Goal: Task Accomplishment & Management: Use online tool/utility

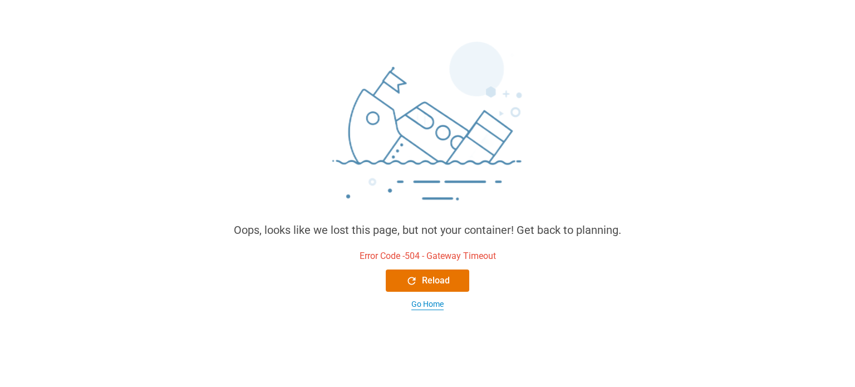
click at [443, 305] on div "Go Home" at bounding box center [428, 304] width 32 height 12
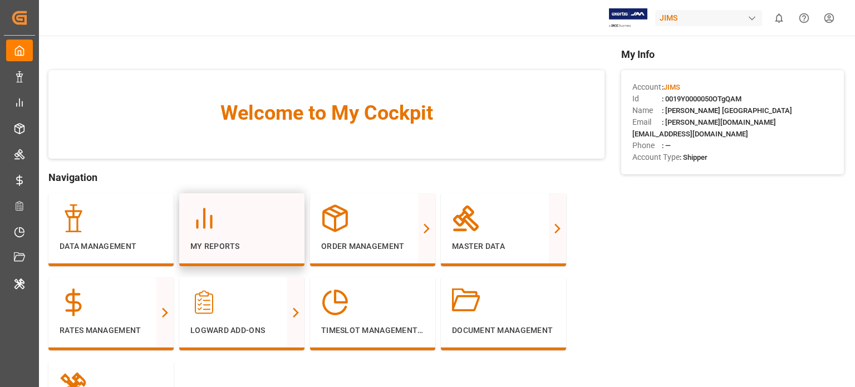
click at [222, 218] on div at bounding box center [241, 218] width 103 height 28
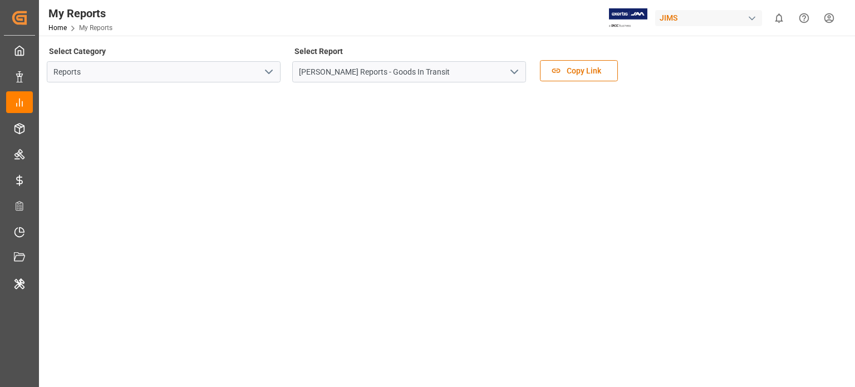
click at [272, 70] on polyline "open menu" at bounding box center [269, 71] width 7 height 3
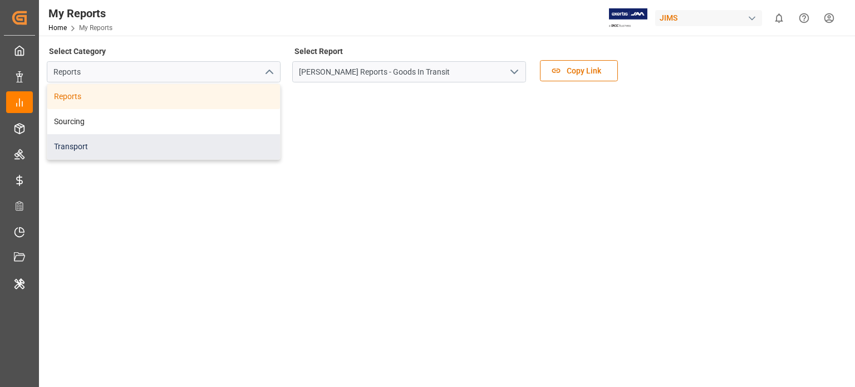
click at [167, 150] on div "Transport" at bounding box center [163, 146] width 233 height 25
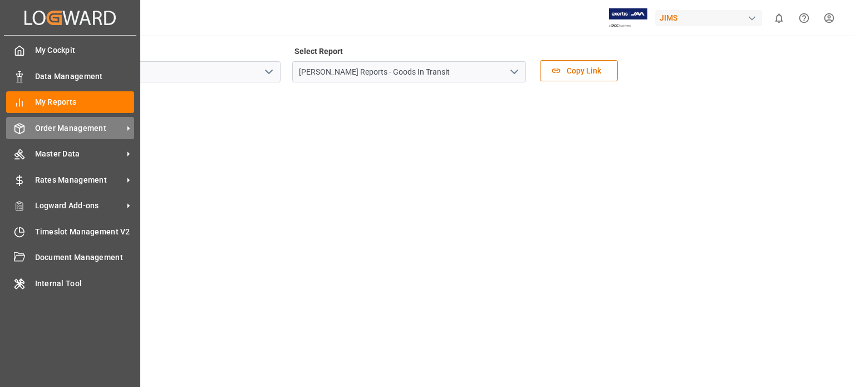
click at [127, 132] on icon at bounding box center [129, 129] width 12 height 12
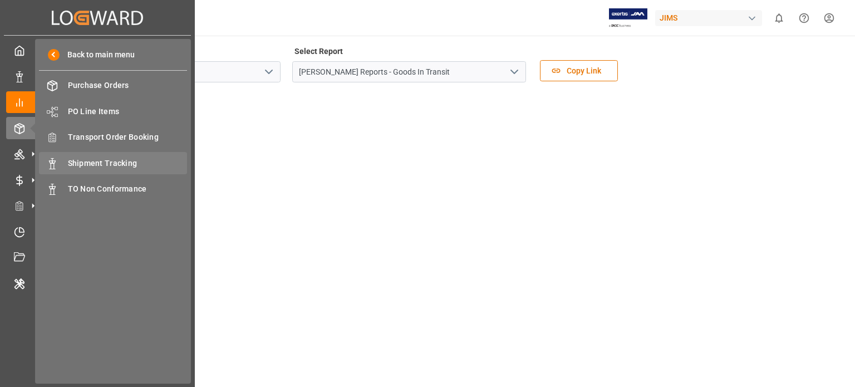
click at [116, 158] on span "Shipment Tracking" at bounding box center [128, 164] width 120 height 12
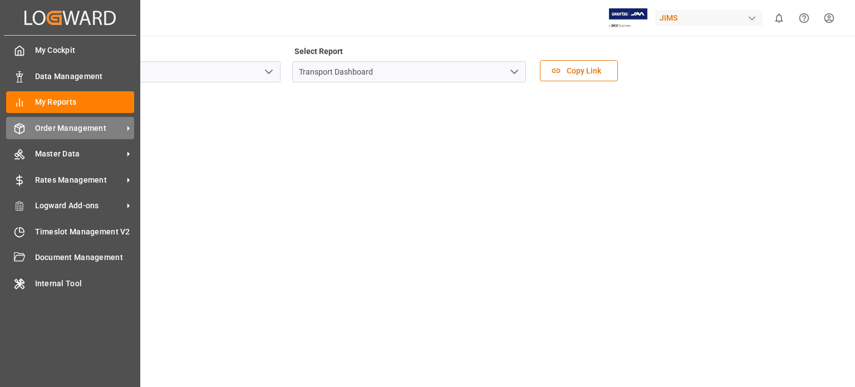
click at [126, 123] on icon at bounding box center [129, 129] width 12 height 12
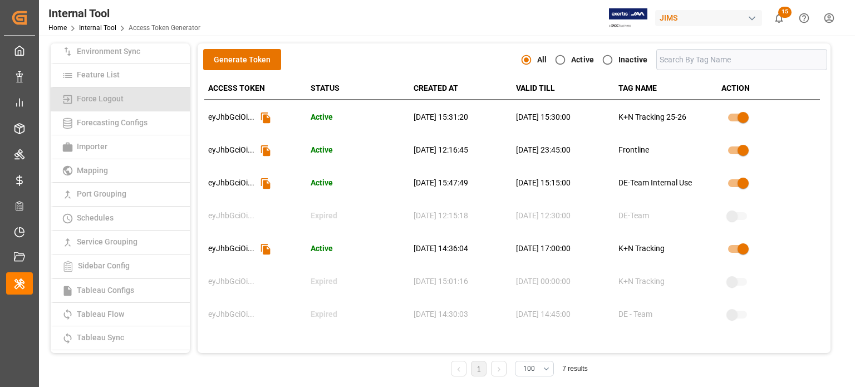
scroll to position [172, 0]
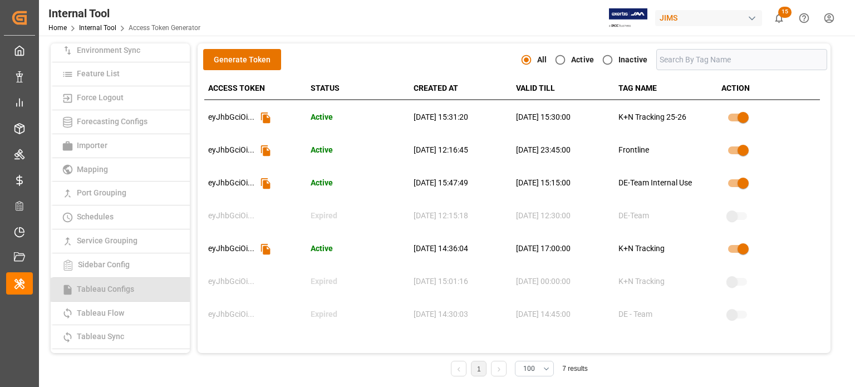
click at [114, 287] on span "Tableau Configs" at bounding box center [106, 289] width 64 height 9
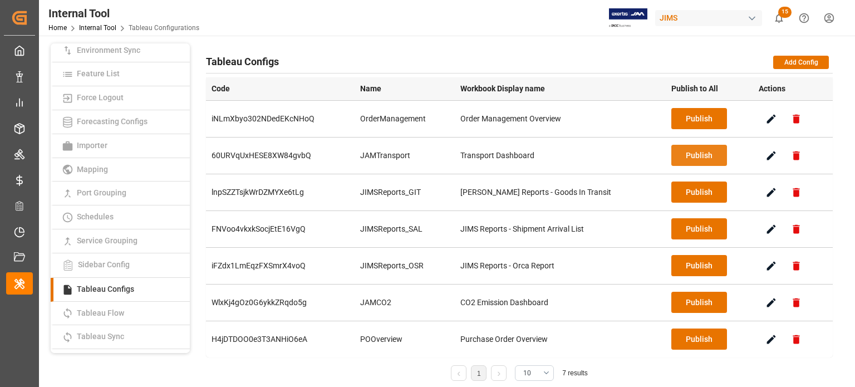
click at [682, 156] on button "Publish" at bounding box center [700, 155] width 56 height 21
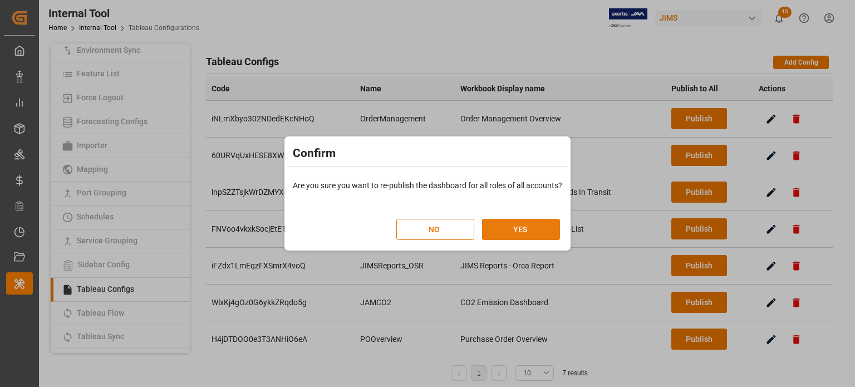
click at [519, 227] on button "YES" at bounding box center [521, 229] width 78 height 21
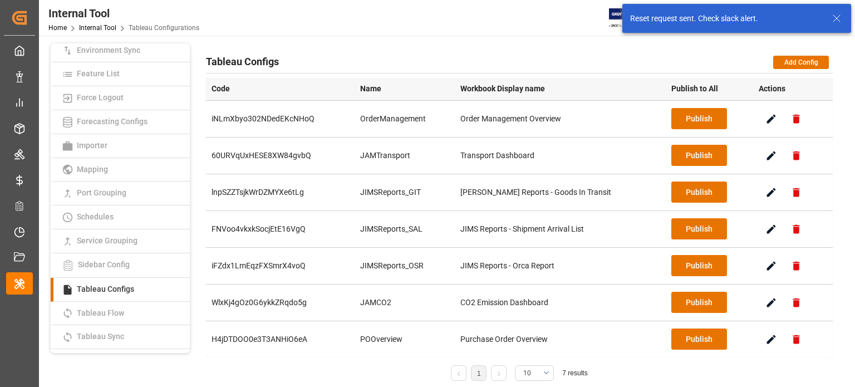
click at [835, 15] on icon at bounding box center [836, 18] width 13 height 13
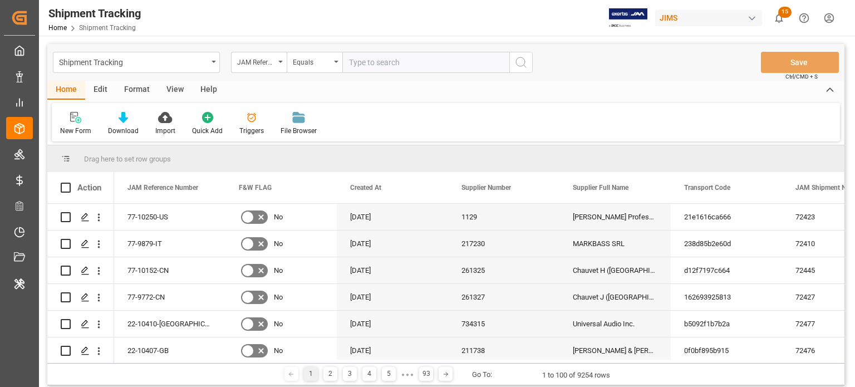
click at [99, 91] on div "Edit" at bounding box center [100, 90] width 31 height 19
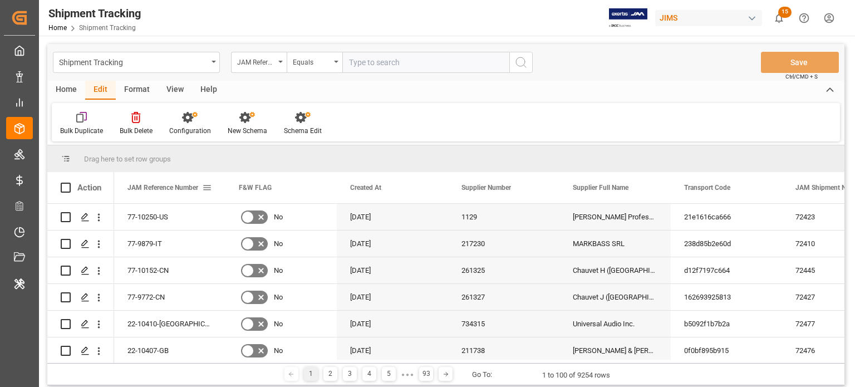
click at [207, 190] on span at bounding box center [207, 188] width 10 height 10
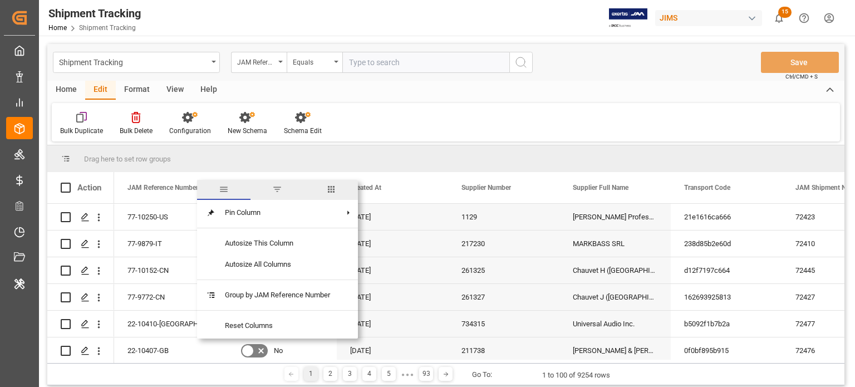
click at [330, 191] on span "columns" at bounding box center [331, 189] width 10 height 10
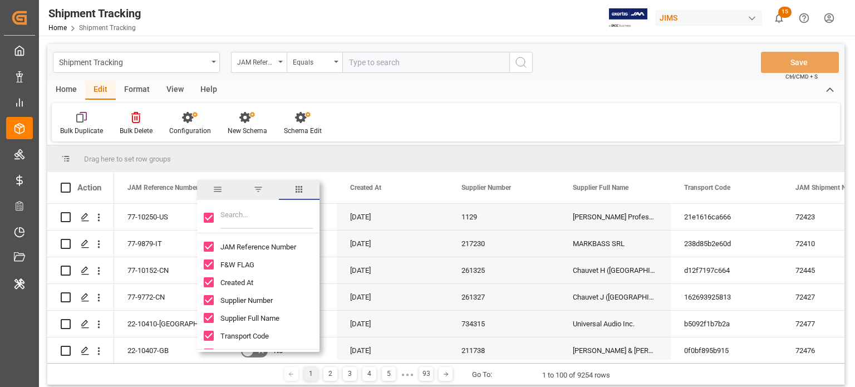
click at [209, 220] on input "Toggle Select All Columns" at bounding box center [209, 218] width 10 height 10
checkbox input "false"
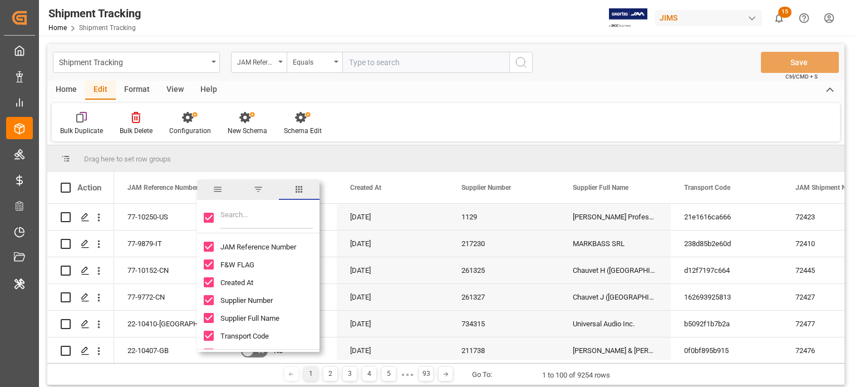
checkbox input "false"
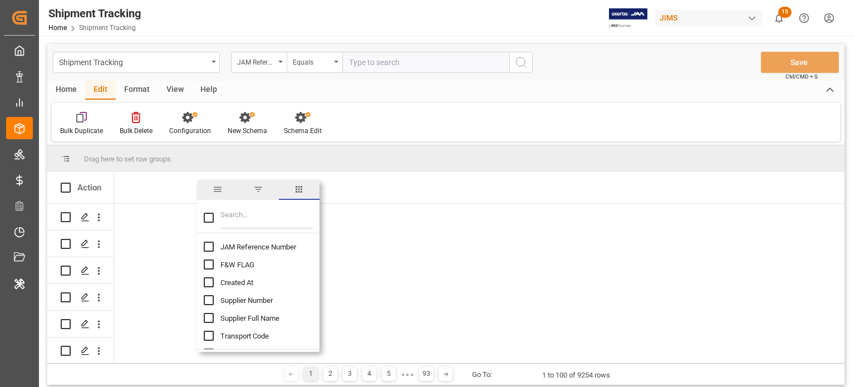
click at [209, 220] on input "Toggle Select All Columns" at bounding box center [209, 218] width 10 height 10
checkbox input "true"
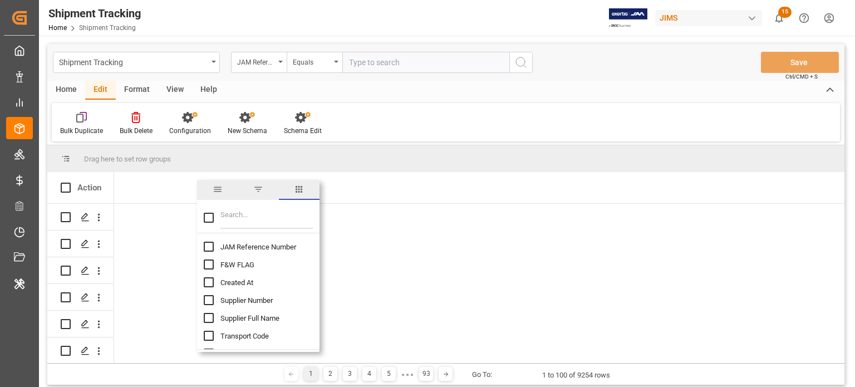
checkbox input "true"
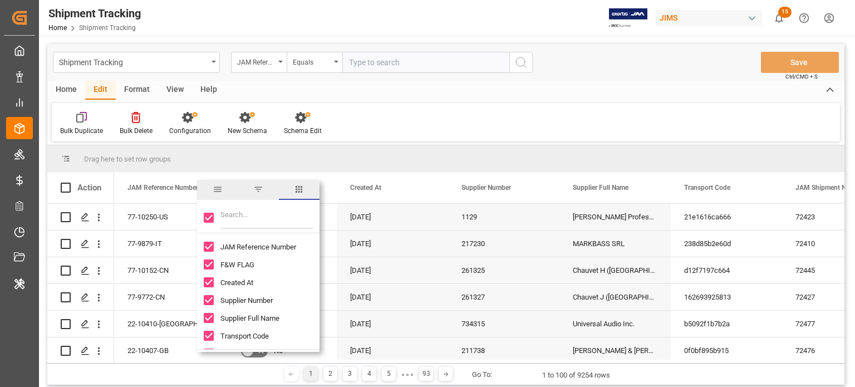
click at [210, 209] on div at bounding box center [258, 217] width 123 height 31
click at [209, 220] on input "Toggle Select All Columns" at bounding box center [209, 218] width 10 height 10
checkbox input "false"
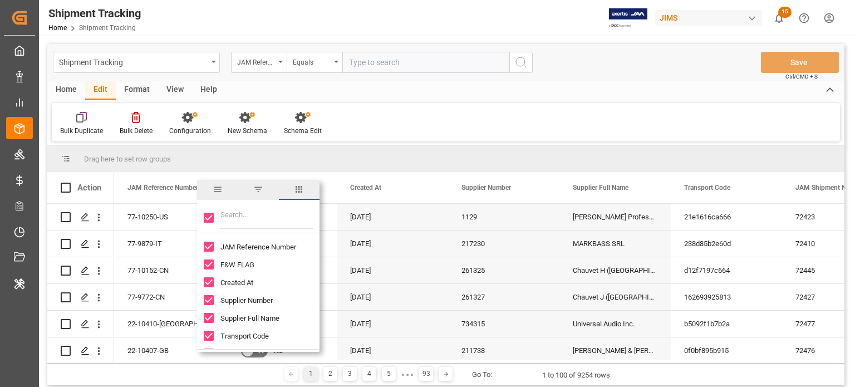
checkbox input "false"
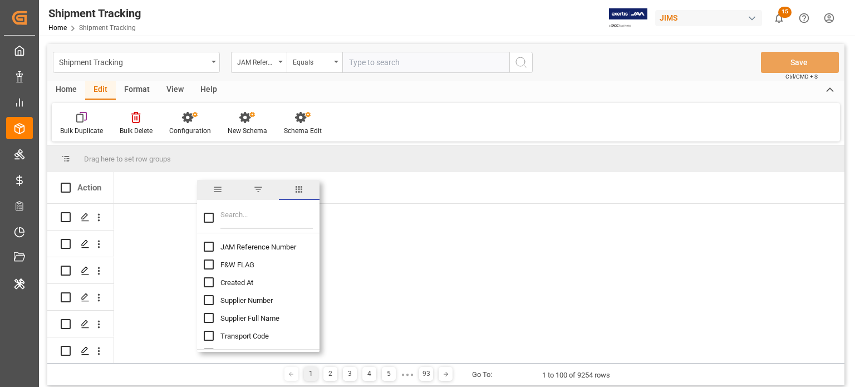
click at [208, 243] on input "JAM Reference Number column toggle visibility (hidden)" at bounding box center [209, 247] width 10 height 10
checkbox input "true"
checkbox input "false"
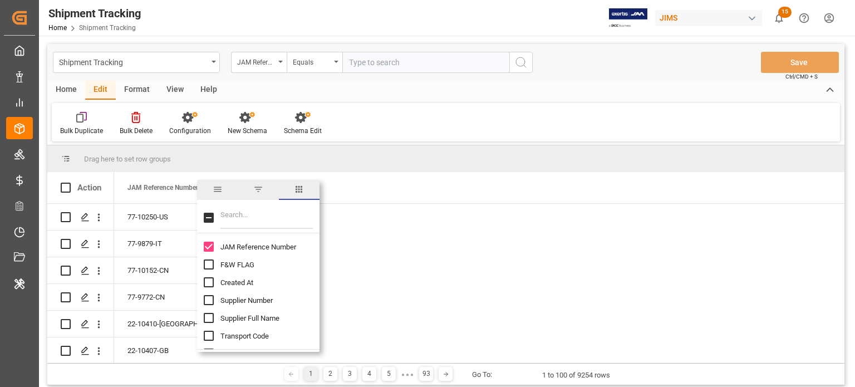
drag, startPoint x: 229, startPoint y: 231, endPoint x: 233, endPoint y: 224, distance: 7.5
click at [233, 224] on div at bounding box center [258, 217] width 123 height 31
click at [233, 224] on input "Filter Columns Input" at bounding box center [267, 218] width 92 height 22
type input "RE"
click at [210, 282] on input "Logward Reference column toggle visibility (hidden)" at bounding box center [209, 282] width 10 height 10
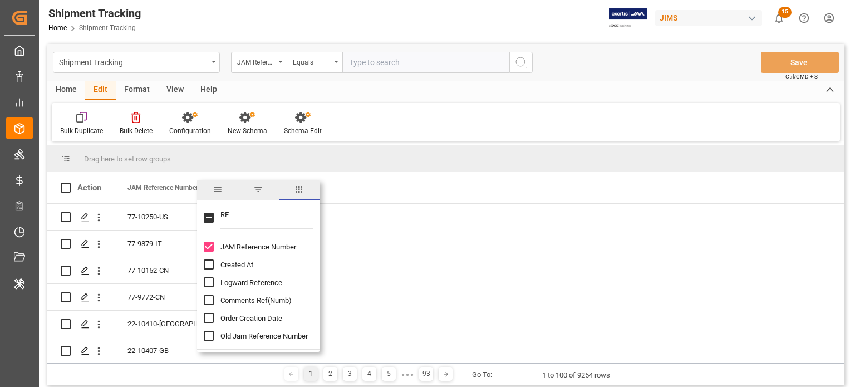
checkbox input "true"
click at [236, 224] on input "RE" at bounding box center [267, 218] width 92 height 22
type input "ST"
click at [206, 249] on input "Logward Status column toggle visibility (hidden)" at bounding box center [209, 247] width 10 height 10
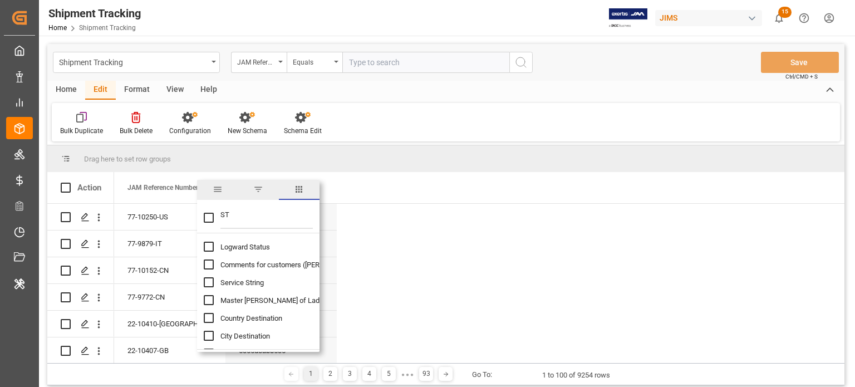
checkbox input "true"
checkbox input "false"
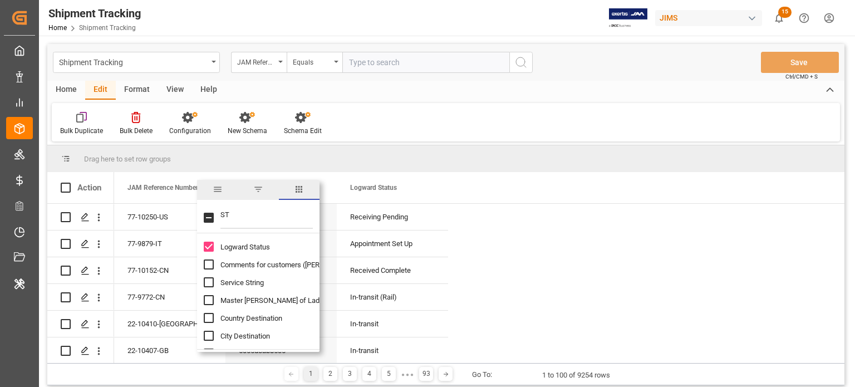
click at [232, 221] on input "ST" at bounding box center [267, 218] width 92 height 22
type input "MO"
click at [209, 250] on input "Mode of Transport column toggle visibility (hidden)" at bounding box center [209, 247] width 10 height 10
checkbox input "true"
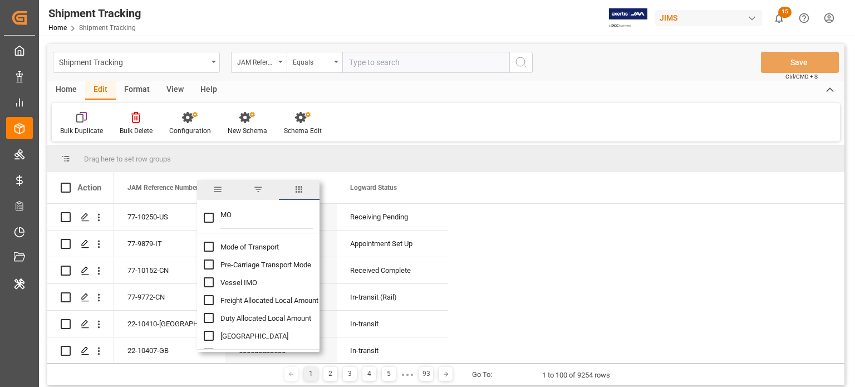
checkbox input "false"
click at [246, 218] on input "MO" at bounding box center [267, 218] width 92 height 22
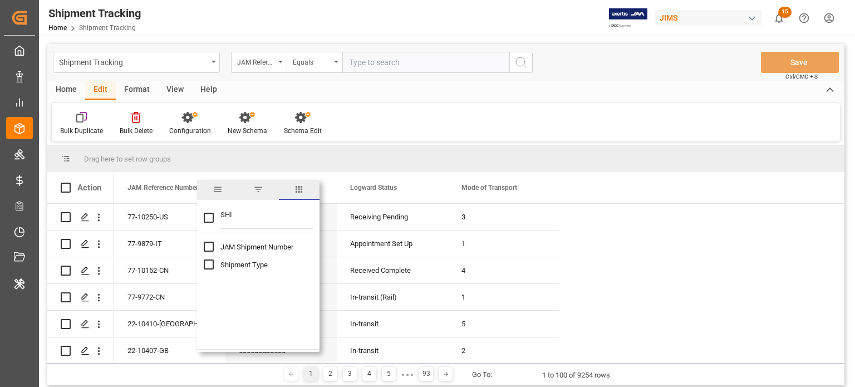
type input "SHI"
click at [205, 266] on input "Shipment Type column toggle visibility (hidden)" at bounding box center [209, 264] width 10 height 10
checkbox input "true"
checkbox input "false"
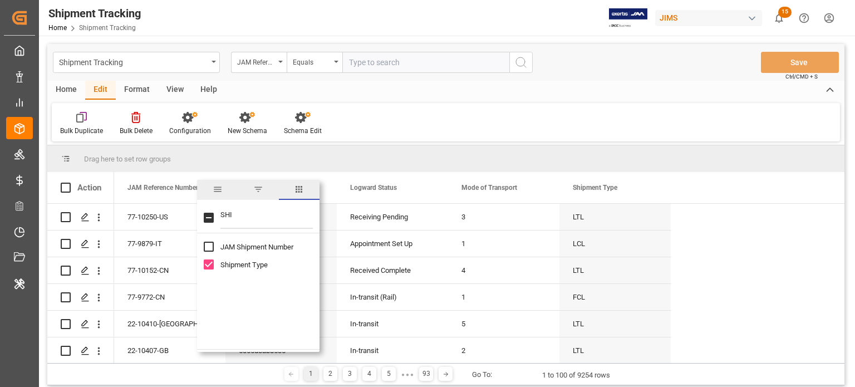
click at [254, 223] on input "SHI" at bounding box center [267, 218] width 92 height 22
type input "ata"
click at [210, 249] on input "ATA Port of Discharge (Destination) column toggle visibility (hidden)" at bounding box center [209, 247] width 10 height 10
checkbox input "true"
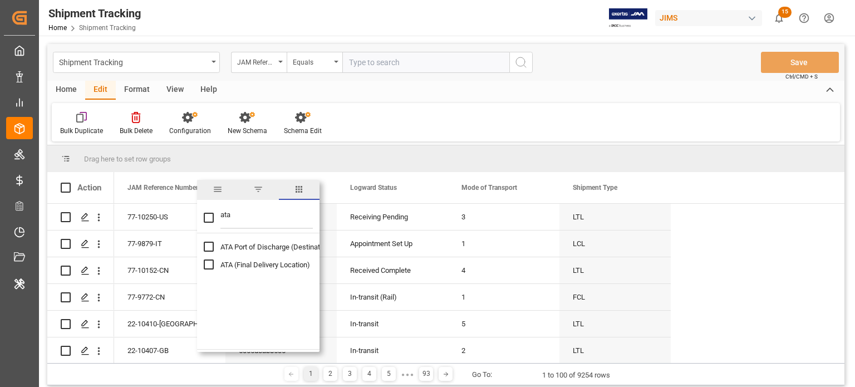
checkbox input "false"
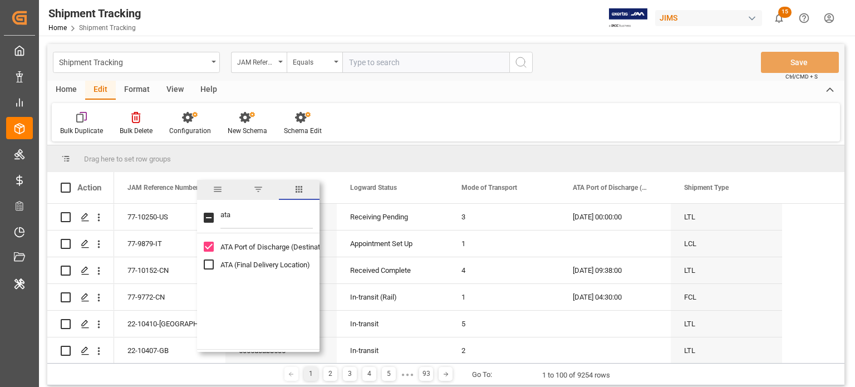
click at [249, 222] on input "ata" at bounding box center [267, 218] width 92 height 22
type input "gate o"
click at [207, 265] on input "Actual Gate Out POD column toggle visibility (hidden)" at bounding box center [209, 264] width 10 height 10
checkbox input "true"
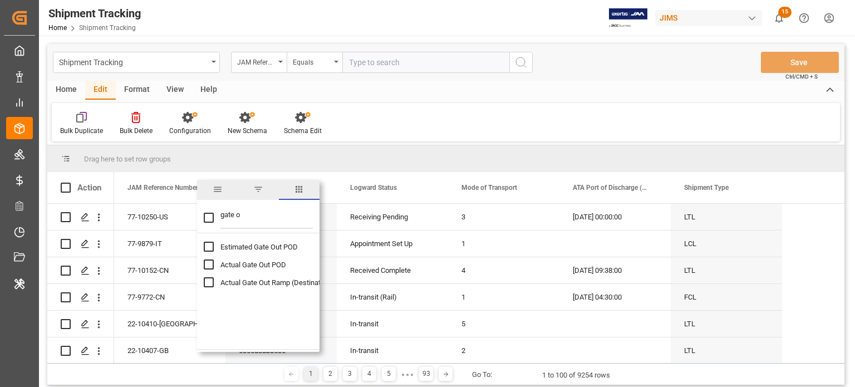
checkbox input "false"
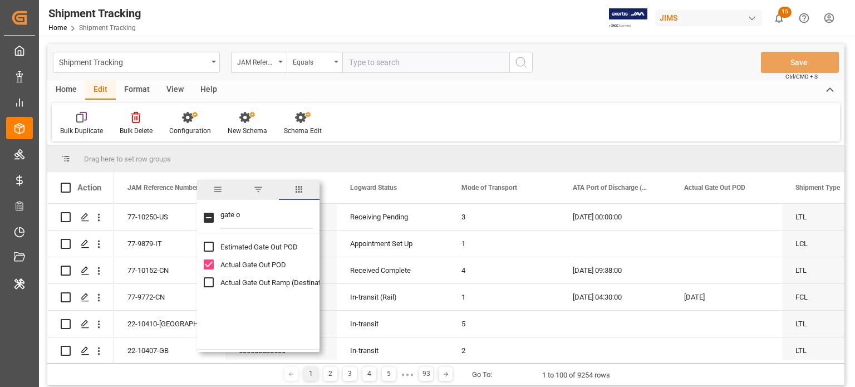
click at [514, 109] on div "Bulk Duplicate Bulk Delete Configuration New Schema Schema Edit" at bounding box center [446, 122] width 789 height 38
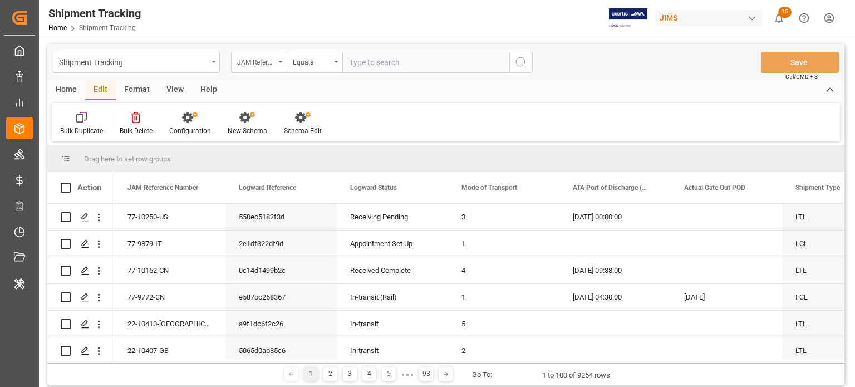
click at [270, 64] on div "JAM Reference Number" at bounding box center [256, 61] width 38 height 13
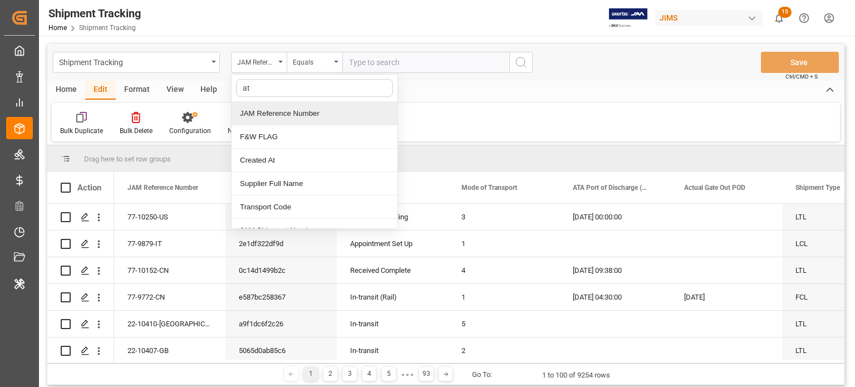
type input "ata"
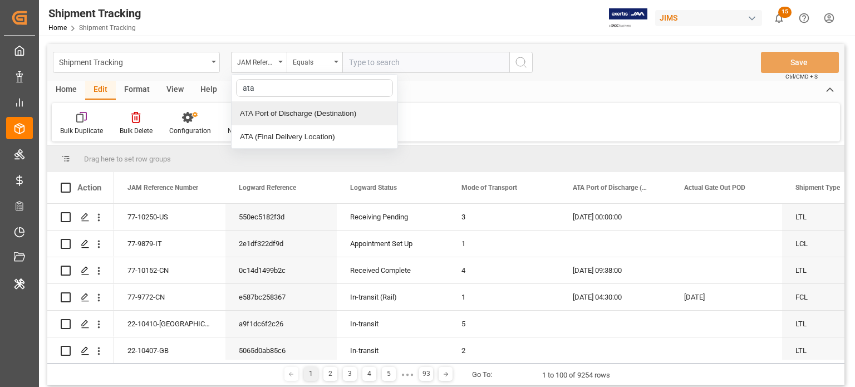
click at [329, 116] on div "ATA Port of Discharge (Destination)" at bounding box center [315, 113] width 166 height 23
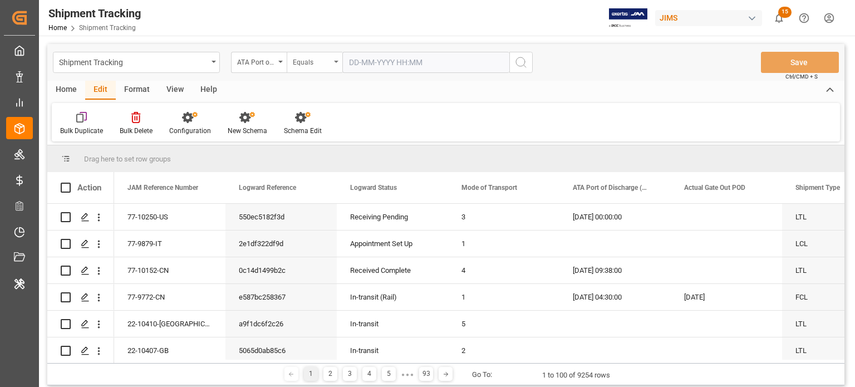
click at [335, 58] on div "Equals" at bounding box center [315, 62] width 56 height 21
click at [338, 158] on div "Less than" at bounding box center [370, 160] width 166 height 23
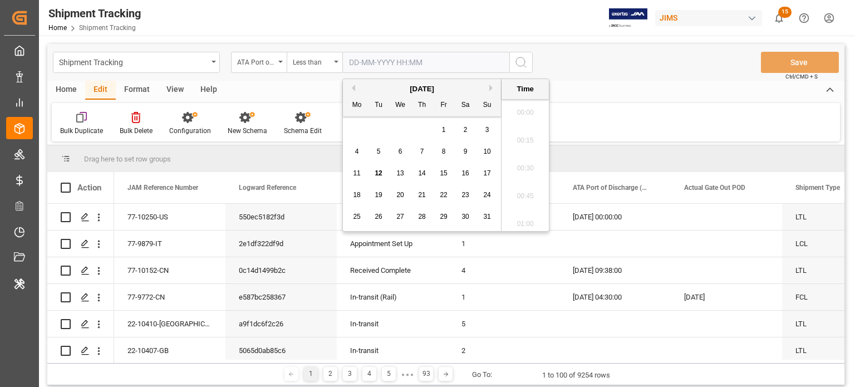
click at [438, 62] on input "text" at bounding box center [425, 62] width 167 height 21
click at [486, 150] on span "10" at bounding box center [486, 152] width 7 height 8
type input "10-08-2025 00:00"
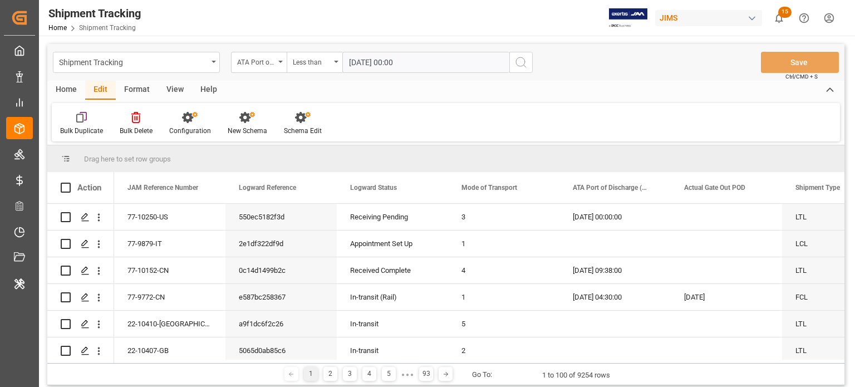
click at [572, 62] on div "Shipment Tracking ATA Port of Discharge (Destination) Less than 10-08-2025 00:0…" at bounding box center [445, 62] width 797 height 37
click at [519, 61] on icon "search button" at bounding box center [521, 62] width 13 height 13
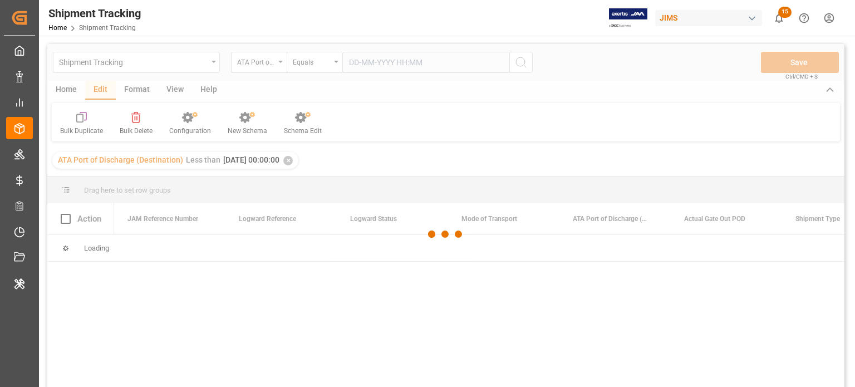
click at [202, 66] on div at bounding box center [445, 234] width 797 height 380
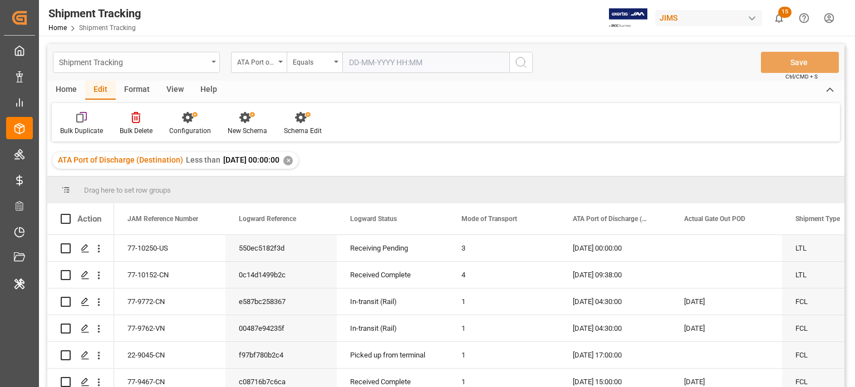
click at [194, 60] on div "Shipment Tracking" at bounding box center [133, 62] width 149 height 14
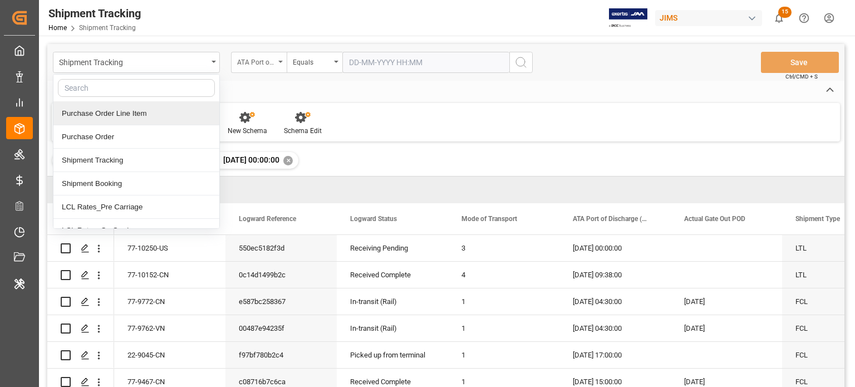
click at [254, 68] on div "ATA Port of Discharge (Destination)" at bounding box center [259, 62] width 56 height 21
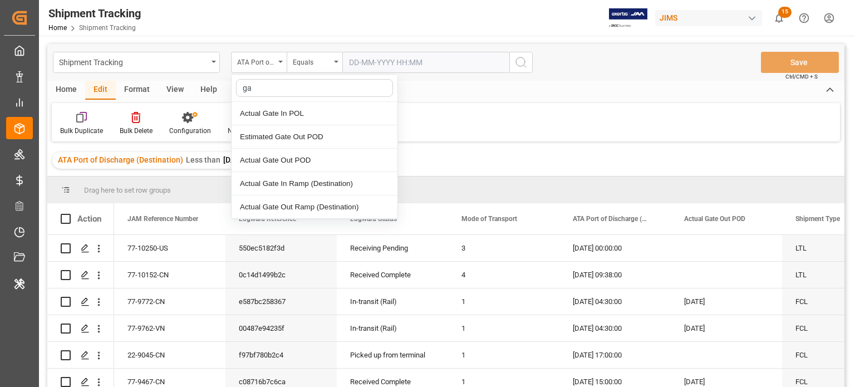
type input "gat"
click at [295, 156] on div "Actual Gate Out POD" at bounding box center [315, 160] width 166 height 23
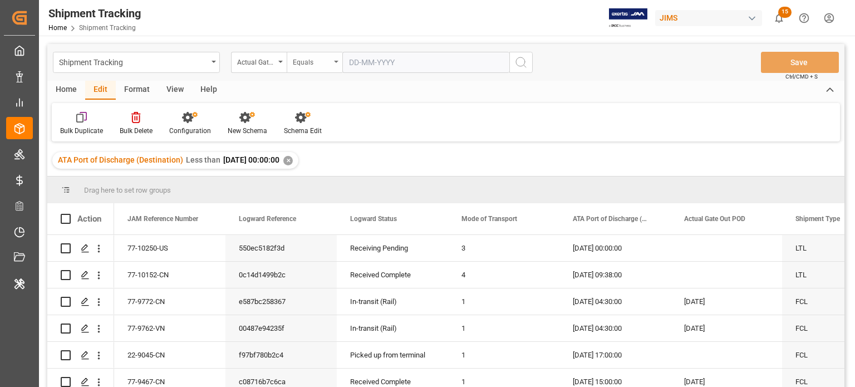
click at [319, 60] on div "Equals" at bounding box center [312, 61] width 38 height 13
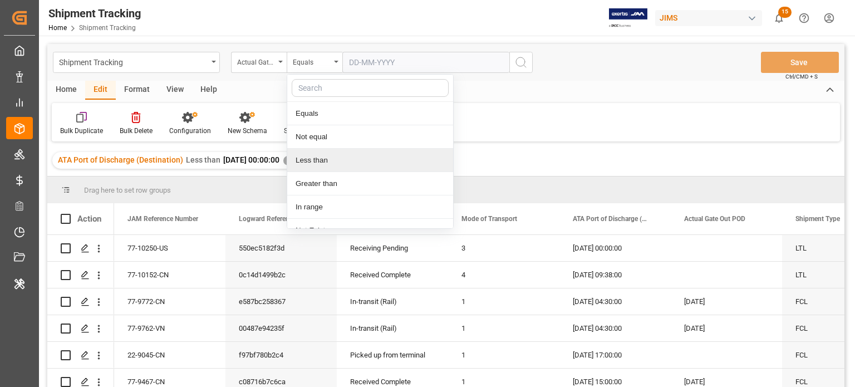
scroll to position [13, 0]
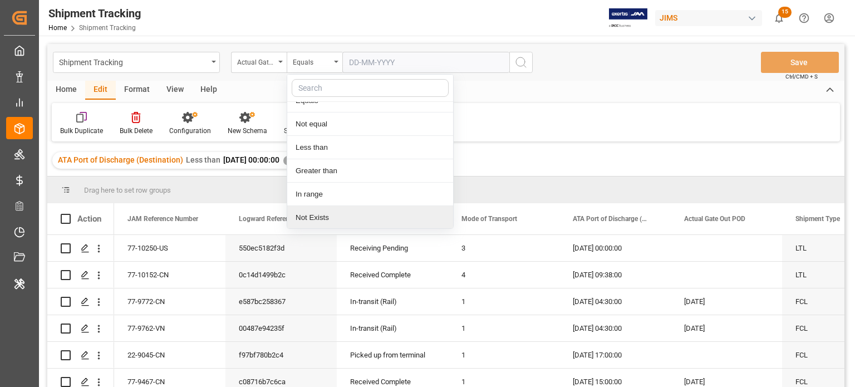
click at [331, 214] on div "Not Exists" at bounding box center [370, 217] width 166 height 23
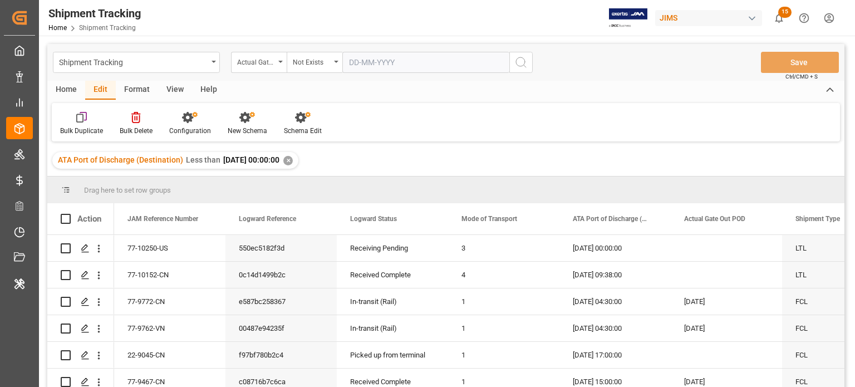
click at [512, 60] on button "search button" at bounding box center [521, 62] width 23 height 21
click at [63, 84] on div "Home" at bounding box center [66, 90] width 38 height 19
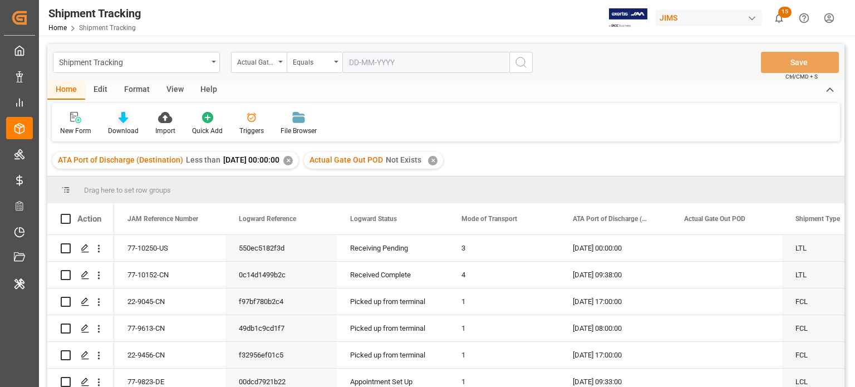
click at [119, 116] on icon at bounding box center [123, 117] width 9 height 11
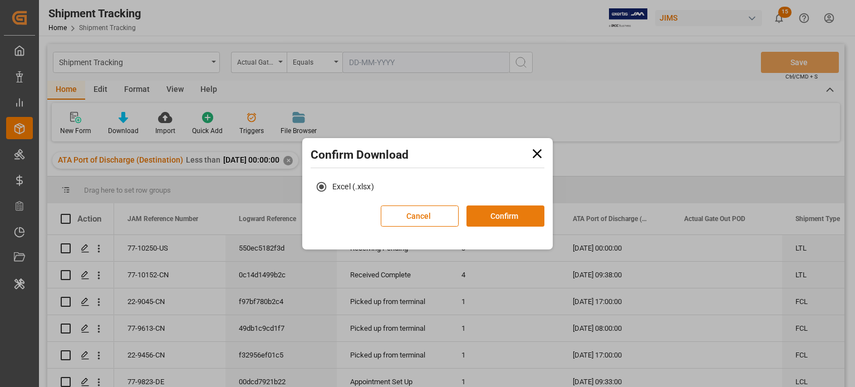
click at [490, 213] on button "Confirm" at bounding box center [506, 215] width 78 height 21
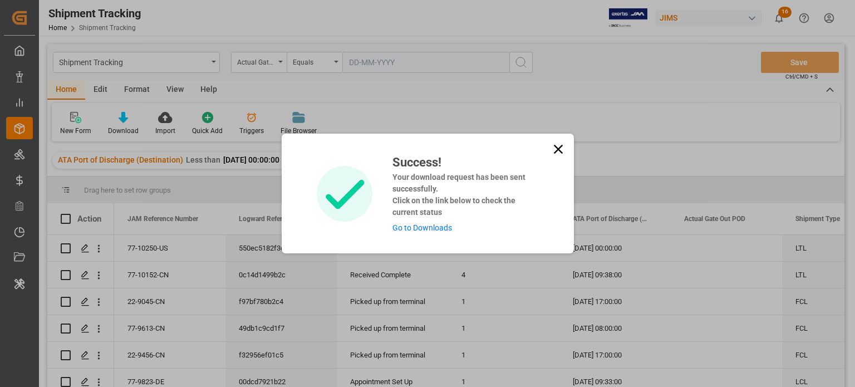
click at [559, 145] on icon at bounding box center [559, 149] width 16 height 16
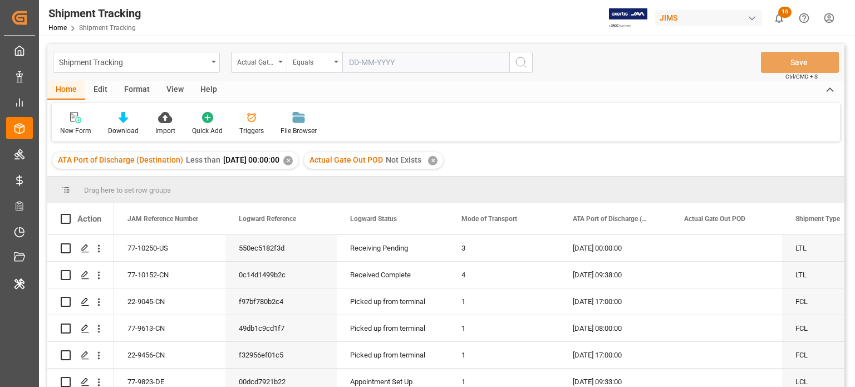
click at [438, 158] on div "✕" at bounding box center [432, 160] width 9 height 9
click at [298, 159] on div "ATA Port of Discharge (Destination) Less than 2025-08-10 00:00:00 ✕" at bounding box center [175, 160] width 246 height 17
click at [293, 160] on div "✕" at bounding box center [287, 160] width 9 height 9
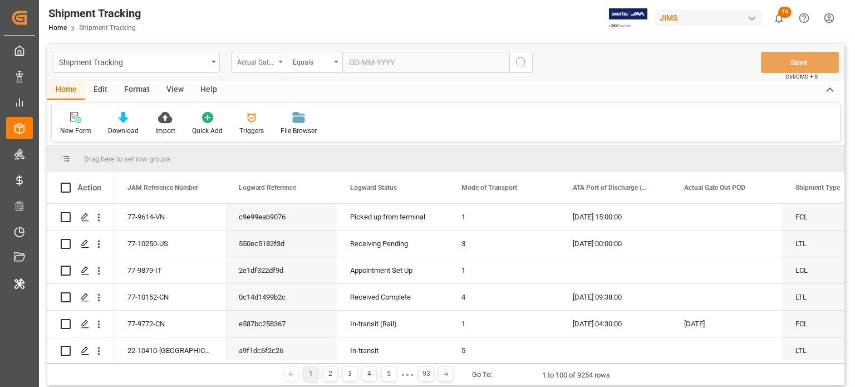
click at [272, 72] on div "Actual Gate Out POD" at bounding box center [259, 62] width 56 height 21
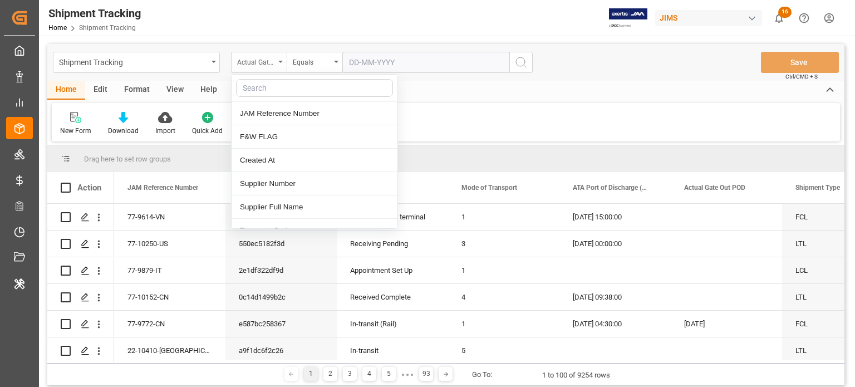
click at [272, 64] on div "Actual Gate Out POD" at bounding box center [256, 61] width 38 height 13
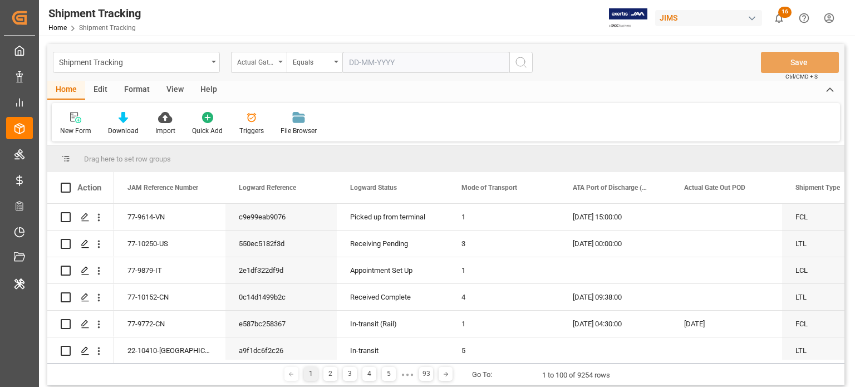
click at [273, 60] on div "Actual Gate Out POD" at bounding box center [256, 61] width 38 height 13
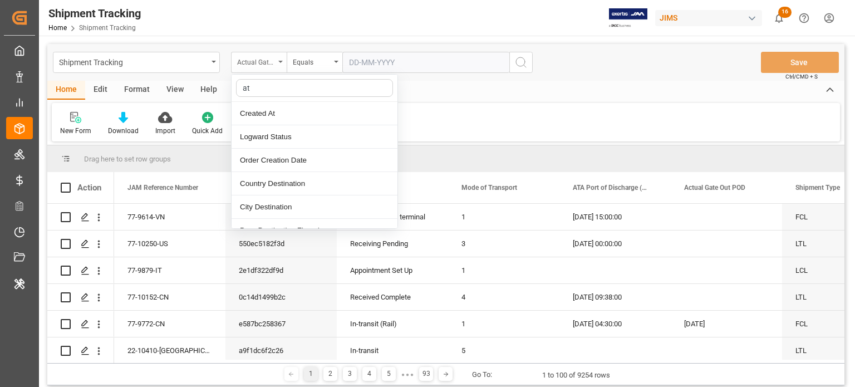
type input "ata"
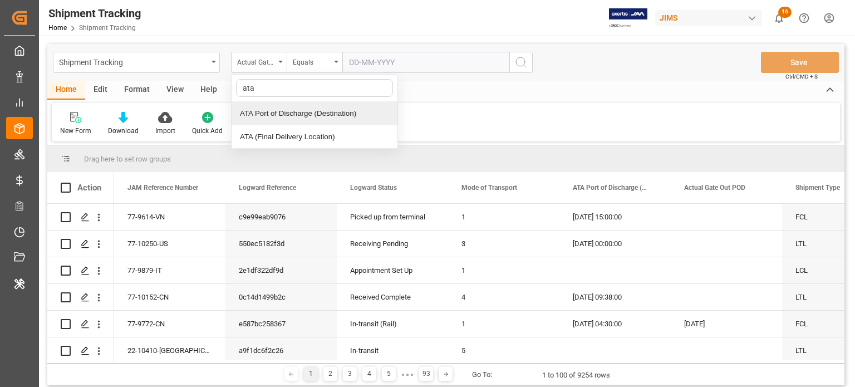
click at [326, 105] on div "ATA Port of Discharge (Destination)" at bounding box center [315, 113] width 166 height 23
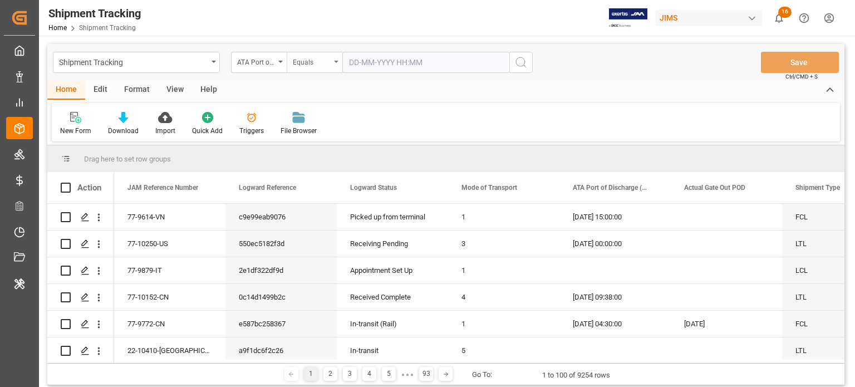
click at [332, 60] on div "Equals" at bounding box center [315, 62] width 56 height 21
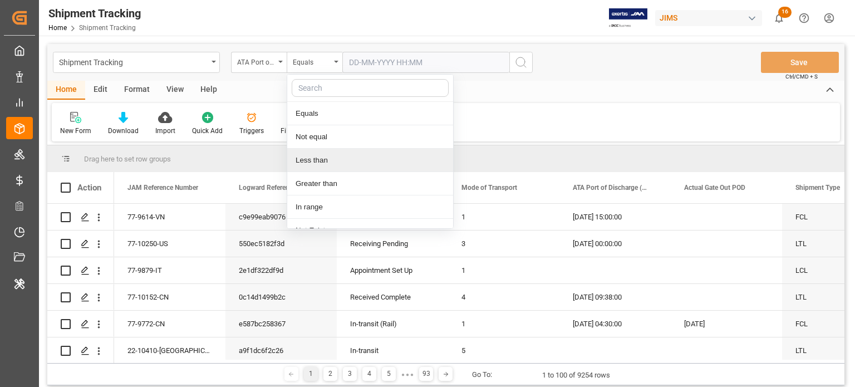
click at [327, 164] on div "Less than" at bounding box center [370, 160] width 166 height 23
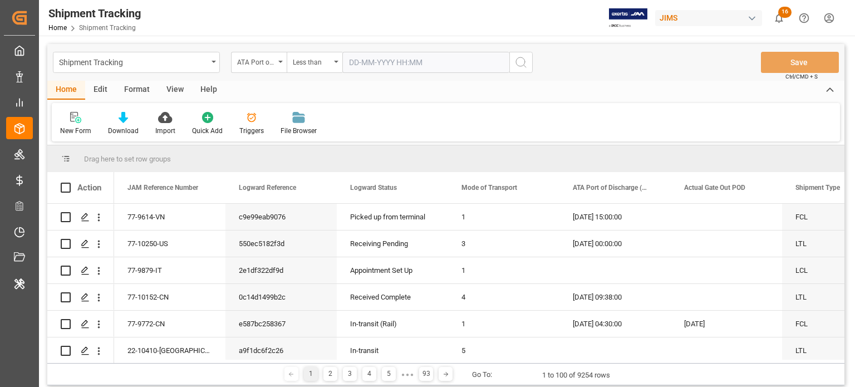
click at [517, 56] on icon "search button" at bounding box center [521, 62] width 13 height 13
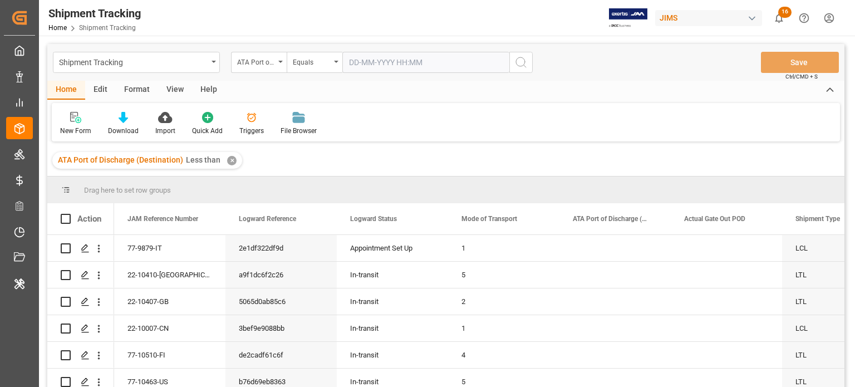
click at [227, 160] on div "✕" at bounding box center [231, 160] width 9 height 9
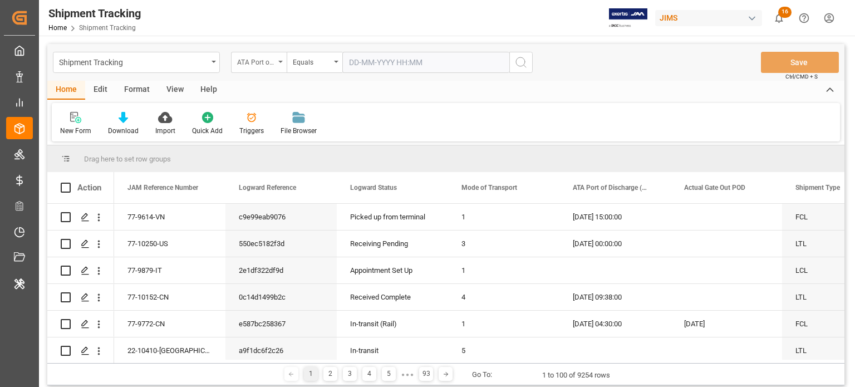
click at [256, 58] on div "ATA Port of Discharge (Destination)" at bounding box center [256, 61] width 38 height 13
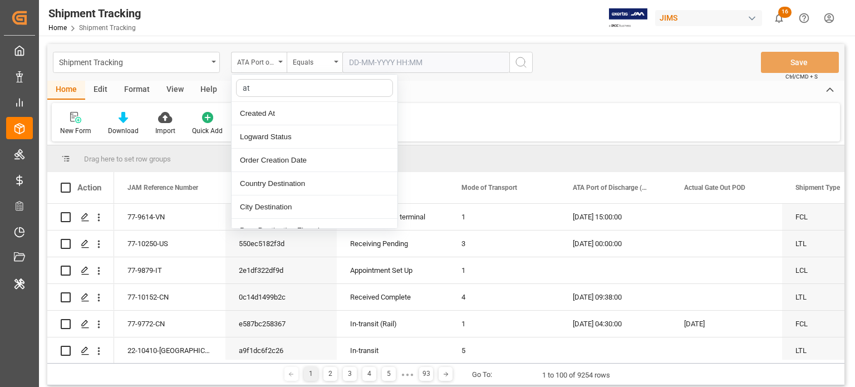
type input "ata"
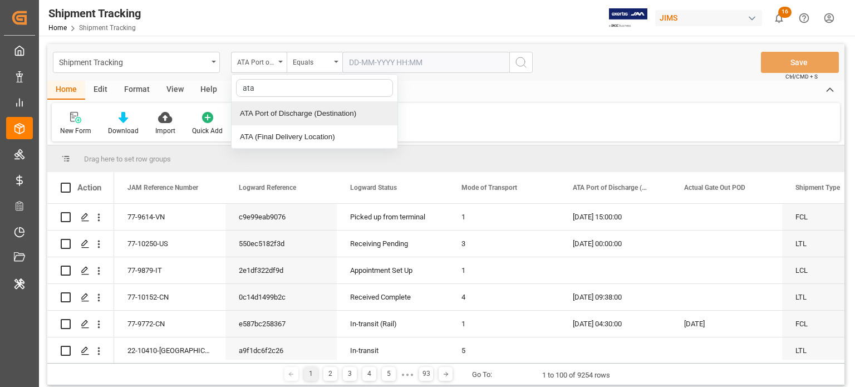
click at [291, 110] on div "ATA Port of Discharge (Destination)" at bounding box center [315, 113] width 166 height 23
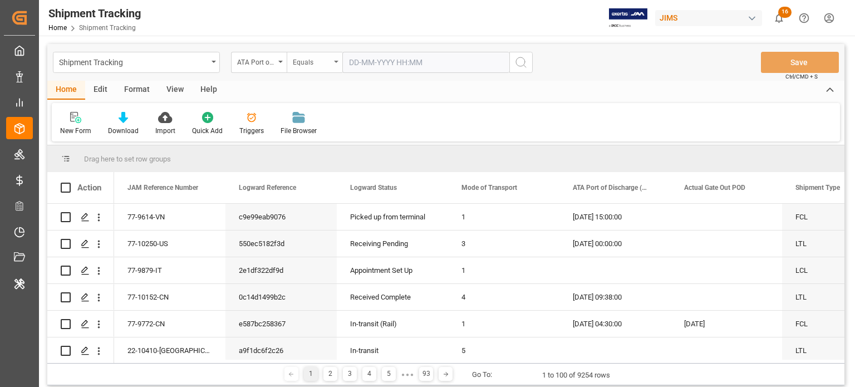
click at [330, 63] on div "Equals" at bounding box center [312, 61] width 38 height 13
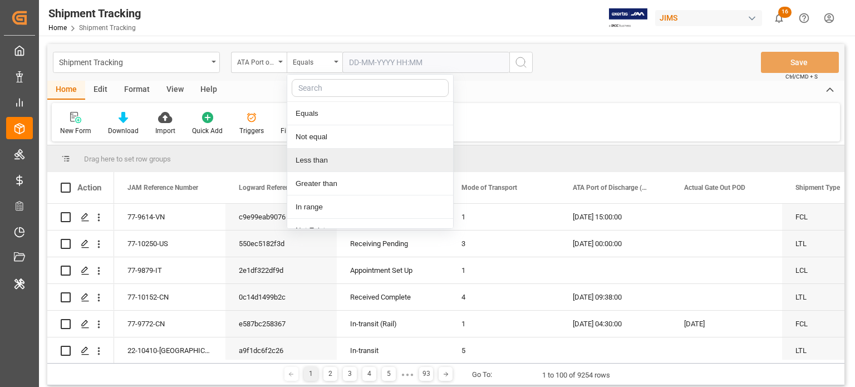
click at [343, 164] on div "Less than" at bounding box center [370, 160] width 166 height 23
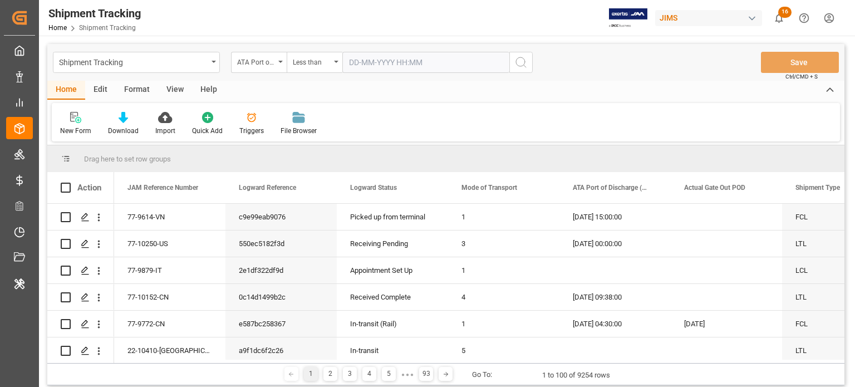
click at [521, 58] on icon "search button" at bounding box center [521, 62] width 13 height 13
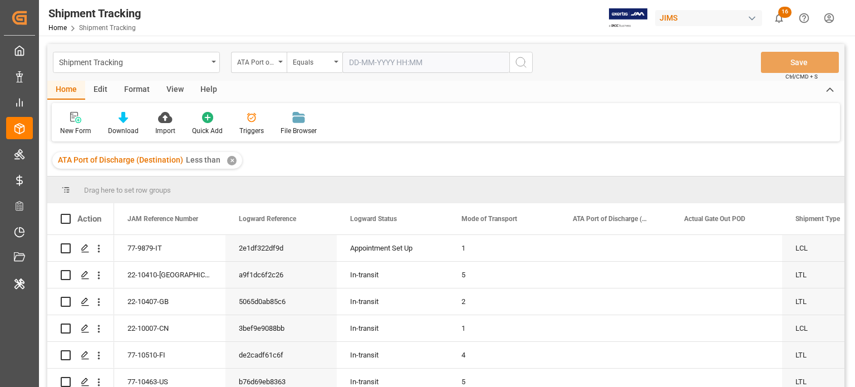
click at [231, 161] on div "✕" at bounding box center [231, 160] width 9 height 9
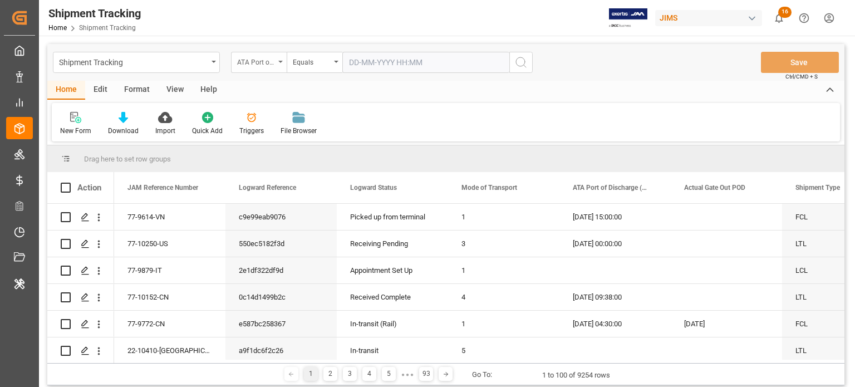
click at [275, 63] on div "ATA Port of Discharge (Destination)" at bounding box center [259, 62] width 56 height 21
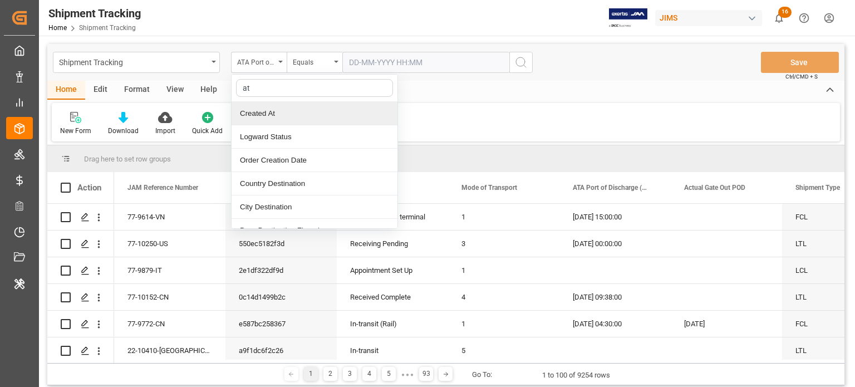
type input "ata"
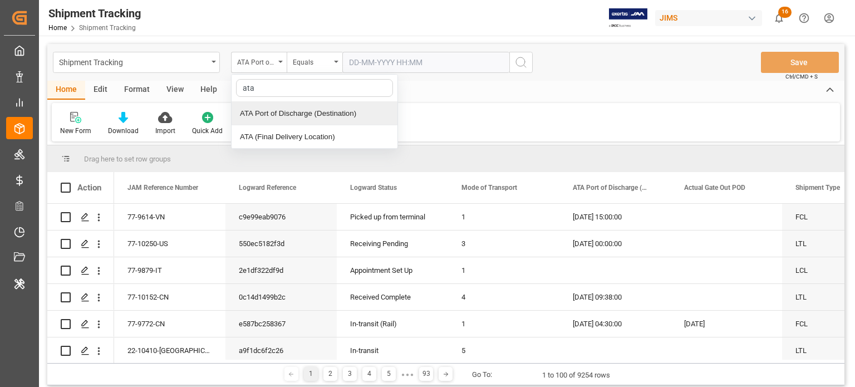
click at [287, 111] on div "ATA Port of Discharge (Destination)" at bounding box center [315, 113] width 166 height 23
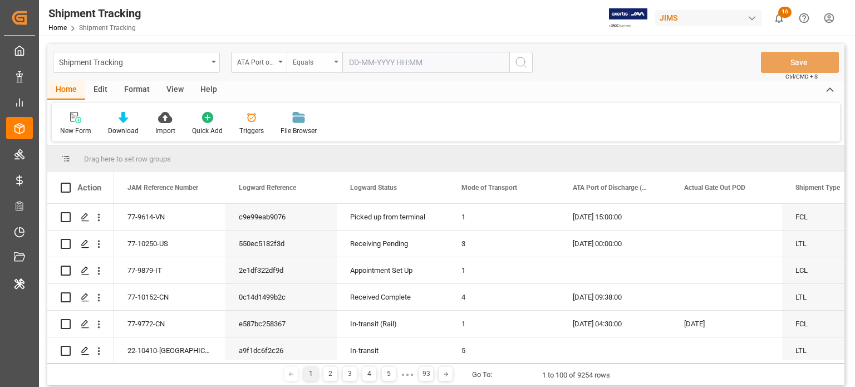
click at [321, 67] on div "Equals" at bounding box center [315, 62] width 56 height 21
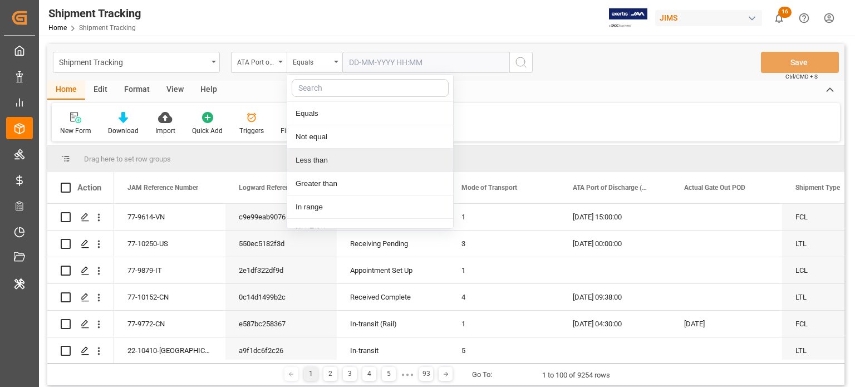
click at [334, 158] on div "Less than" at bounding box center [370, 160] width 166 height 23
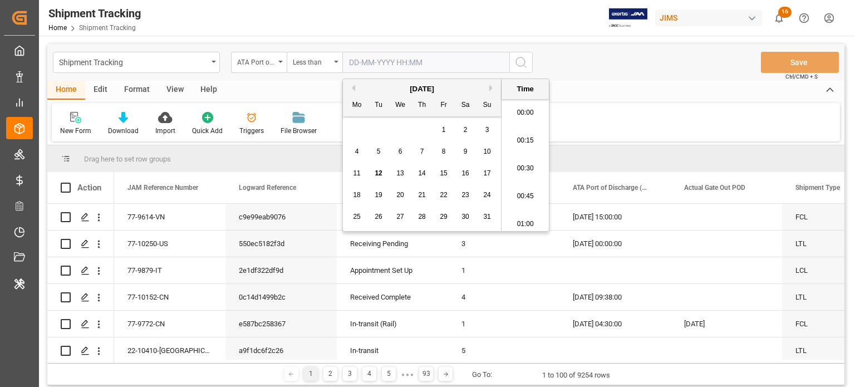
click at [419, 62] on input "text" at bounding box center [425, 62] width 167 height 21
click at [486, 126] on span "3" at bounding box center [488, 130] width 4 height 8
type input "03-08-2025 00:00"
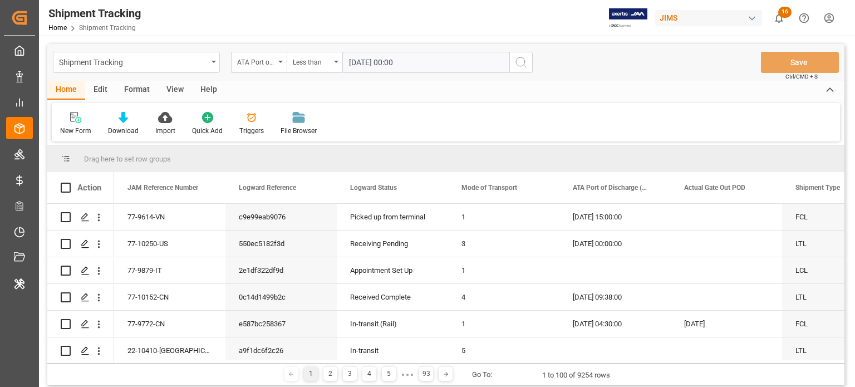
drag, startPoint x: 546, startPoint y: 51, endPoint x: 518, endPoint y: 63, distance: 30.1
click at [518, 63] on div "Shipment Tracking ATA Port of Discharge (Destination) Less than 03-08-2025 00:0…" at bounding box center [445, 62] width 797 height 37
click at [518, 63] on icon "search button" at bounding box center [521, 62] width 13 height 13
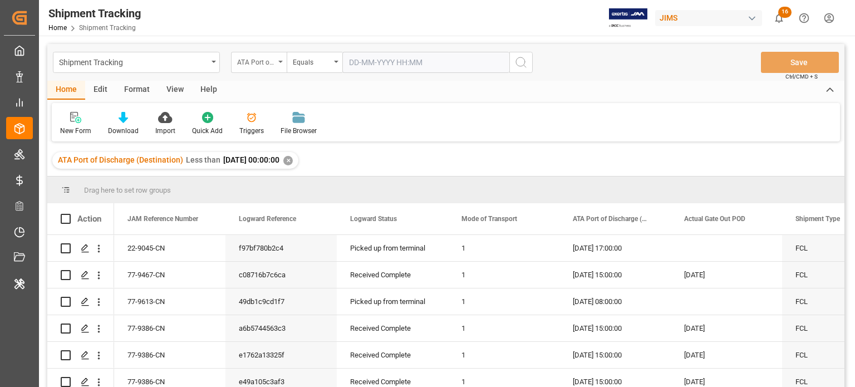
click at [274, 65] on div "ATA Port of Discharge (Destination)" at bounding box center [256, 61] width 38 height 13
type input "empt"
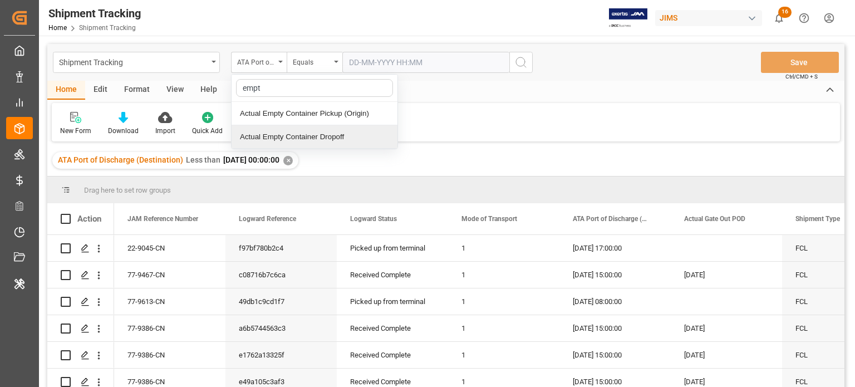
click at [337, 134] on div "Actual Empty Container Dropoff" at bounding box center [315, 136] width 166 height 23
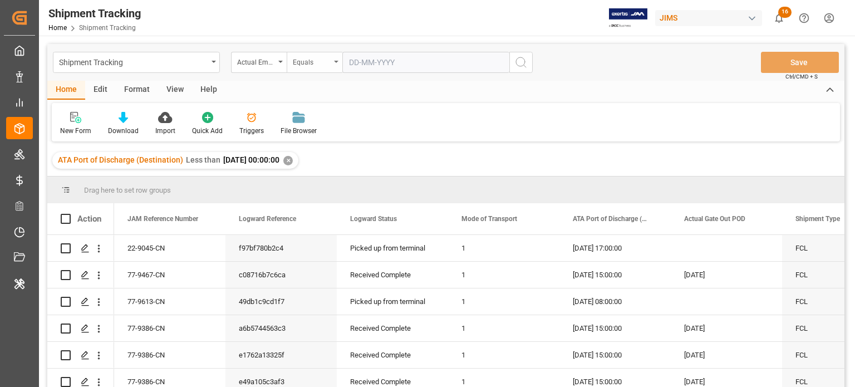
click at [334, 62] on div "Equals" at bounding box center [315, 62] width 56 height 21
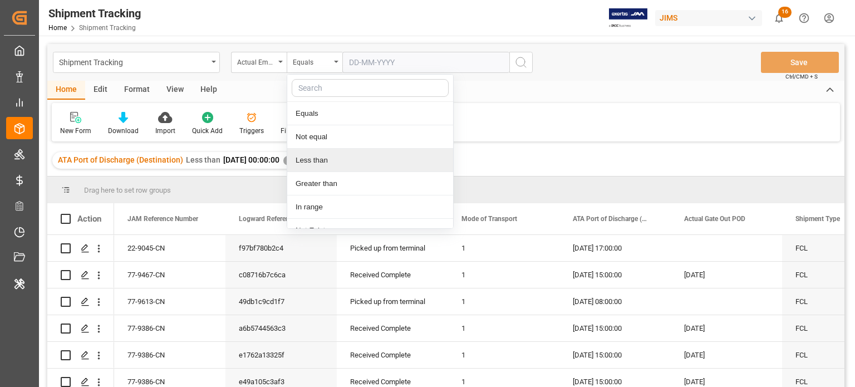
scroll to position [13, 0]
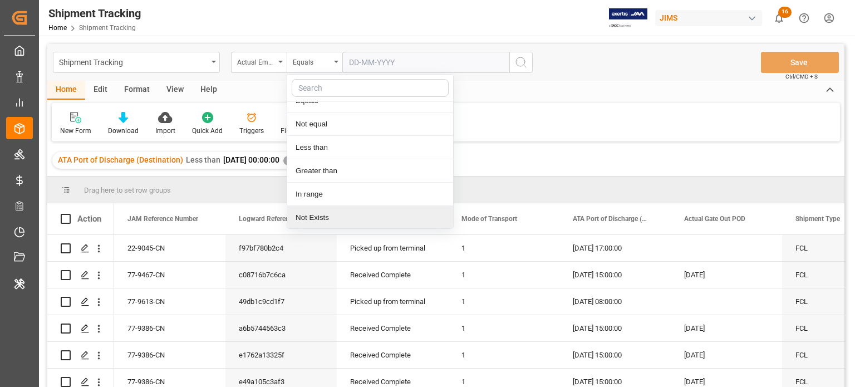
click at [325, 222] on div "Not Exists" at bounding box center [370, 217] width 166 height 23
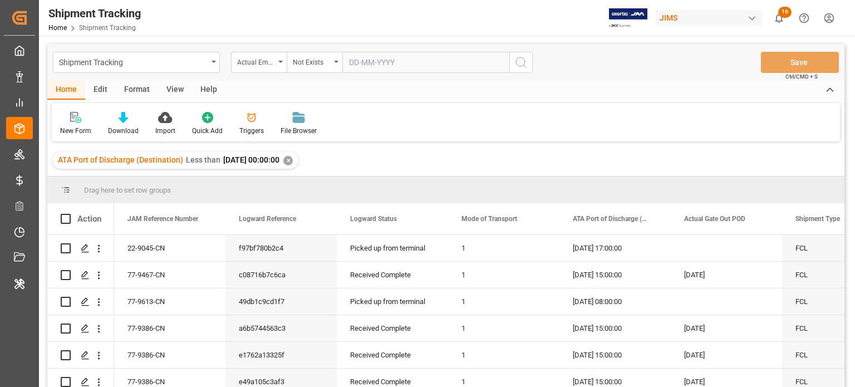
click at [520, 57] on icon "search button" at bounding box center [521, 62] width 13 height 13
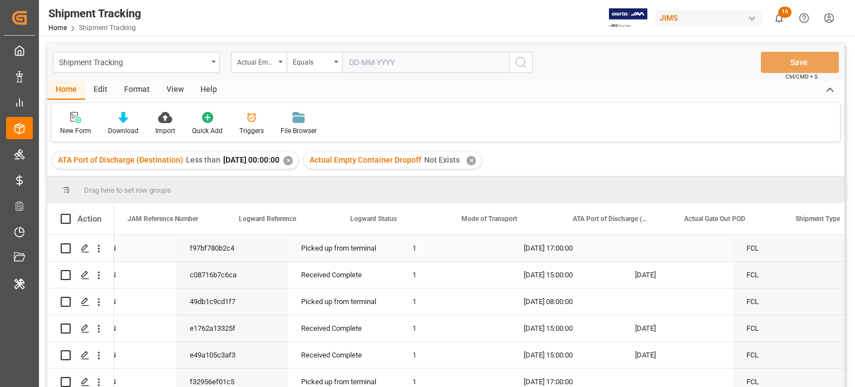
scroll to position [0, 52]
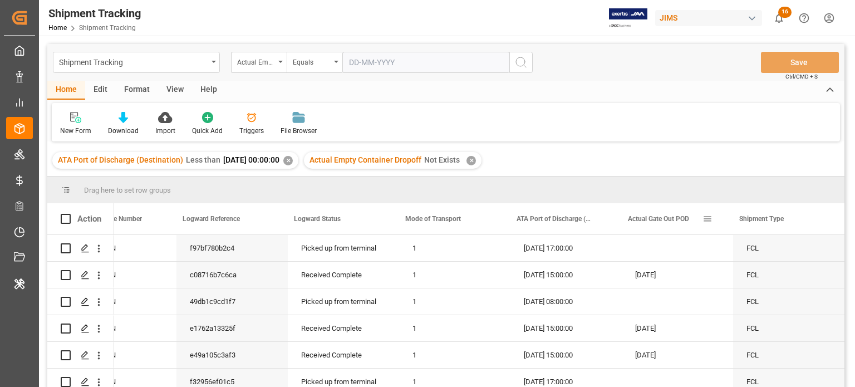
click at [707, 219] on span at bounding box center [708, 219] width 10 height 10
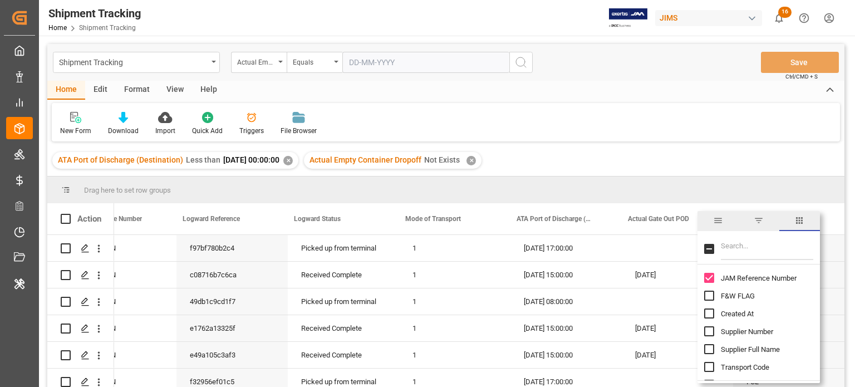
click at [704, 272] on div "JAM Reference Number" at bounding box center [765, 278] width 123 height 18
click at [711, 276] on input "JAM Reference Number column toggle visibility (visible)" at bounding box center [709, 278] width 10 height 10
checkbox input "false"
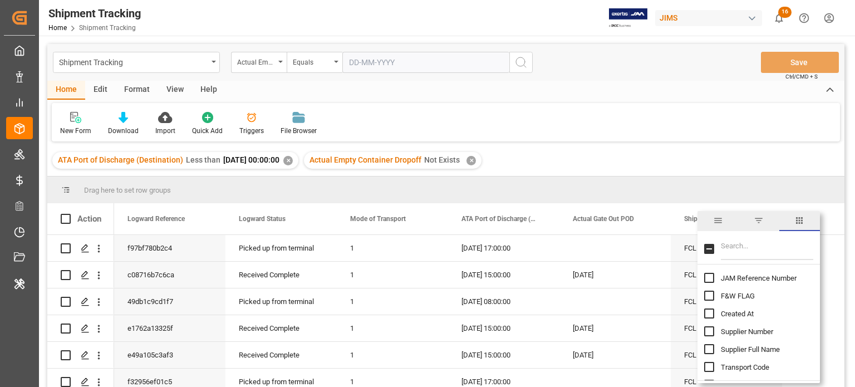
scroll to position [0, 0]
click at [729, 253] on input "Filter Columns Input" at bounding box center [767, 249] width 92 height 22
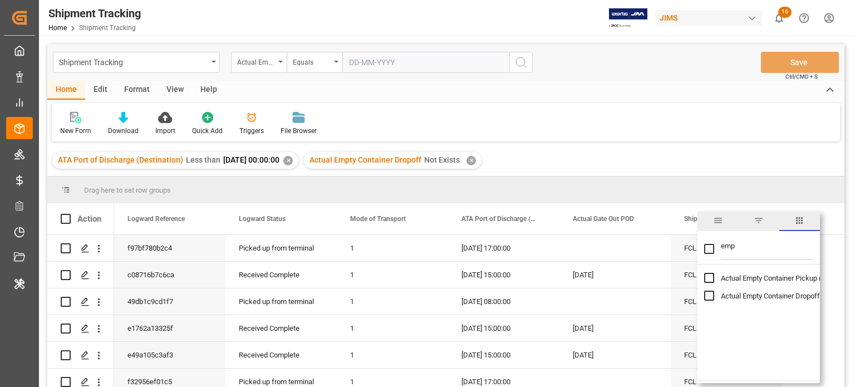
type input "emp"
click at [711, 295] on input "Actual Empty Container Dropoff column toggle visibility (hidden)" at bounding box center [709, 296] width 10 height 10
checkbox input "true"
checkbox input "false"
click at [711, 295] on input "Actual Empty Container Dropoff column toggle visibility (hidden)" at bounding box center [709, 296] width 10 height 10
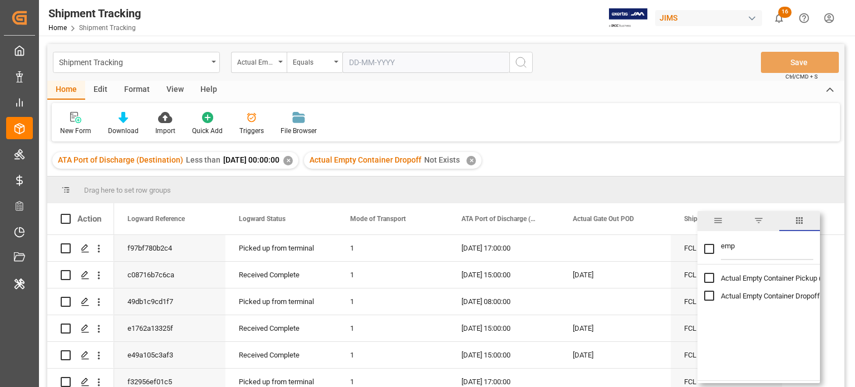
click at [711, 295] on input "Actual Empty Container Dropoff column toggle visibility (hidden)" at bounding box center [709, 296] width 10 height 10
checkbox input "true"
checkbox input "false"
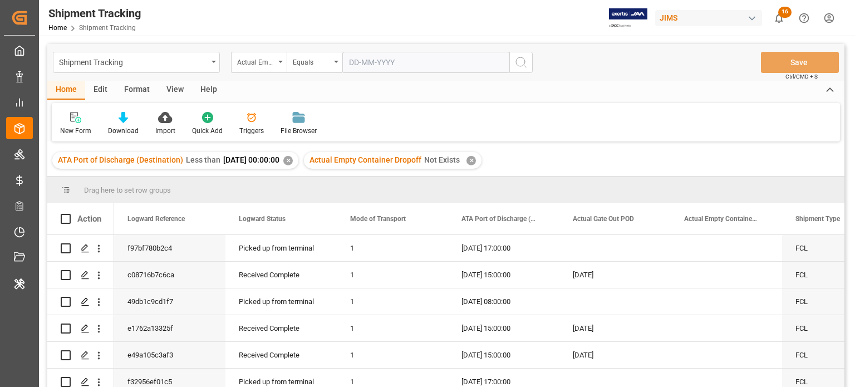
click at [693, 151] on div "ATA Port of Discharge (Destination) Less than 2025-08-03 00:00:00 ✕ Actual Empt…" at bounding box center [445, 160] width 797 height 31
click at [127, 120] on icon at bounding box center [123, 117] width 9 height 11
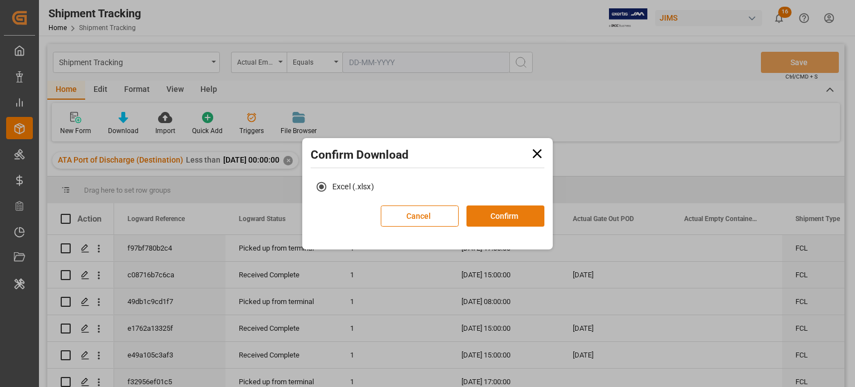
click at [508, 218] on button "Confirm" at bounding box center [506, 215] width 78 height 21
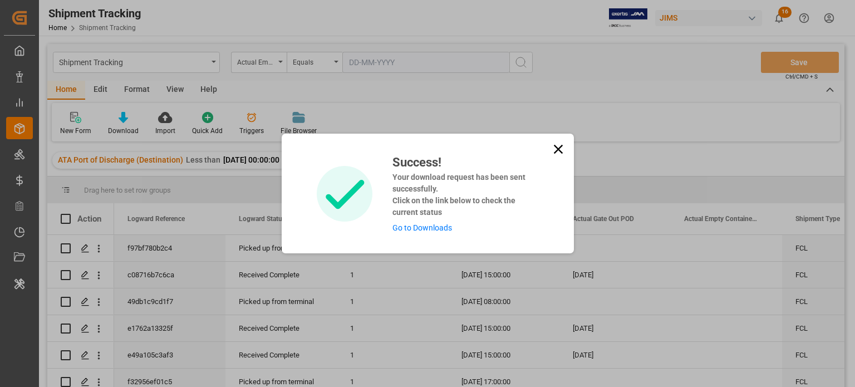
click at [555, 151] on icon at bounding box center [558, 149] width 9 height 9
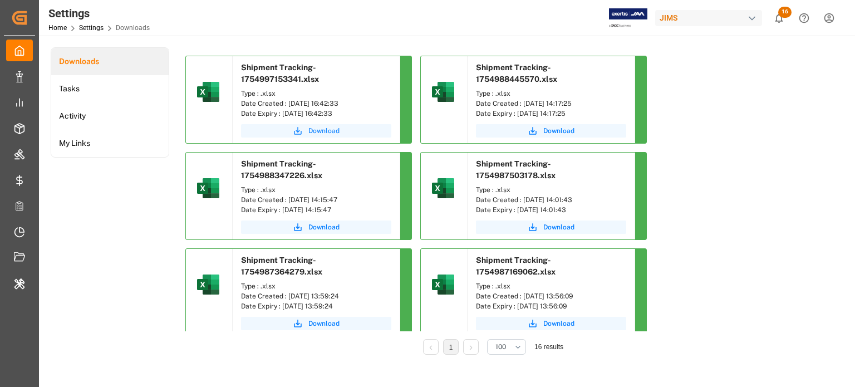
click at [328, 134] on span "Download" at bounding box center [324, 131] width 31 height 10
click at [332, 126] on span "Download" at bounding box center [324, 131] width 31 height 10
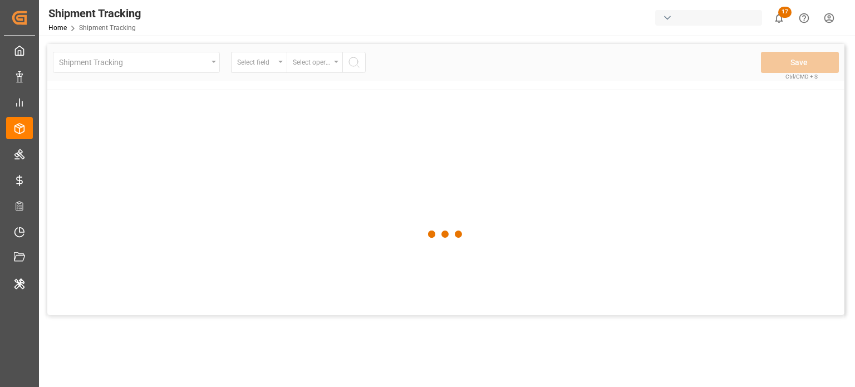
click at [215, 63] on div at bounding box center [445, 234] width 797 height 380
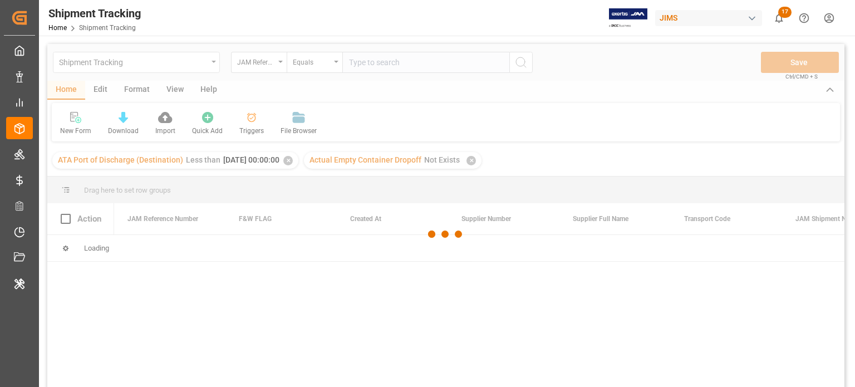
click at [209, 64] on div at bounding box center [445, 234] width 797 height 380
click at [213, 59] on div at bounding box center [445, 234] width 797 height 380
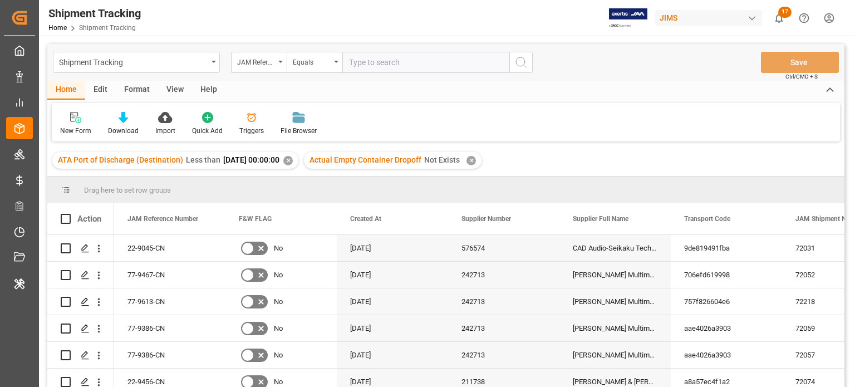
click at [213, 59] on div "Shipment Tracking" at bounding box center [136, 62] width 167 height 21
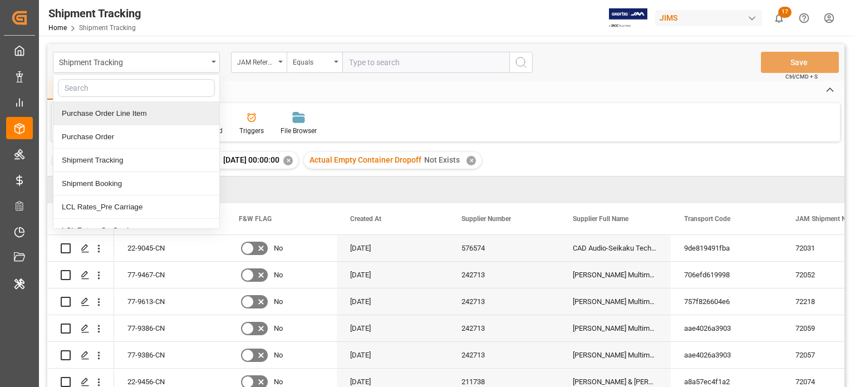
click at [149, 115] on div "Purchase Order Line Item" at bounding box center [136, 113] width 166 height 23
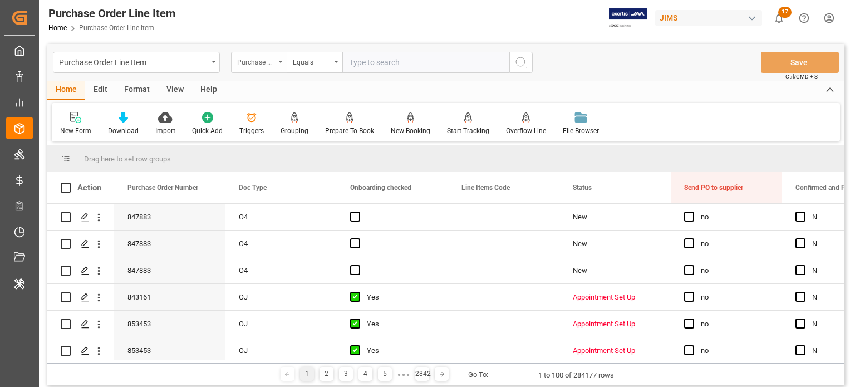
click at [275, 60] on div "Purchase Order Number" at bounding box center [256, 61] width 38 height 13
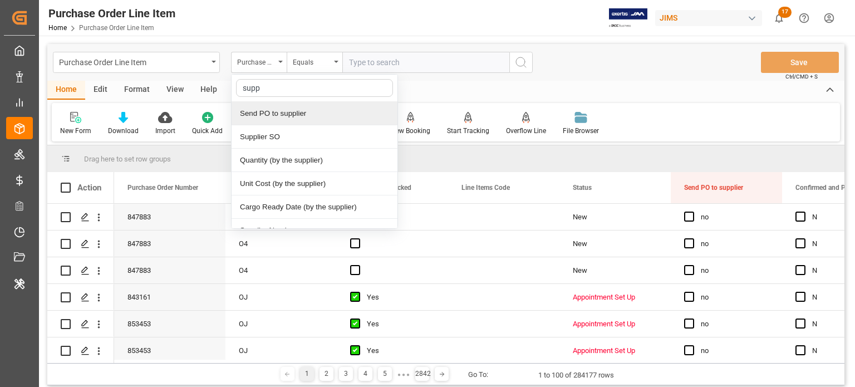
type input "suppl"
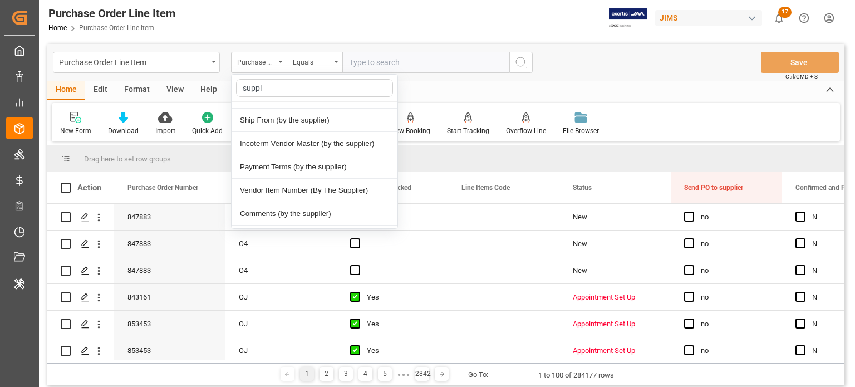
scroll to position [234, 0]
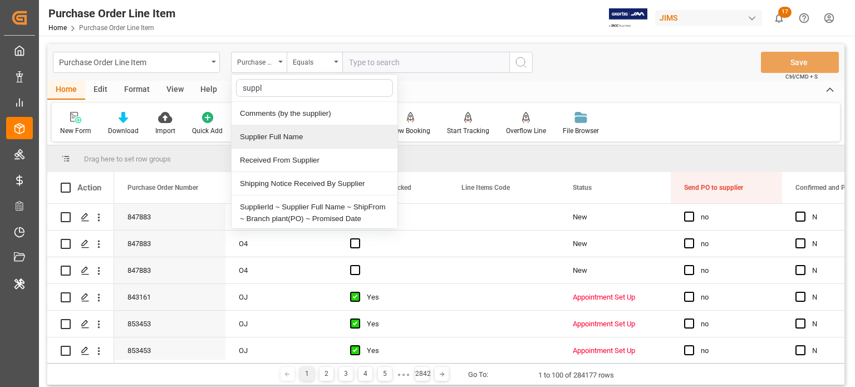
click at [297, 126] on div "Supplier Full Name" at bounding box center [315, 136] width 166 height 23
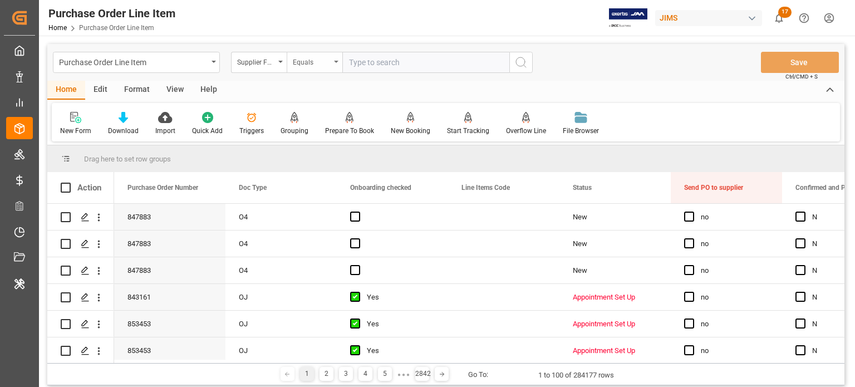
click at [325, 70] on div "Equals" at bounding box center [315, 62] width 56 height 21
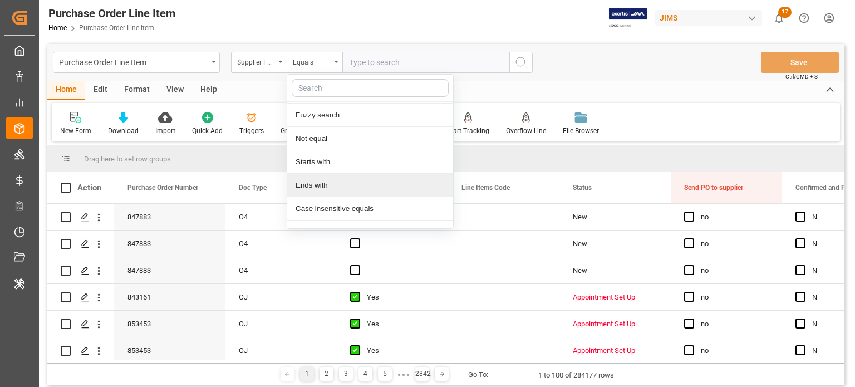
scroll to position [22, 0]
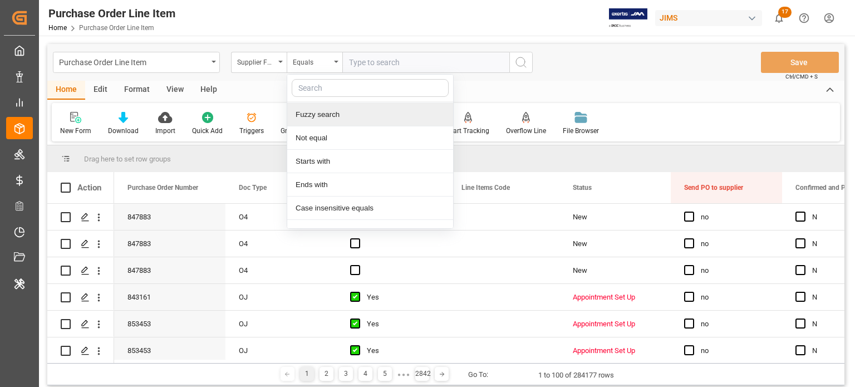
click at [329, 113] on div "Fuzzy search" at bounding box center [370, 114] width 166 height 23
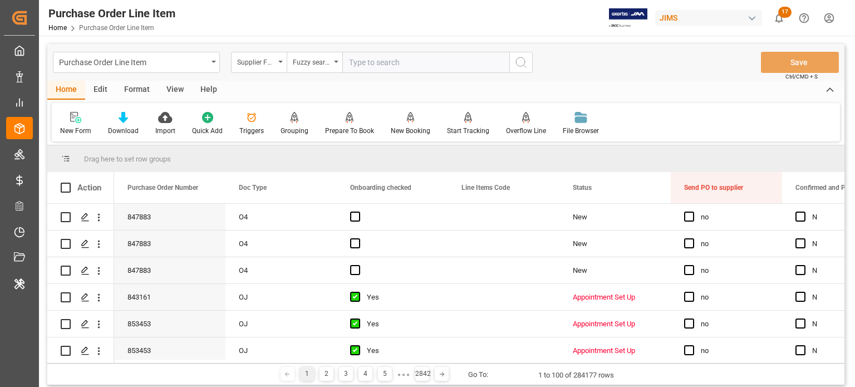
click at [389, 52] on input "text" at bounding box center [425, 62] width 167 height 21
type input "ESP Japan"
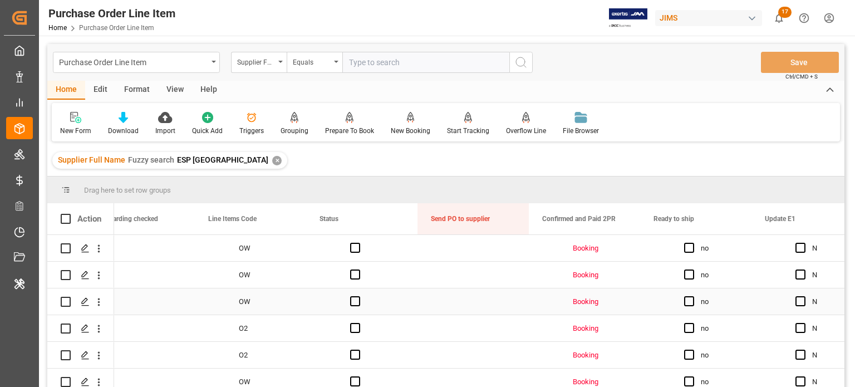
scroll to position [0, 263]
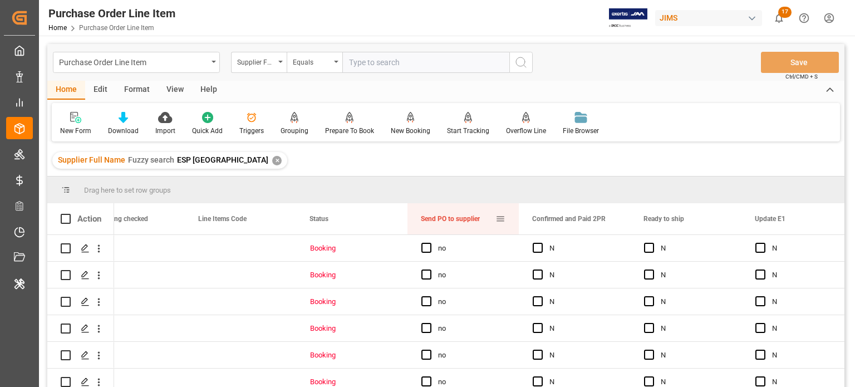
click at [502, 220] on span at bounding box center [501, 219] width 10 height 10
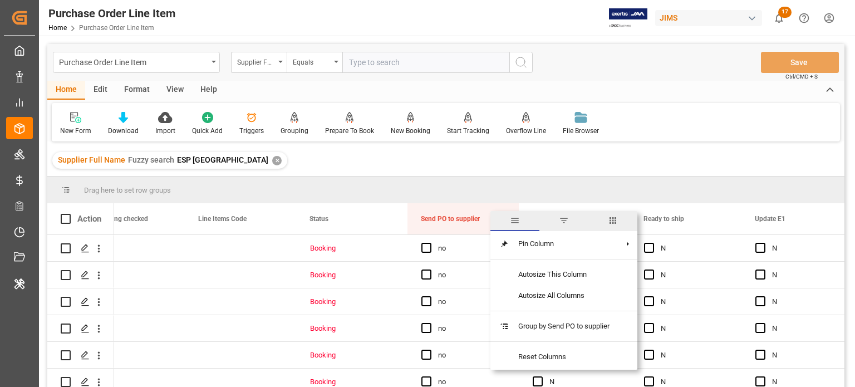
click at [616, 216] on span "columns" at bounding box center [613, 221] width 10 height 10
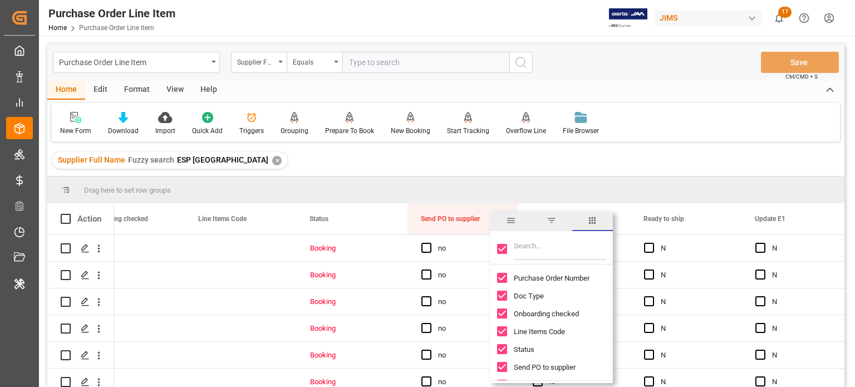
click at [504, 251] on input "Toggle Select All Columns" at bounding box center [502, 249] width 10 height 10
checkbox input "false"
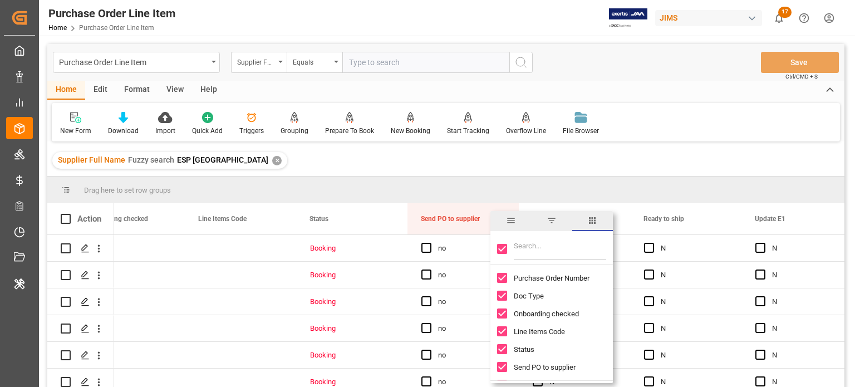
checkbox input "false"
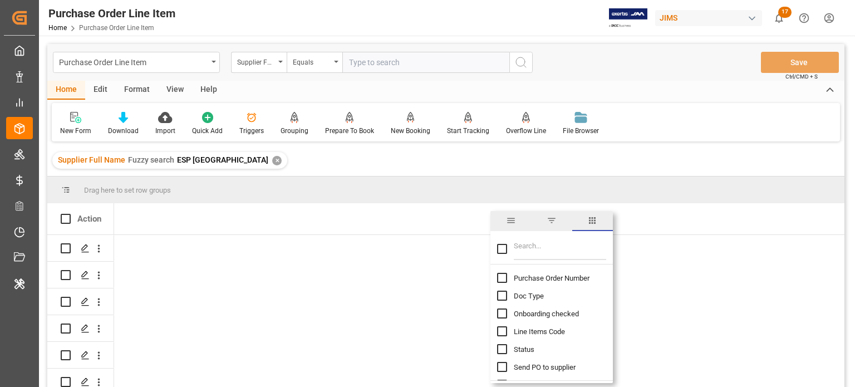
click at [501, 280] on input "Purchase Order Number column toggle visibility (hidden)" at bounding box center [502, 278] width 10 height 10
checkbox input "true"
checkbox input "false"
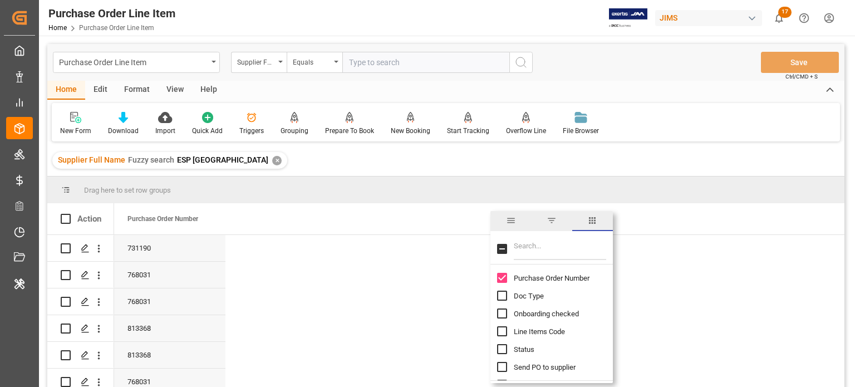
click at [501, 334] on input "Line Items Code column toggle visibility (hidden)" at bounding box center [502, 331] width 10 height 10
checkbox input "true"
click at [532, 257] on input "Filter Columns Input" at bounding box center [560, 249] width 92 height 22
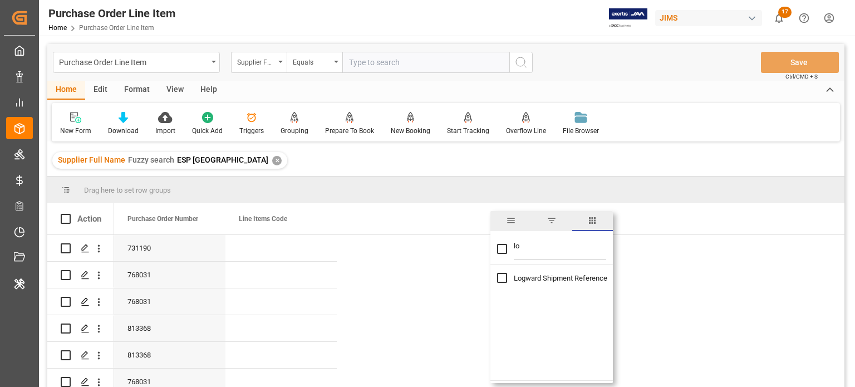
type input "l"
checkbox input "false"
type input "logw"
click at [502, 279] on input "Logward Shipment Reference column toggle visibility (hidden)" at bounding box center [502, 278] width 10 height 10
checkbox input "true"
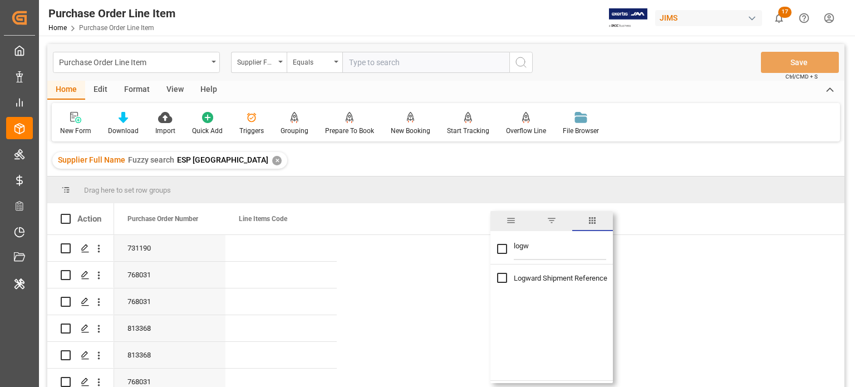
checkbox input "true"
click at [517, 257] on input "logw" at bounding box center [560, 249] width 92 height 22
click at [500, 277] on input "Logward Shipment Reference column toggle visibility (visible)" at bounding box center [502, 278] width 10 height 10
checkbox input "false"
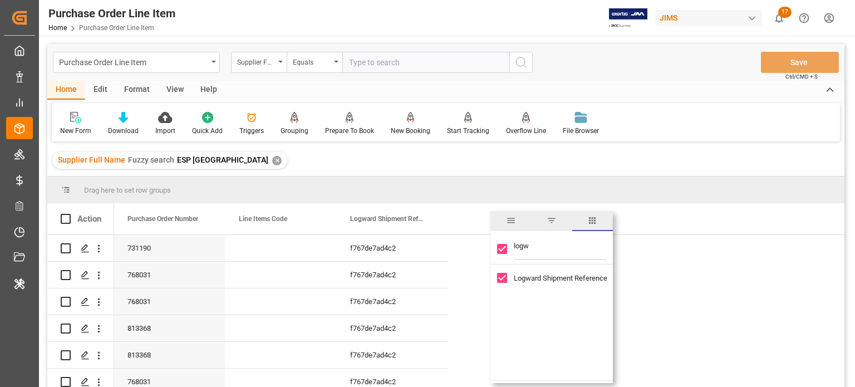
checkbox input "false"
click at [516, 253] on input "logw" at bounding box center [560, 249] width 92 height 22
checkbox input "false"
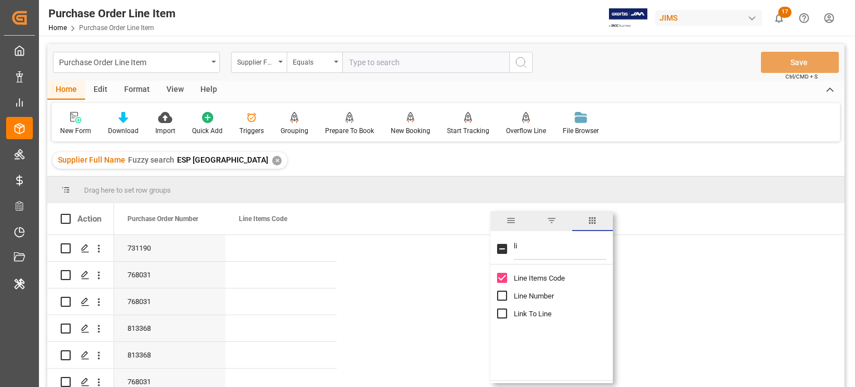
type input "l"
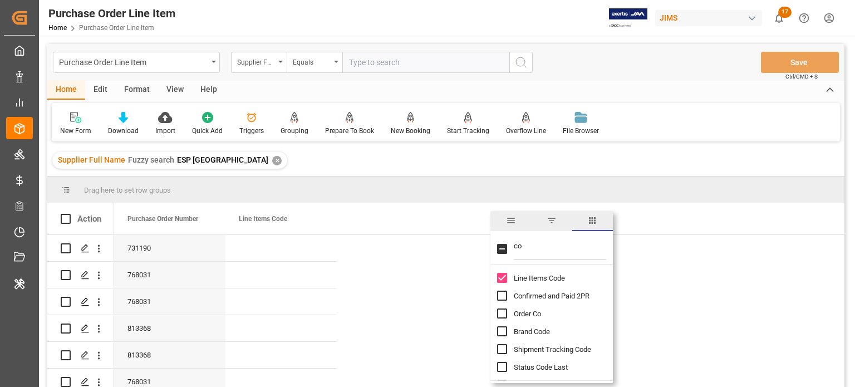
type input "c"
type input "pur"
checkbox input "true"
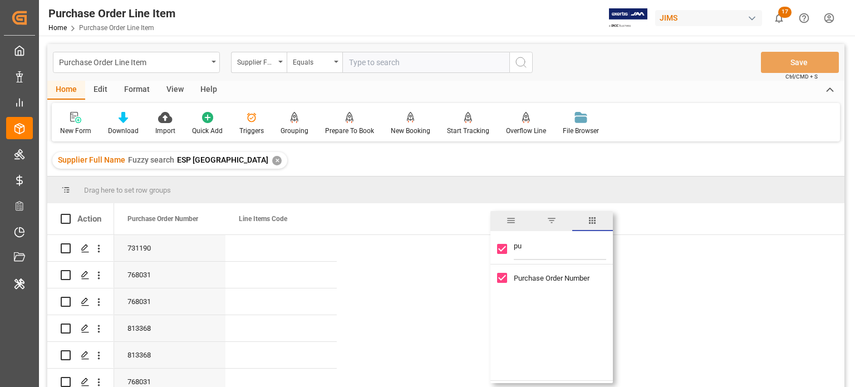
type input "p"
checkbox input "false"
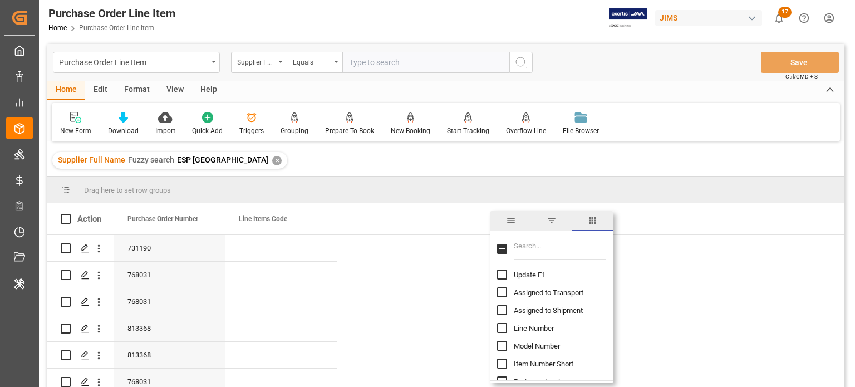
scroll to position [148, 0]
click at [502, 324] on input "Line Number column toggle visibility (hidden)" at bounding box center [502, 326] width 10 height 10
checkbox input "true"
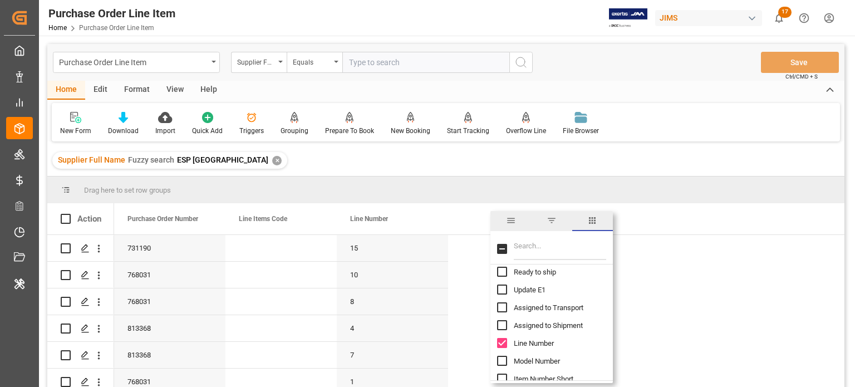
scroll to position [120, 0]
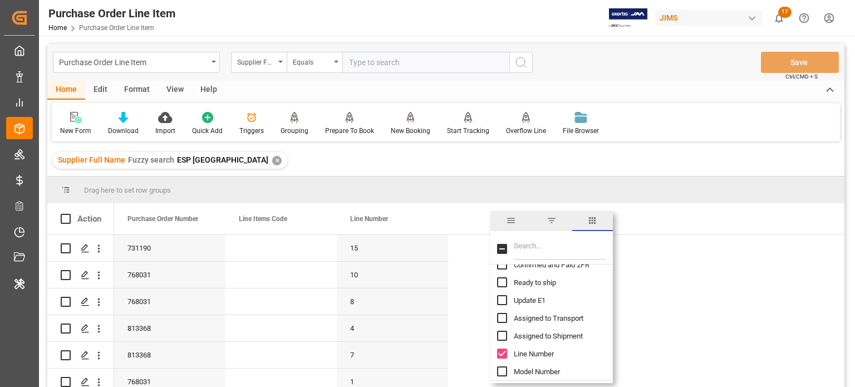
click at [525, 251] on input "Filter Columns Input" at bounding box center [560, 249] width 92 height 22
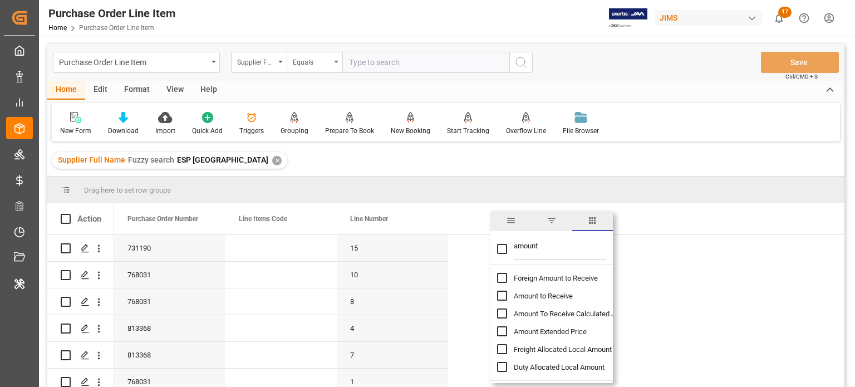
type input "amount"
click at [501, 296] on input "Amount to Receive column toggle visibility (hidden)" at bounding box center [502, 296] width 10 height 10
checkbox input "true"
checkbox input "false"
click at [503, 277] on input "Foreign Amount to Receive column toggle visibility (hidden)" at bounding box center [502, 278] width 10 height 10
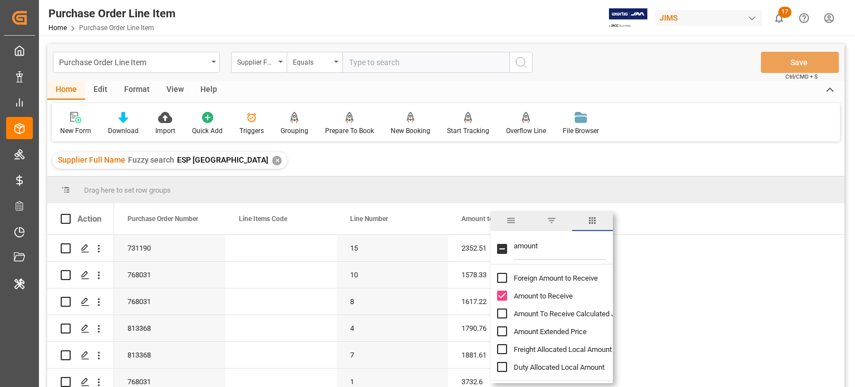
checkbox input "true"
click at [536, 253] on input "amount" at bounding box center [560, 249] width 92 height 22
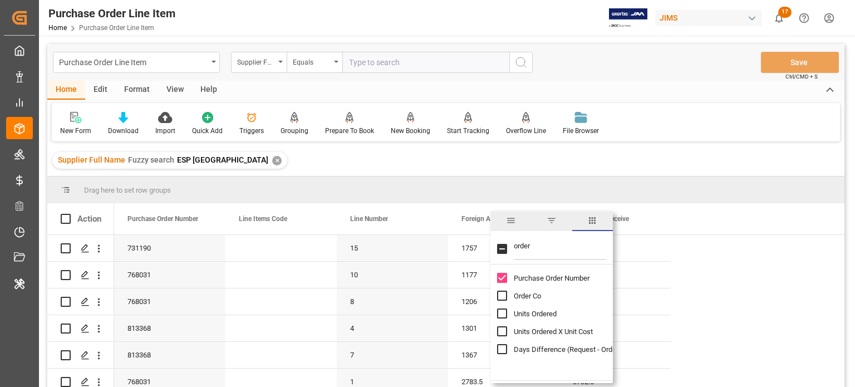
type input "order"
click at [506, 299] on input "Order Co column toggle visibility (hidden)" at bounding box center [502, 296] width 10 height 10
checkbox input "true"
click at [532, 243] on input "order" at bounding box center [560, 249] width 92 height 22
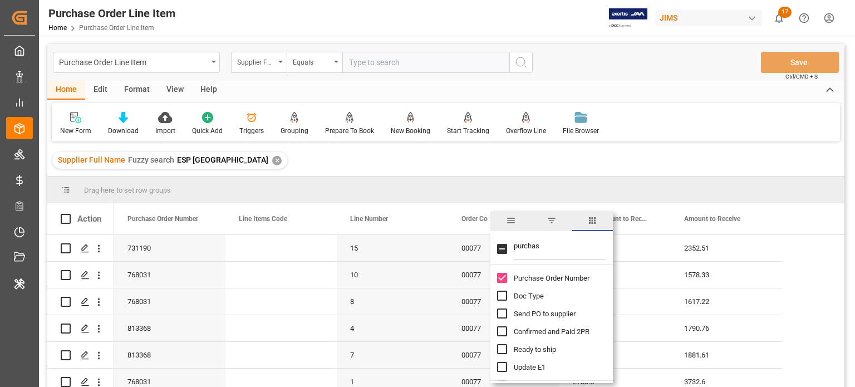
type input "purchase"
checkbox input "true"
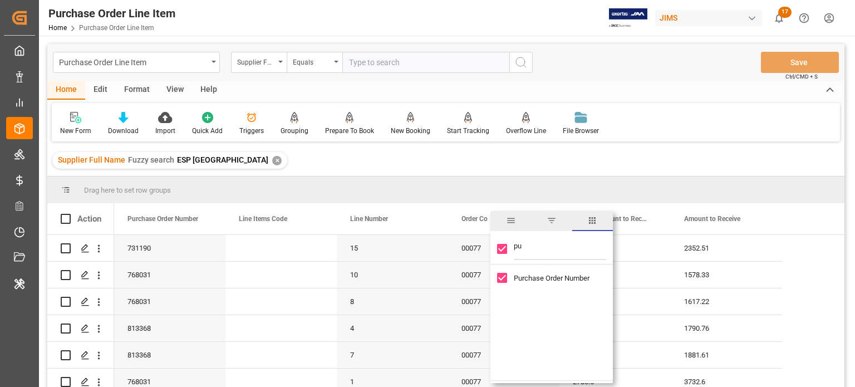
type input "p"
type input "curr"
checkbox input "false"
type input "curr"
click at [503, 295] on input "Currency Code From Detail column toggle visibility (hidden)" at bounding box center [502, 296] width 10 height 10
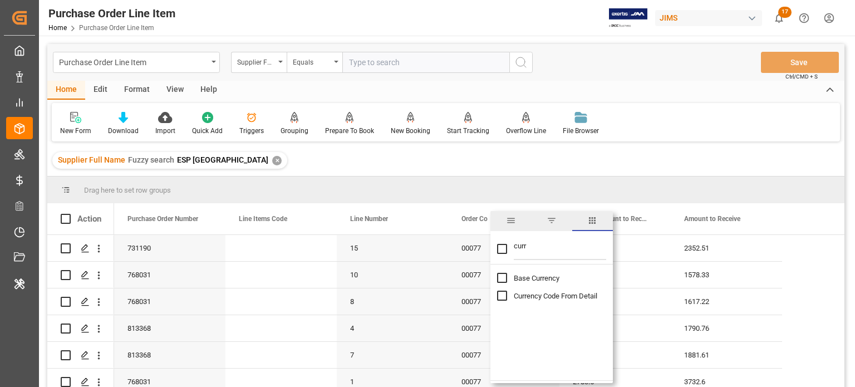
checkbox input "true"
checkbox input "false"
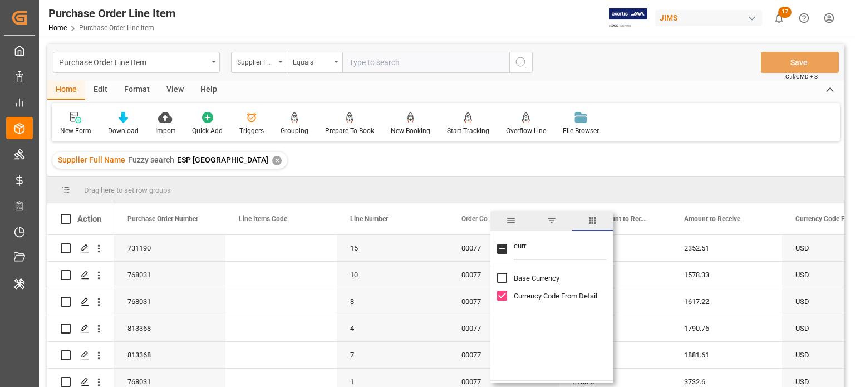
click at [505, 276] on input "Base Currency column toggle visibility (hidden)" at bounding box center [502, 278] width 10 height 10
checkbox input "true"
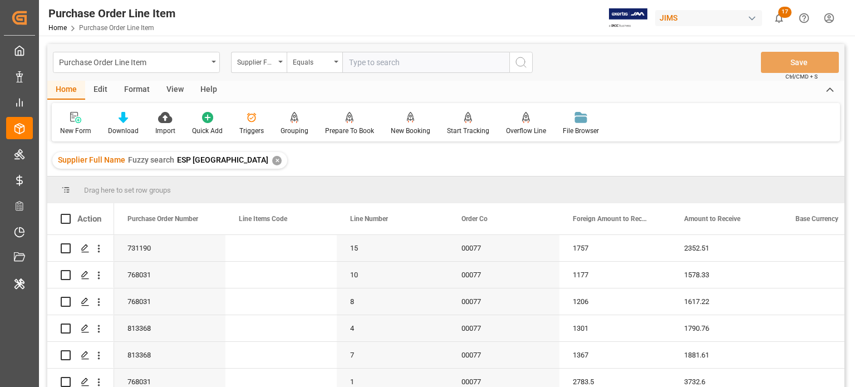
click at [702, 135] on div "New Form Download Import Quick Add Triggers Grouping Grouping Tooltip Prepare T…" at bounding box center [446, 122] width 789 height 38
click at [210, 218] on span at bounding box center [207, 219] width 10 height 10
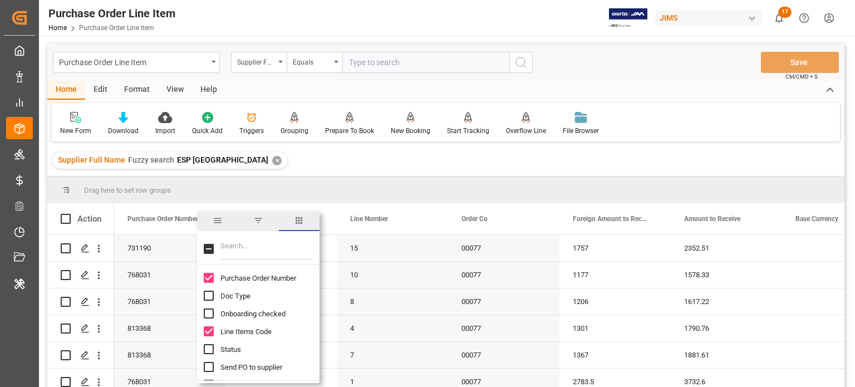
click at [249, 249] on input "Filter Columns Input" at bounding box center [267, 249] width 92 height 22
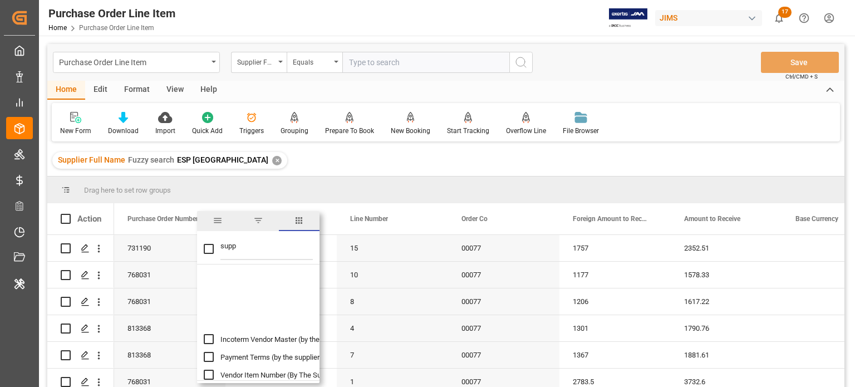
scroll to position [160, 0]
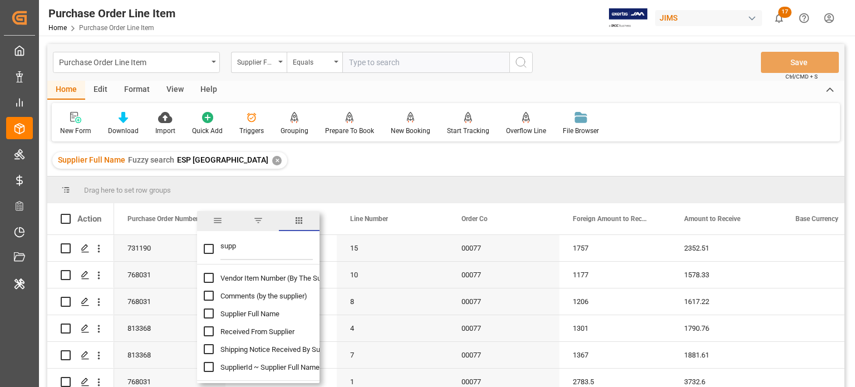
type input "supp"
click at [214, 314] on div "Supplier Full Name" at bounding box center [265, 314] width 123 height 18
click at [208, 312] on input "Supplier Full Name column toggle visibility (hidden)" at bounding box center [209, 314] width 10 height 10
checkbox input "true"
checkbox input "false"
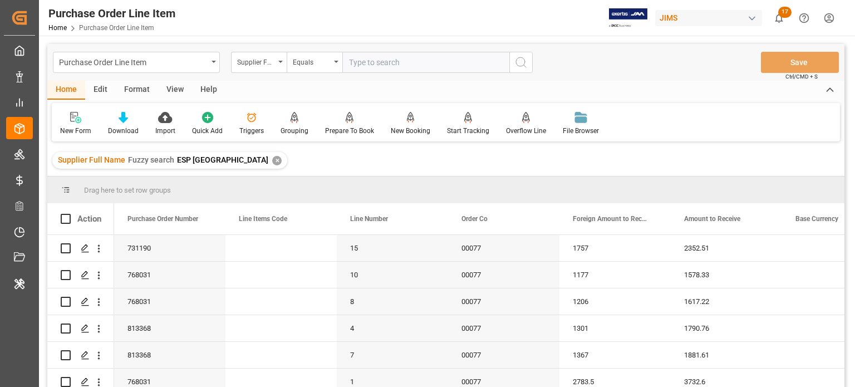
click at [647, 146] on div "Supplier Full Name Fuzzy search ESP Japan ✕" at bounding box center [445, 160] width 797 height 31
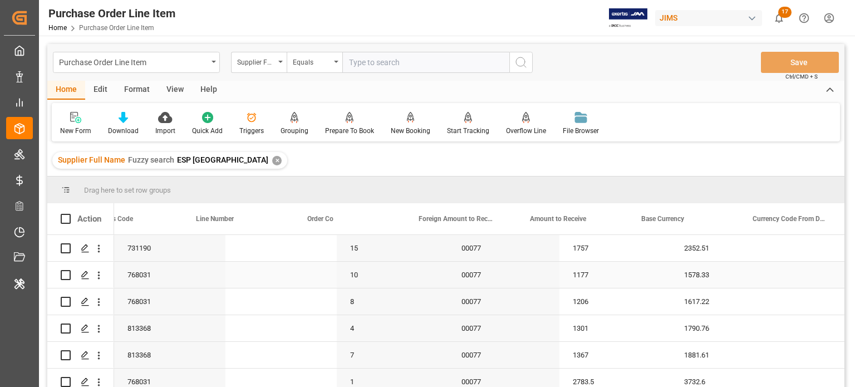
scroll to position [0, 275]
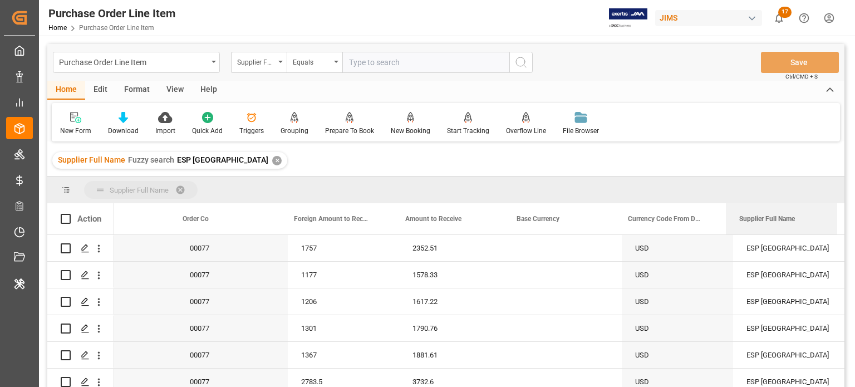
drag, startPoint x: 763, startPoint y: 218, endPoint x: 753, endPoint y: 200, distance: 20.7
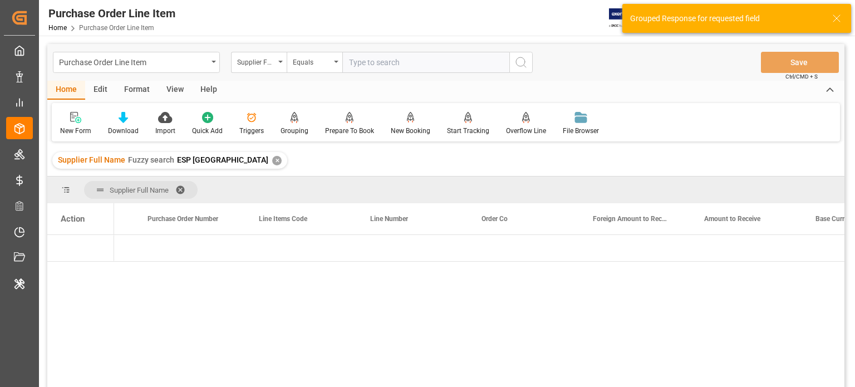
scroll to position [0, 0]
click at [183, 185] on span at bounding box center [184, 190] width 18 height 10
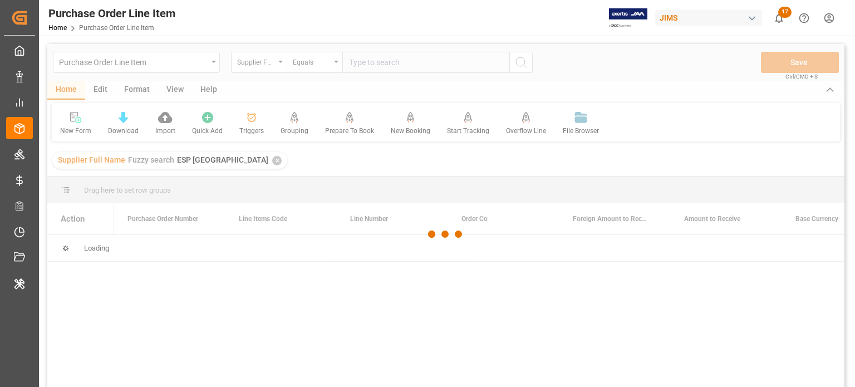
click at [216, 30] on div "Purchase Order Line Item Home Purchase Order Line Item JIMS 17 Notifications On…" at bounding box center [443, 18] width 824 height 36
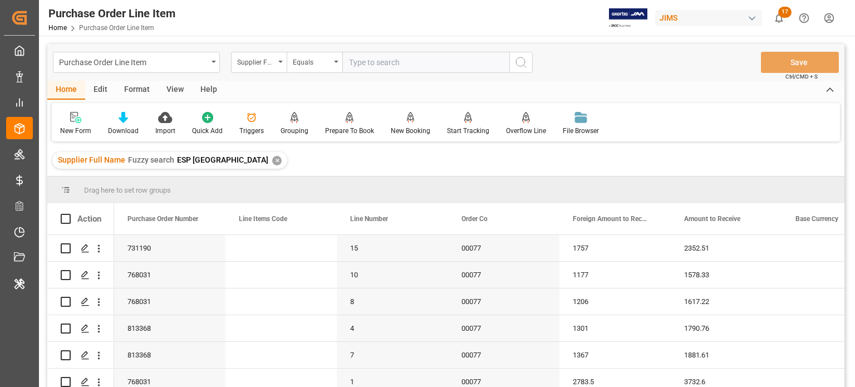
click at [550, 11] on div "Purchase Order Line Item Home Purchase Order Line Item JIMS 17 Notifications On…" at bounding box center [443, 18] width 824 height 36
click at [127, 120] on div at bounding box center [123, 117] width 31 height 12
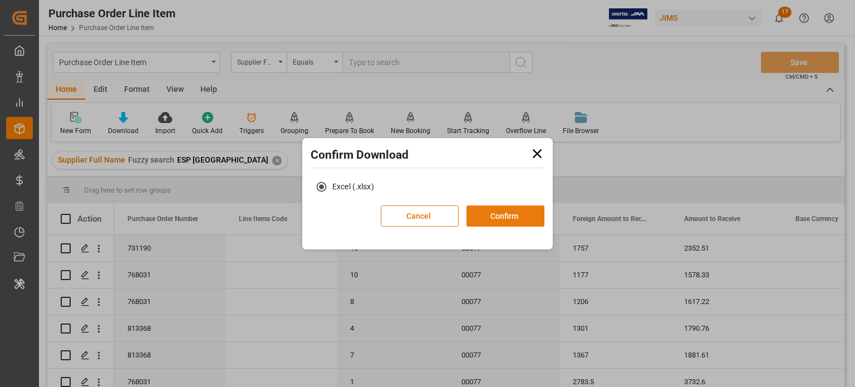
click at [486, 216] on button "Confirm" at bounding box center [506, 215] width 78 height 21
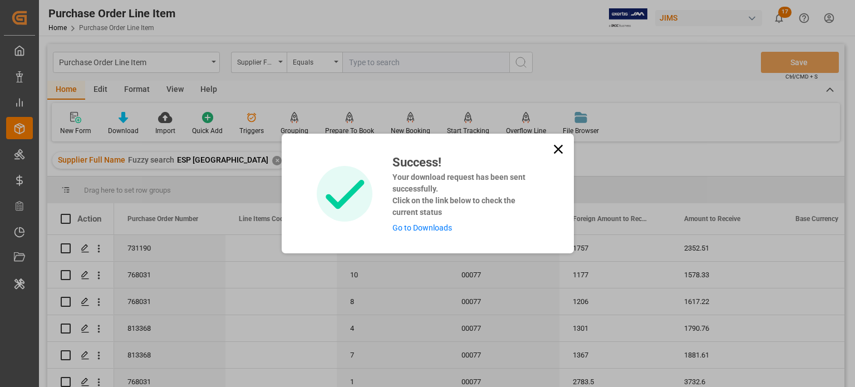
drag, startPoint x: 433, startPoint y: 222, endPoint x: 439, endPoint y: 228, distance: 8.7
click at [561, 145] on icon at bounding box center [558, 149] width 9 height 9
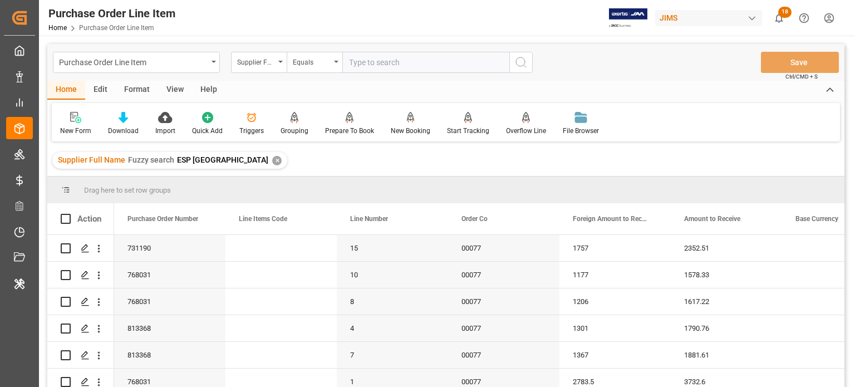
click at [98, 89] on div "Edit" at bounding box center [100, 90] width 31 height 19
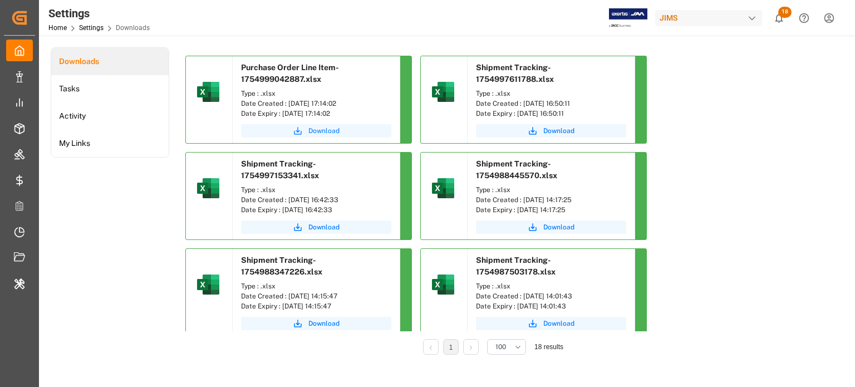
click at [328, 130] on span "Download" at bounding box center [324, 131] width 31 height 10
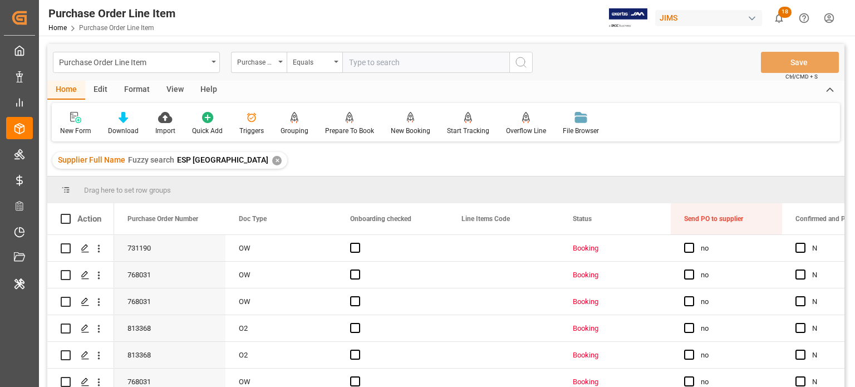
click at [103, 84] on div "Edit" at bounding box center [100, 90] width 31 height 19
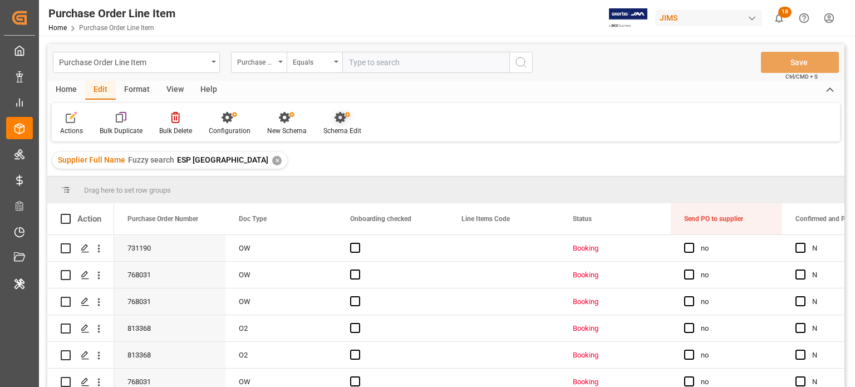
click at [335, 120] on icon at bounding box center [343, 117] width 16 height 11
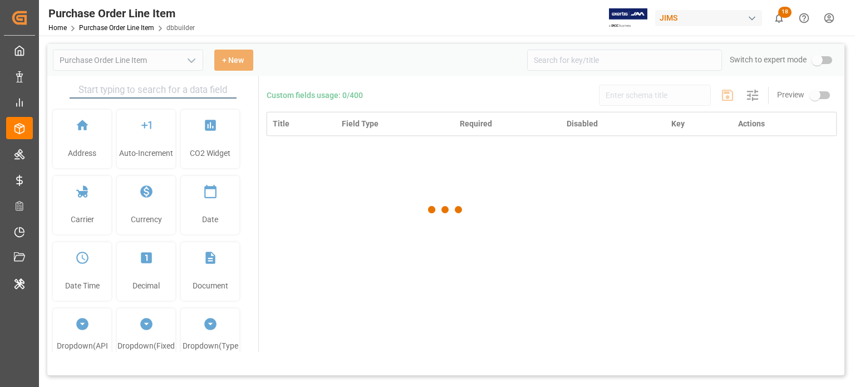
type input "Purchase Order Line Item"
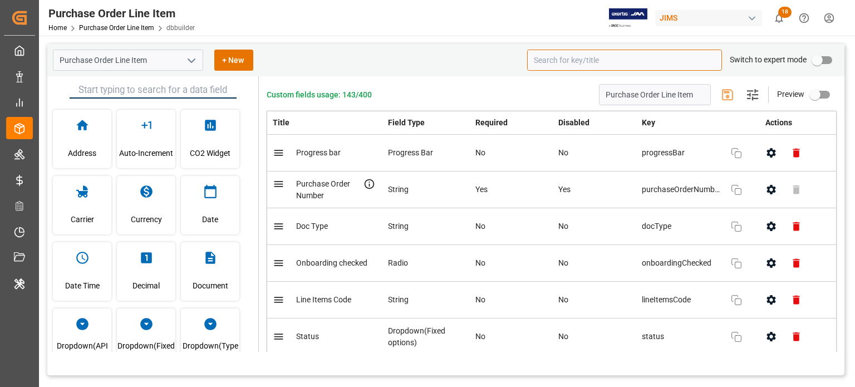
click at [577, 57] on input at bounding box center [624, 60] width 195 height 21
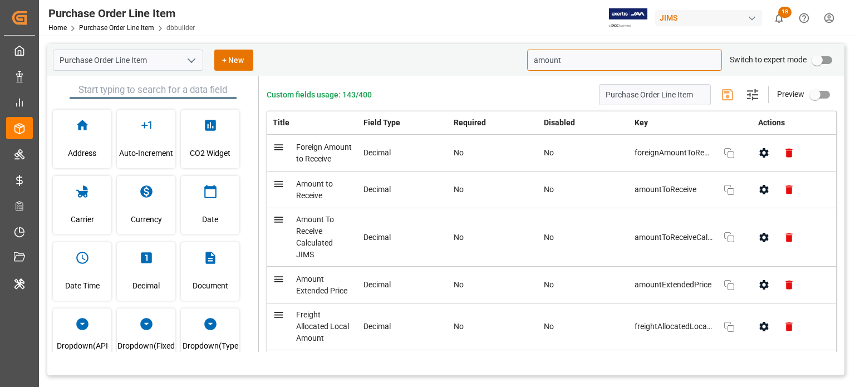
type input "amount"
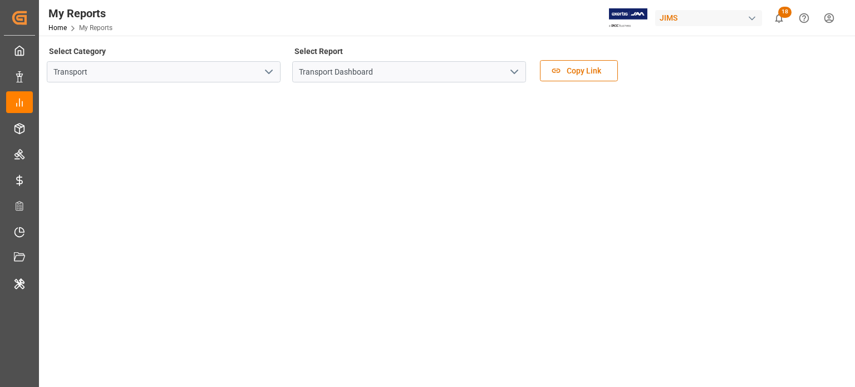
click at [270, 70] on icon "open menu" at bounding box center [268, 71] width 13 height 13
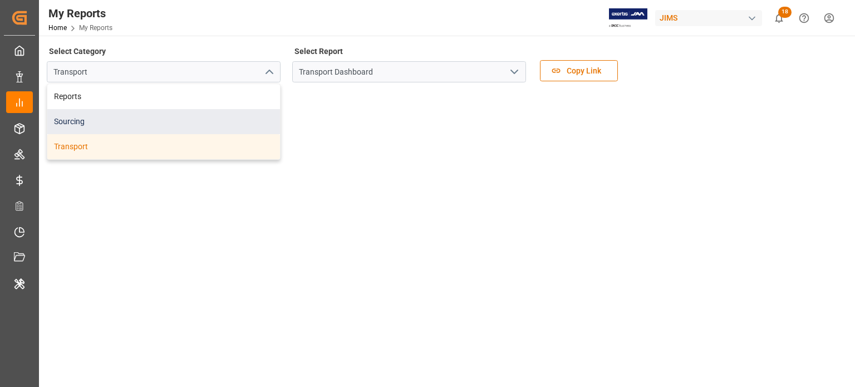
click at [169, 119] on div "Sourcing" at bounding box center [163, 121] width 233 height 25
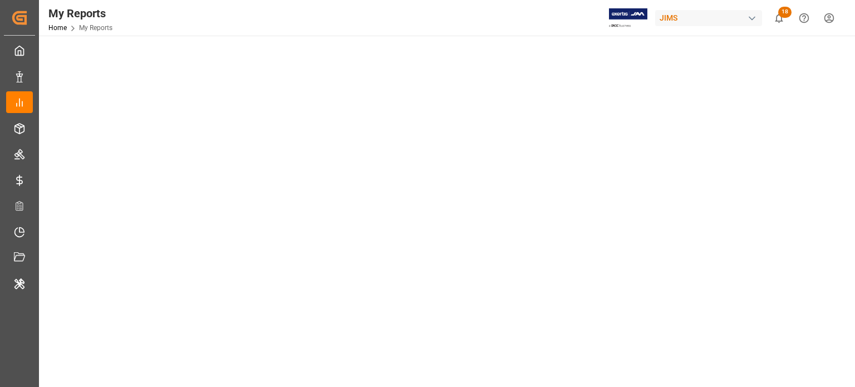
scroll to position [422, 0]
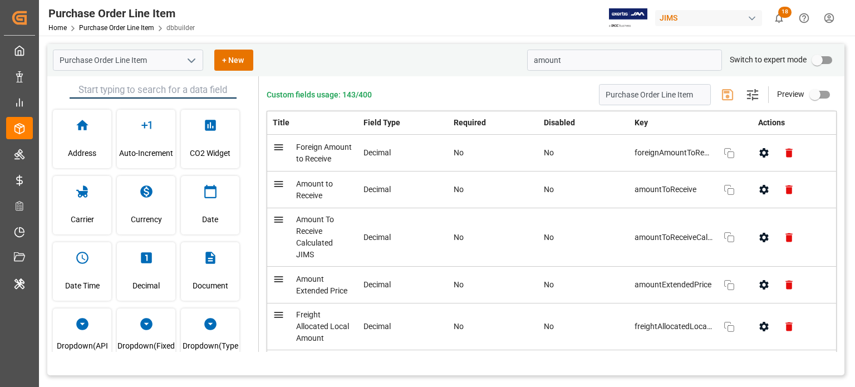
click at [196, 55] on icon "open menu" at bounding box center [191, 60] width 13 height 13
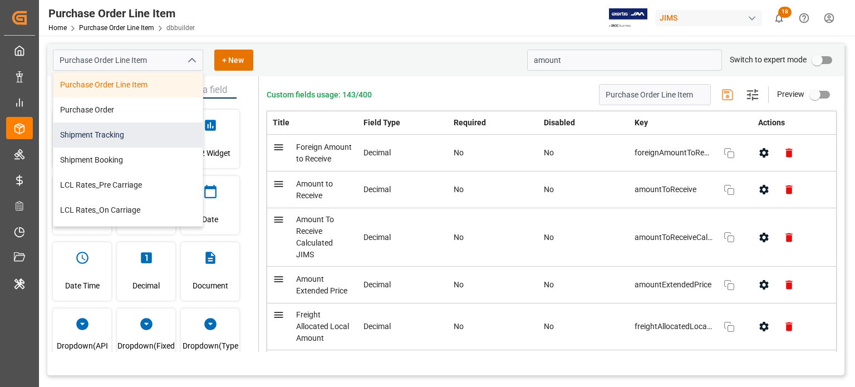
click at [118, 135] on div "Shipment Tracking" at bounding box center [127, 135] width 149 height 25
type input "Shipment Tracking"
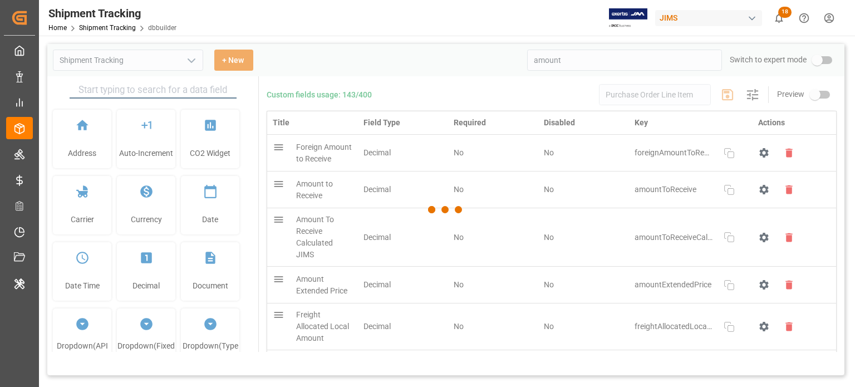
type input "Shipment Tracking"
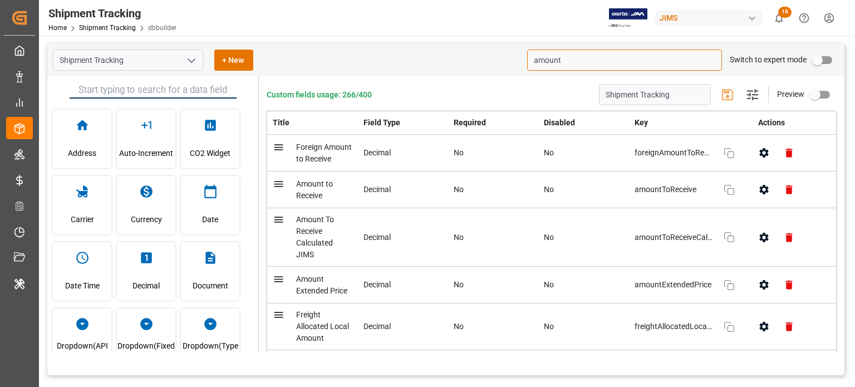
click at [563, 62] on input "amount" at bounding box center [624, 60] width 195 height 21
paste input "freightForwarderName"
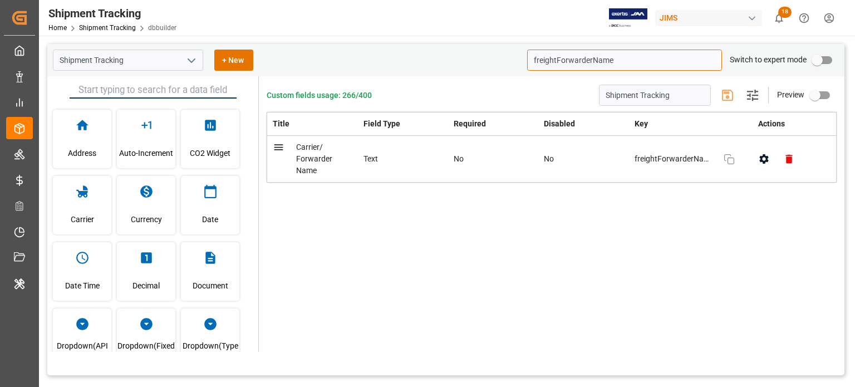
type input "freightForwarderName"
click at [760, 151] on button "button" at bounding box center [764, 158] width 25 height 25
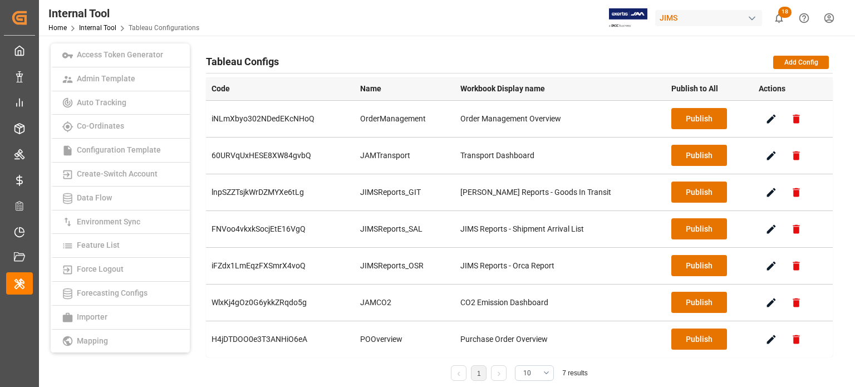
click at [666, 154] on td "Publish" at bounding box center [709, 155] width 87 height 37
click at [684, 158] on button "Publish" at bounding box center [700, 155] width 56 height 21
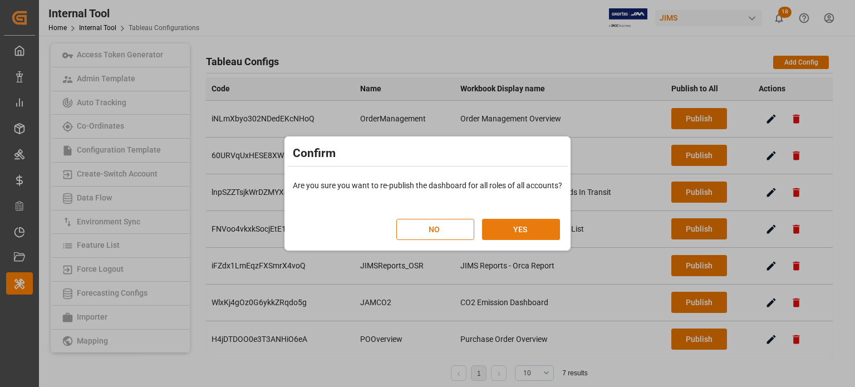
click at [533, 236] on button "YES" at bounding box center [521, 229] width 78 height 21
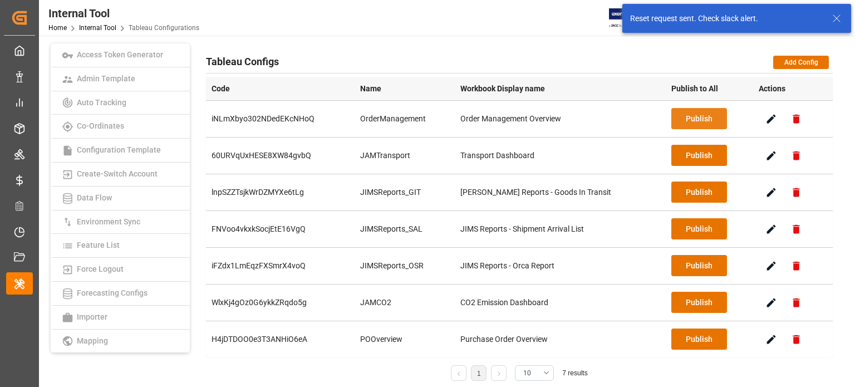
click at [682, 122] on button "Publish" at bounding box center [700, 118] width 56 height 21
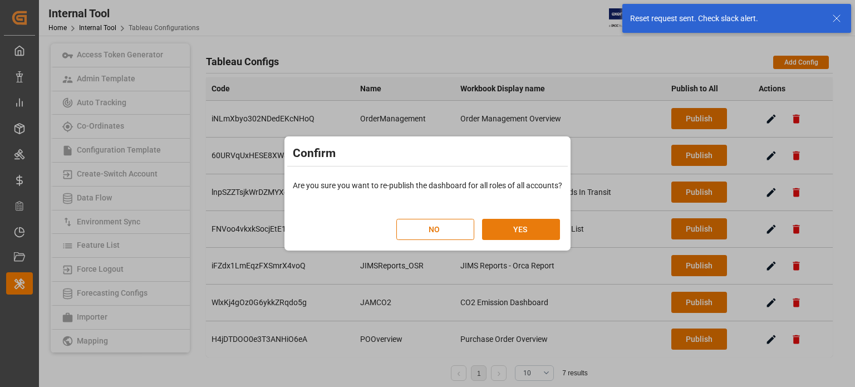
click at [528, 233] on button "YES" at bounding box center [521, 229] width 78 height 21
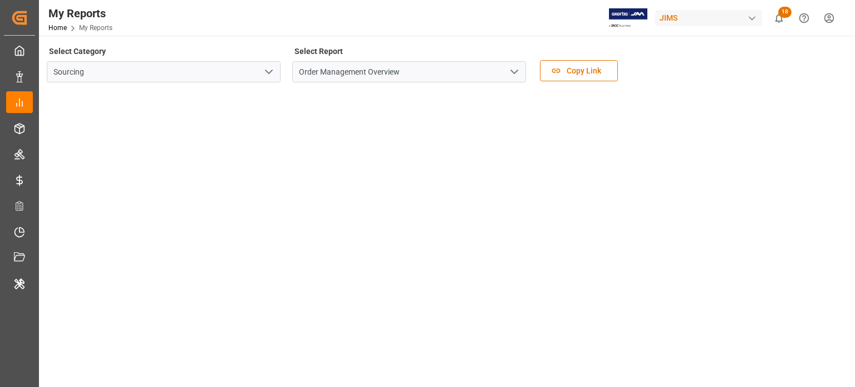
click at [662, 77] on div "Select Category Sourcing Select Report Order Management Overview Copy Link" at bounding box center [446, 66] width 799 height 47
click at [267, 70] on icon "open menu" at bounding box center [268, 71] width 13 height 13
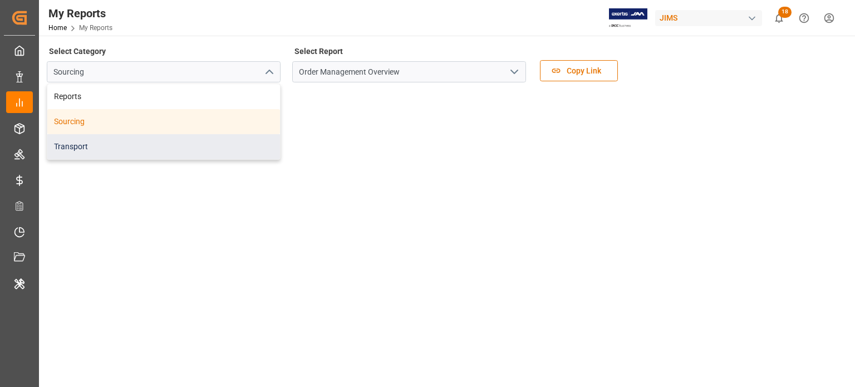
click at [145, 142] on div "Transport" at bounding box center [163, 146] width 233 height 25
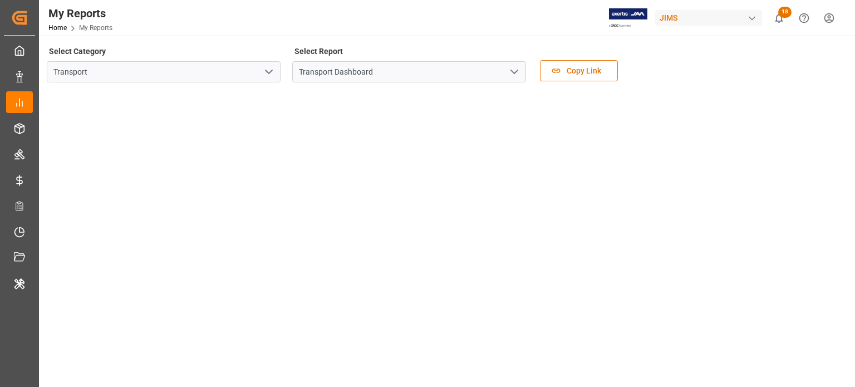
click at [511, 72] on icon "open menu" at bounding box center [514, 71] width 13 height 13
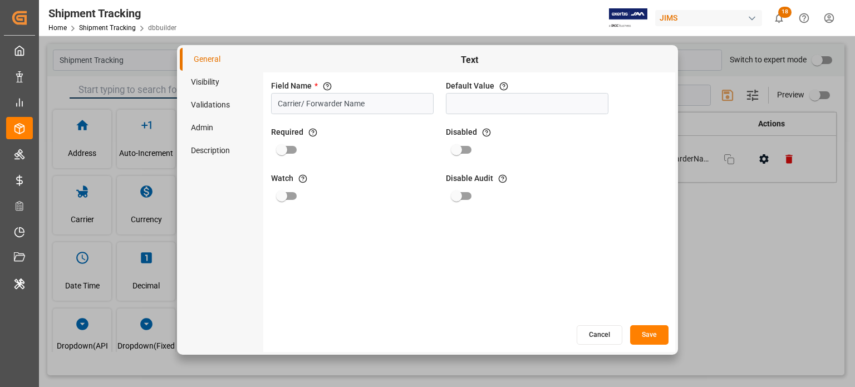
click at [609, 342] on button "Cancel" at bounding box center [600, 334] width 46 height 19
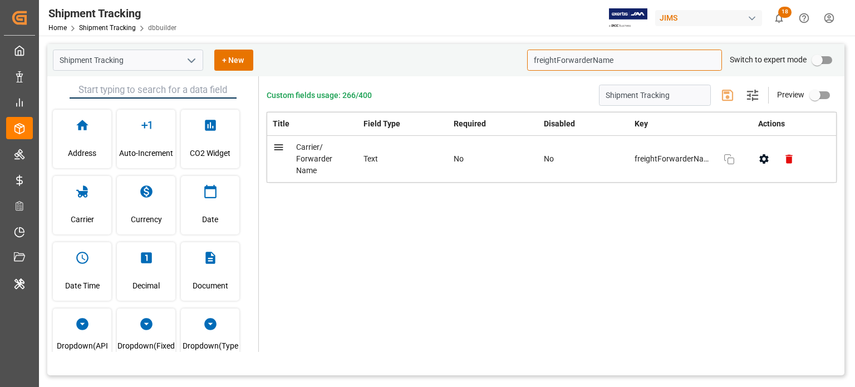
click at [596, 55] on input "freightForwarderName" at bounding box center [624, 60] width 195 height 21
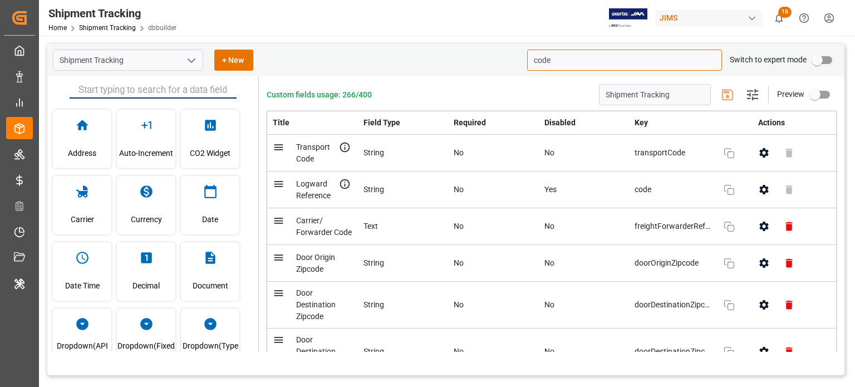
click at [548, 61] on input "code" at bounding box center [624, 60] width 195 height 21
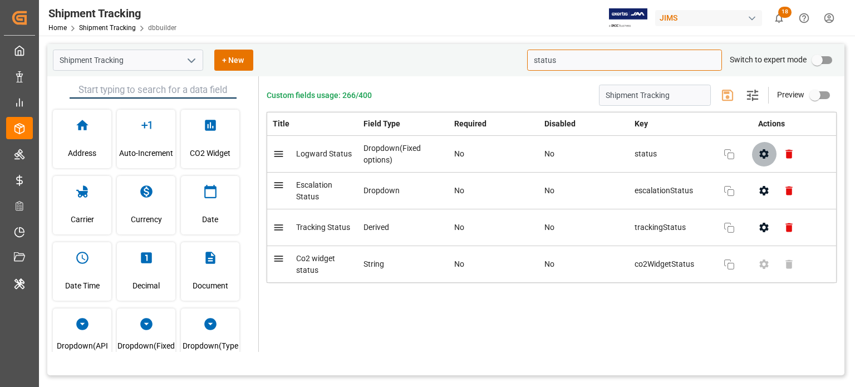
click at [768, 151] on icon "button" at bounding box center [764, 153] width 9 height 9
type input "status"
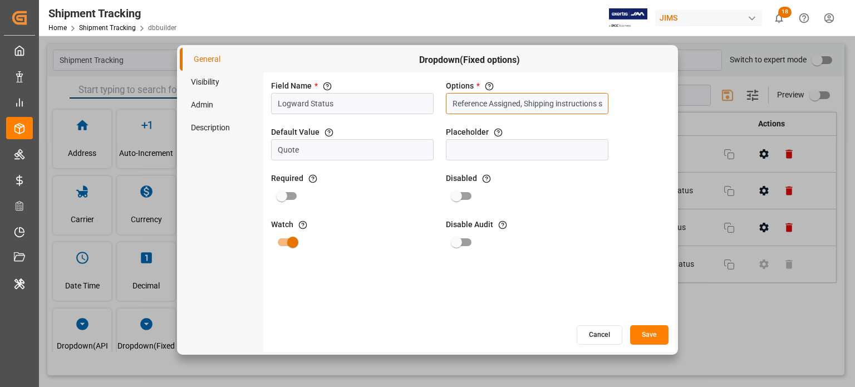
click at [537, 107] on input "Reference Assigned, Shipping instructions sent, Booking, In-transit, Arrival Po…" at bounding box center [527, 103] width 163 height 21
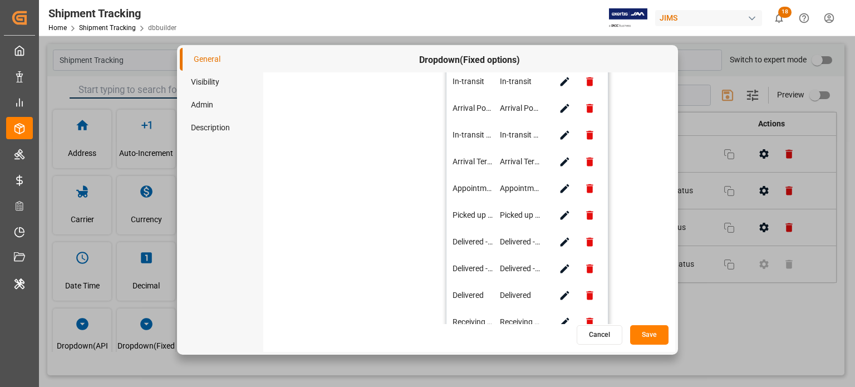
scroll to position [254, 0]
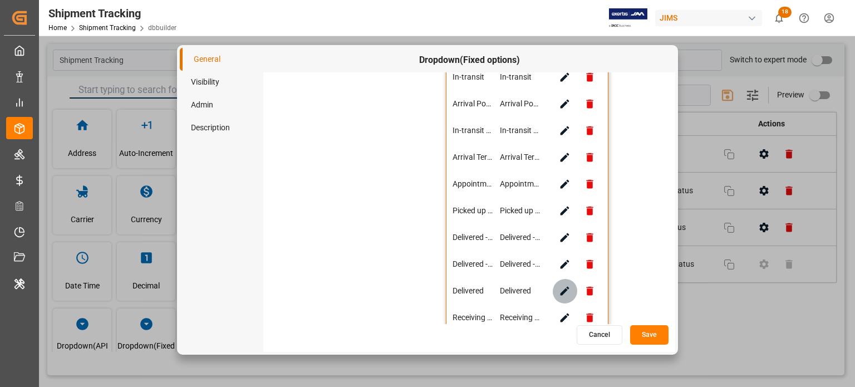
click at [561, 287] on icon "button" at bounding box center [565, 291] width 12 height 12
type input "Delivered"
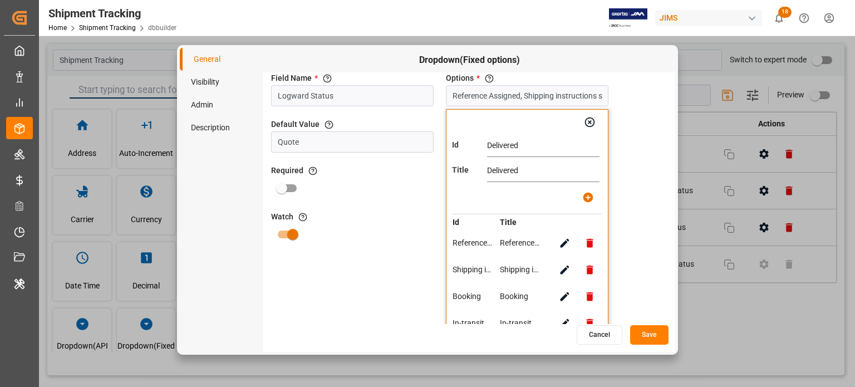
scroll to position [0, 0]
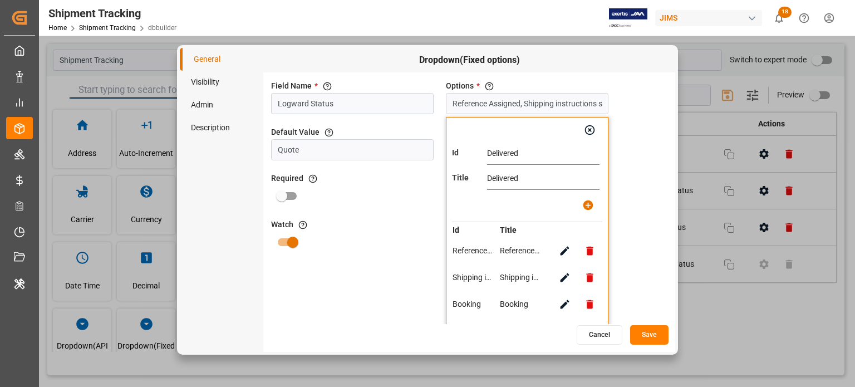
click at [507, 151] on input "Delivered" at bounding box center [543, 154] width 112 height 22
click at [594, 334] on button "Cancel" at bounding box center [600, 334] width 46 height 19
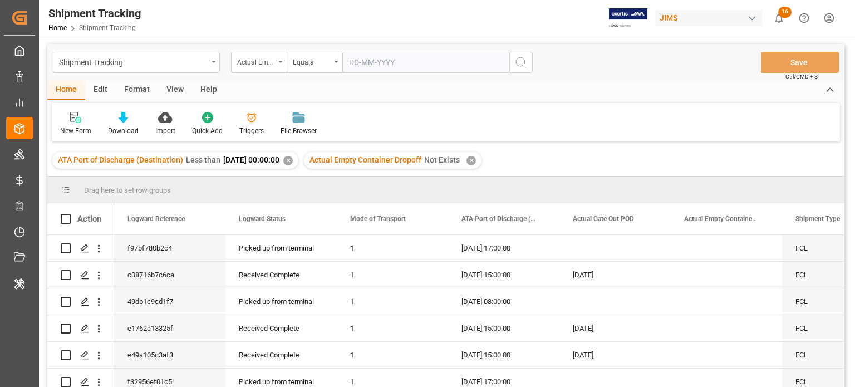
click at [293, 159] on div "✕" at bounding box center [287, 160] width 9 height 9
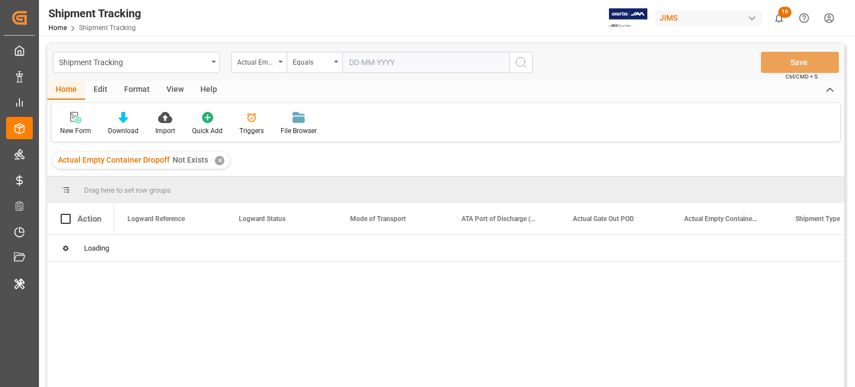
click at [216, 160] on div "✕" at bounding box center [219, 160] width 9 height 9
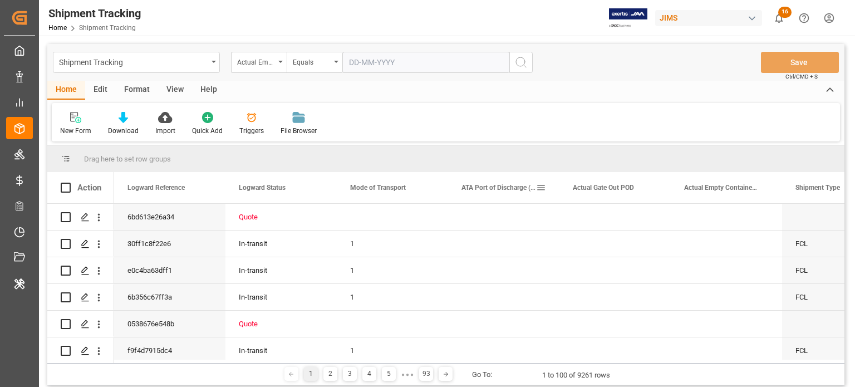
click at [542, 188] on span at bounding box center [541, 188] width 10 height 10
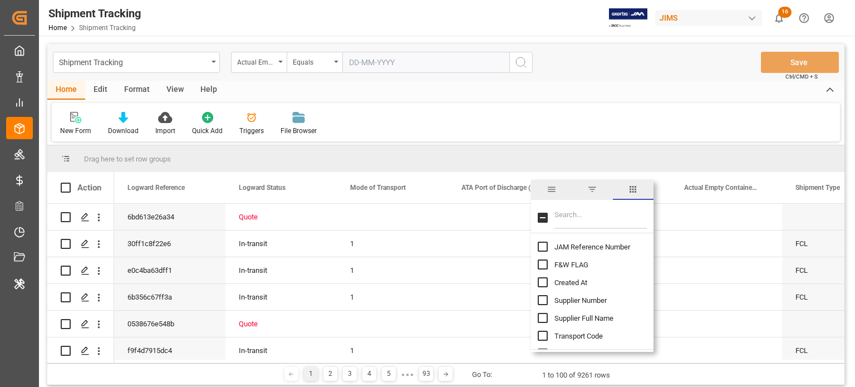
click at [579, 211] on input "Filter Columns Input" at bounding box center [601, 218] width 92 height 22
type input "ata"
click at [542, 251] on input "ATA Port of Discharge (Destination) column toggle visibility (visible)" at bounding box center [543, 247] width 10 height 10
checkbox input "false"
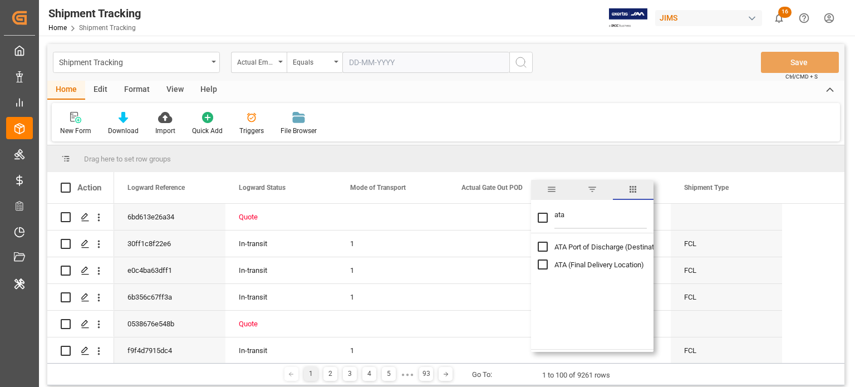
click at [564, 223] on input "ata" at bounding box center [601, 218] width 92 height 22
type input "emp"
checkbox input "false"
type input "emp"
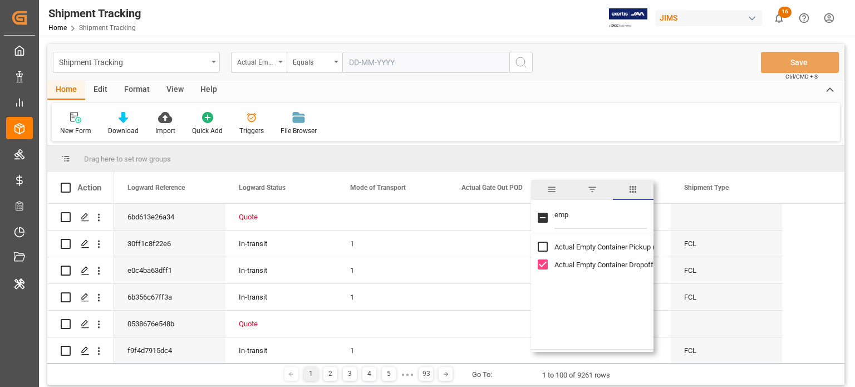
click at [543, 263] on input "Actual Empty Container Dropoff column toggle visibility (visible)" at bounding box center [543, 264] width 10 height 10
checkbox input "false"
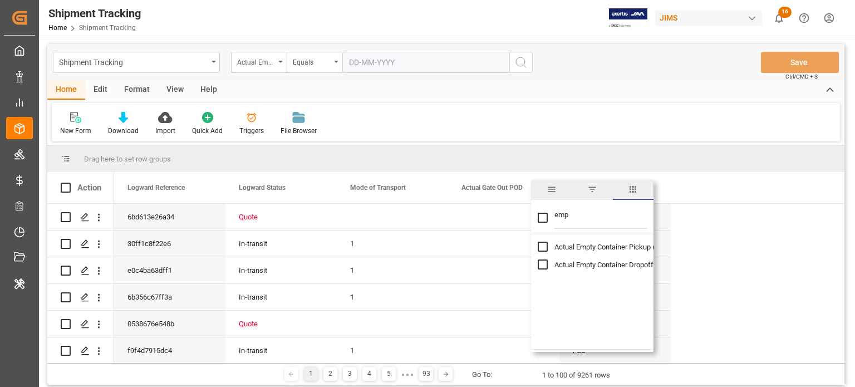
click at [564, 216] on input "emp" at bounding box center [601, 218] width 92 height 22
type input "cargo"
click at [543, 249] on input "Cargo Ready Date (Origin) column toggle visibility (hidden)" at bounding box center [543, 247] width 10 height 10
checkbox input "true"
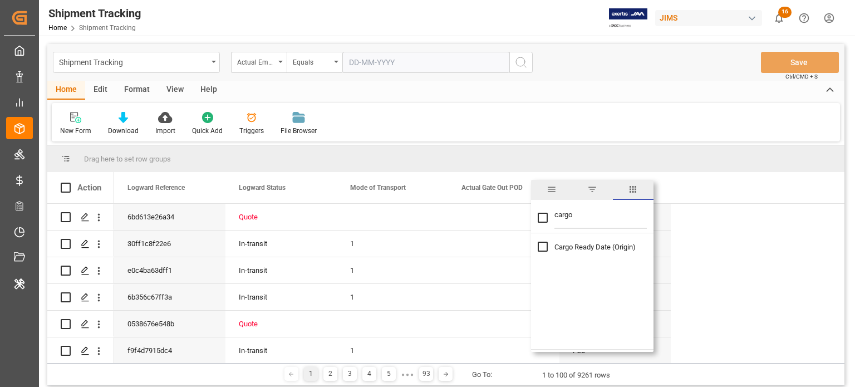
checkbox input "true"
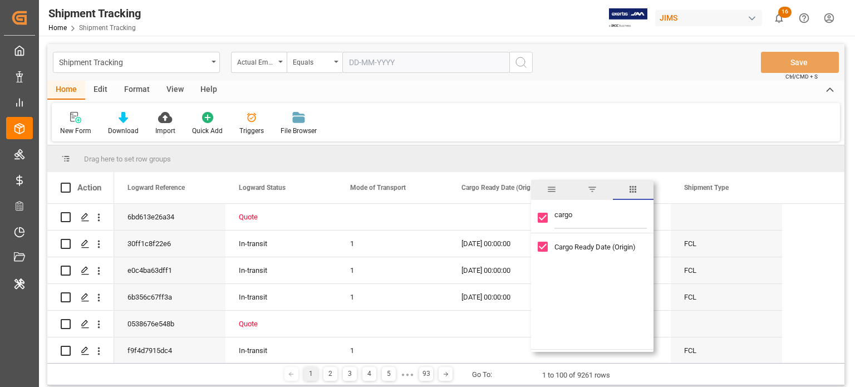
click at [577, 207] on input "cargo" at bounding box center [601, 218] width 92 height 22
type input "act"
checkbox input "false"
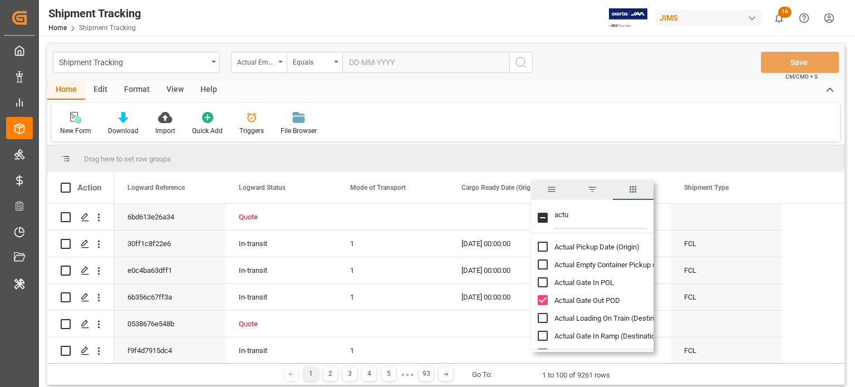
type input "actu"
click at [544, 295] on div "Actual Gate Out POD" at bounding box center [599, 300] width 123 height 18
click at [547, 301] on input "Actual Gate Out POD column toggle visibility (visible)" at bounding box center [543, 300] width 10 height 10
checkbox input "false"
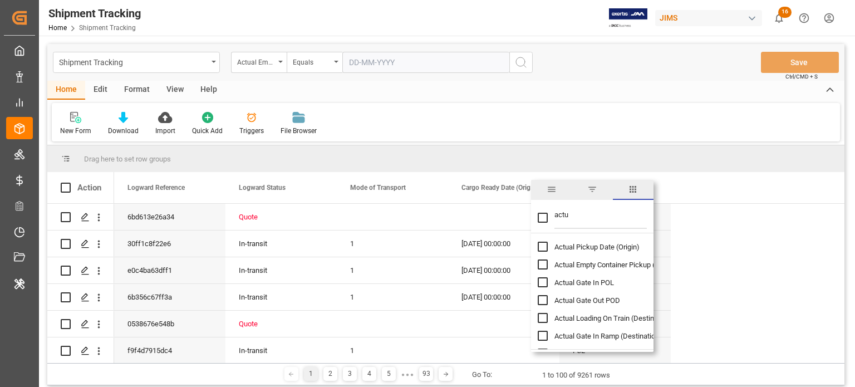
click at [544, 245] on input "Actual Pickup Date (Origin) column toggle visibility (hidden)" at bounding box center [543, 247] width 10 height 10
checkbox input "true"
checkbox input "false"
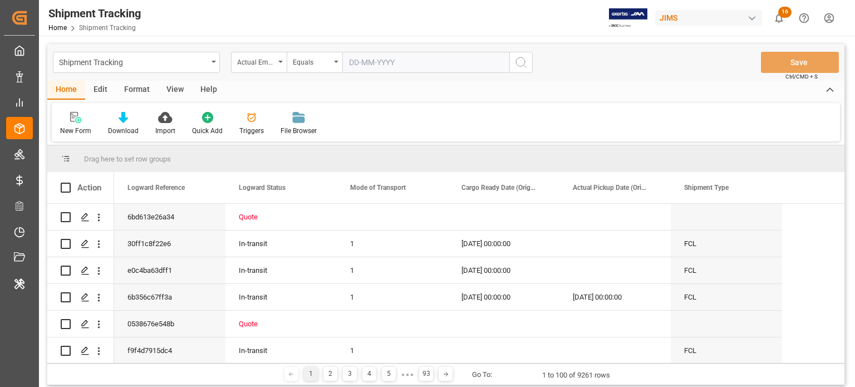
click at [613, 128] on div "New Form Download Import Quick Add Triggers File Browser" at bounding box center [446, 122] width 789 height 38
click at [274, 66] on div "Actual Empty Container Dropoff" at bounding box center [256, 61] width 38 height 13
type input "cargo"
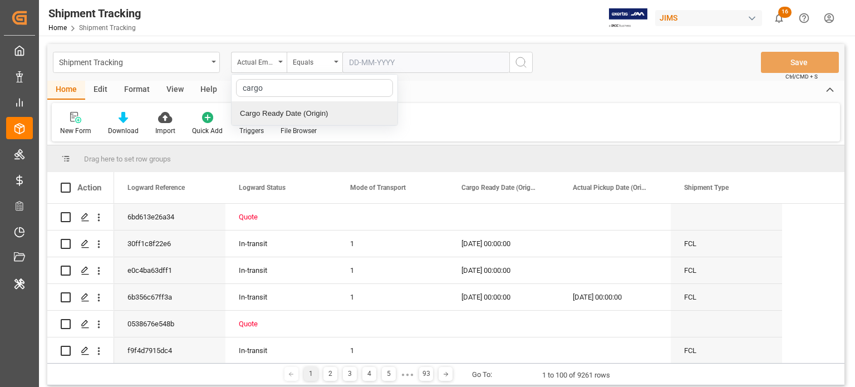
click at [301, 117] on div "Cargo Ready Date (Origin)" at bounding box center [315, 113] width 166 height 23
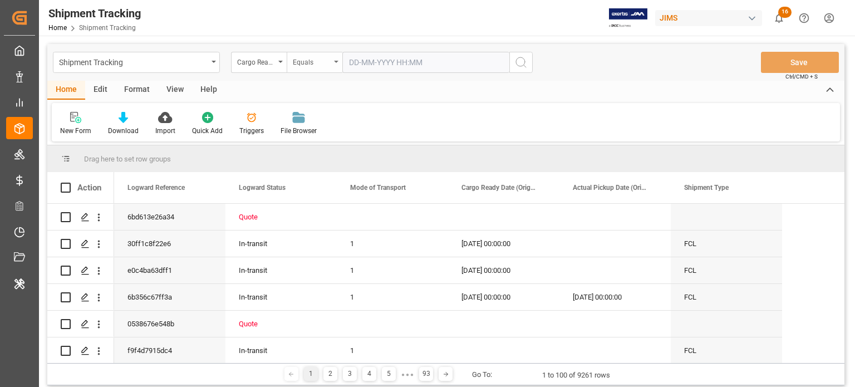
click at [335, 61] on icon "open menu" at bounding box center [336, 62] width 4 height 2
click at [323, 153] on div "Less than" at bounding box center [370, 160] width 166 height 23
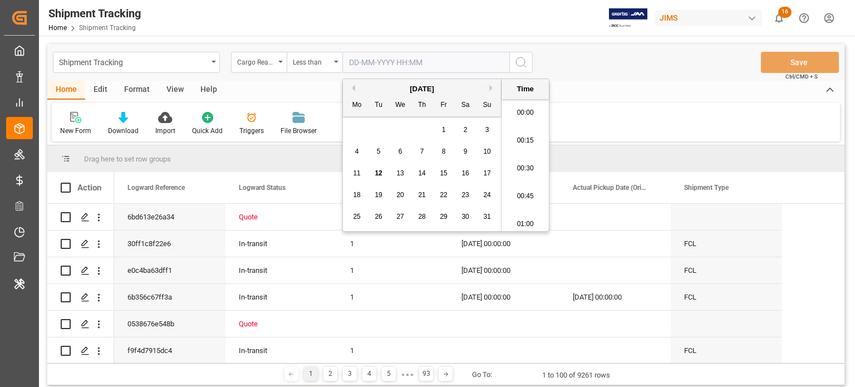
click at [506, 61] on input "text" at bounding box center [425, 62] width 167 height 21
click at [380, 172] on span "12" at bounding box center [378, 173] width 7 height 8
type input "12-08-2025 00:00"
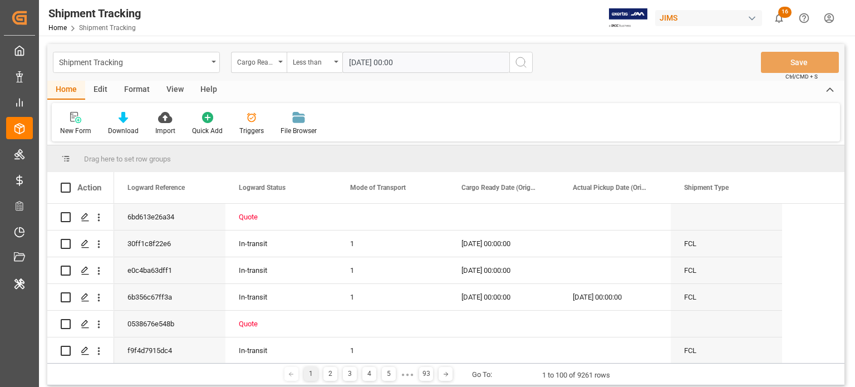
click at [522, 63] on icon "search button" at bounding box center [521, 62] width 13 height 13
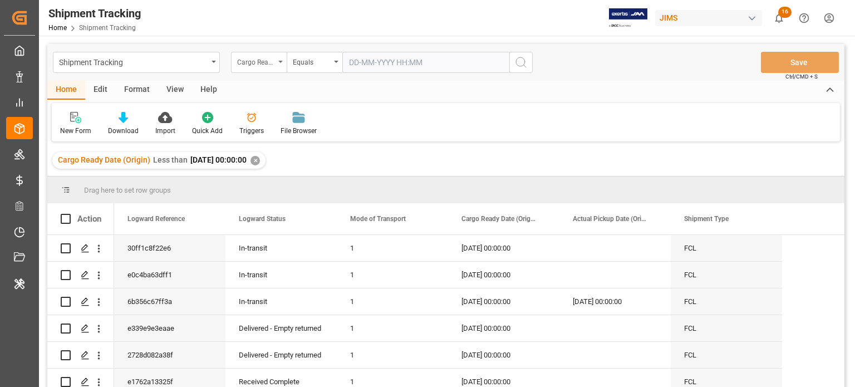
click at [264, 61] on div "Cargo Ready Date (Origin)" at bounding box center [256, 61] width 38 height 13
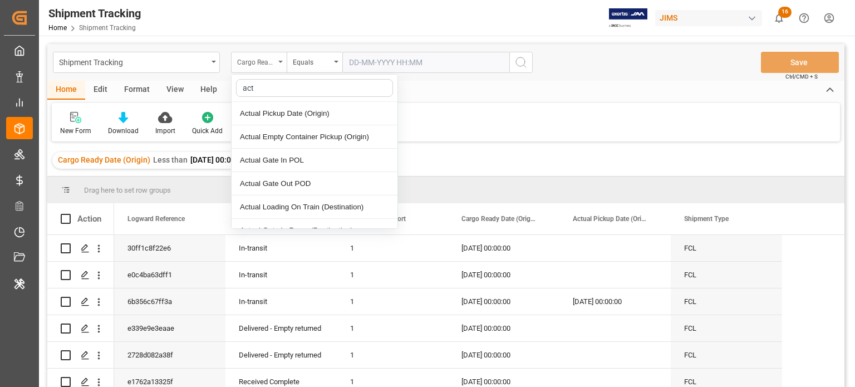
type input "actu"
click at [310, 118] on div "Actual Pickup Date (Origin)" at bounding box center [315, 113] width 166 height 23
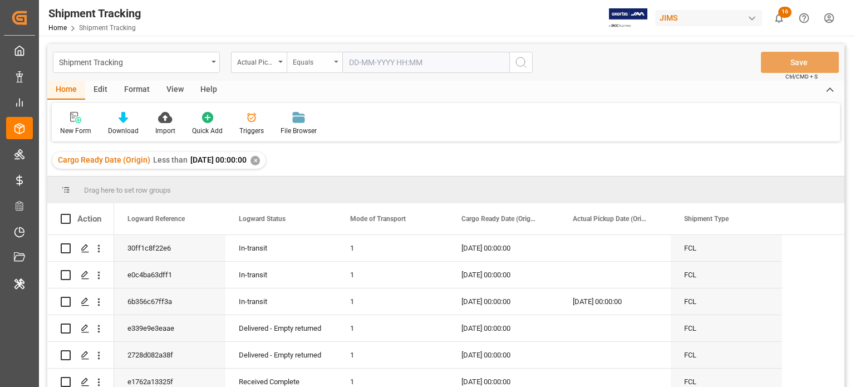
click at [321, 53] on div "Equals" at bounding box center [315, 62] width 56 height 21
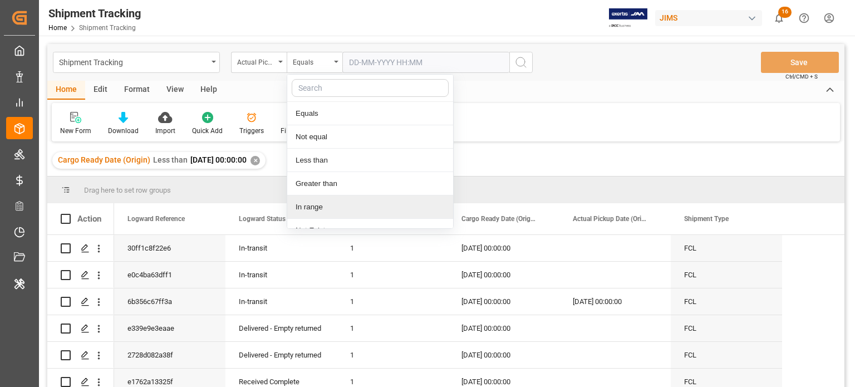
scroll to position [13, 0]
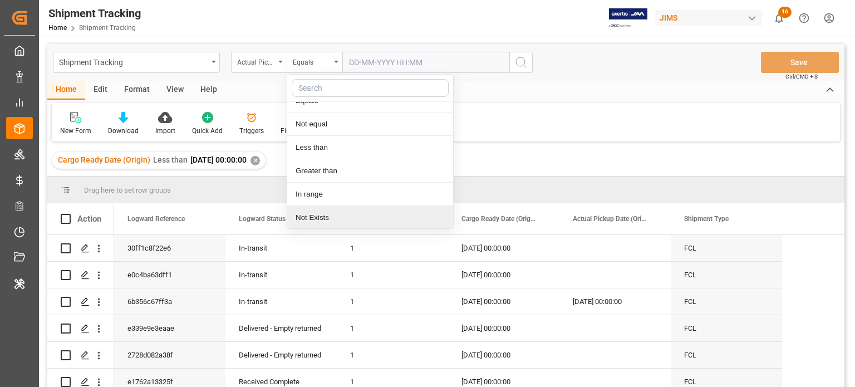
click at [327, 214] on div "Not Exists" at bounding box center [370, 217] width 166 height 23
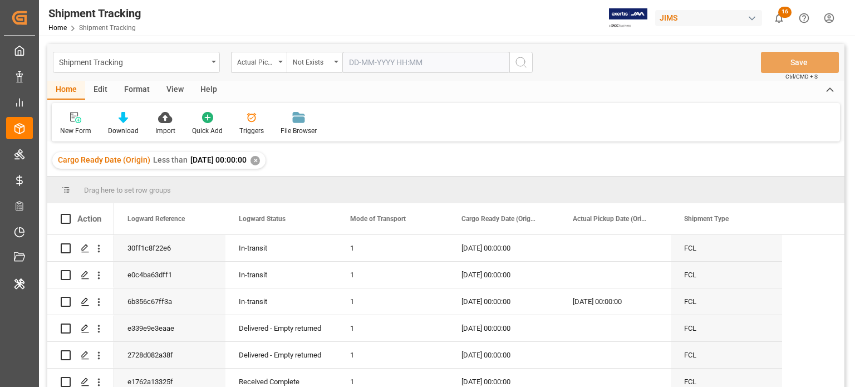
click at [520, 60] on icon "search button" at bounding box center [521, 62] width 13 height 13
click at [124, 114] on icon at bounding box center [123, 117] width 9 height 11
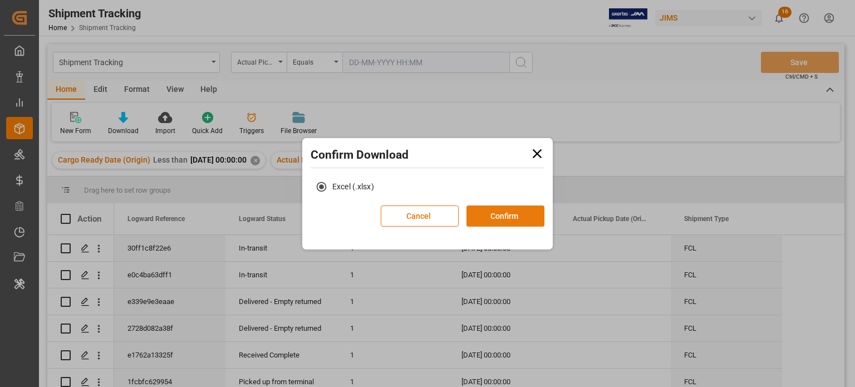
click at [505, 220] on button "Confirm" at bounding box center [506, 215] width 78 height 21
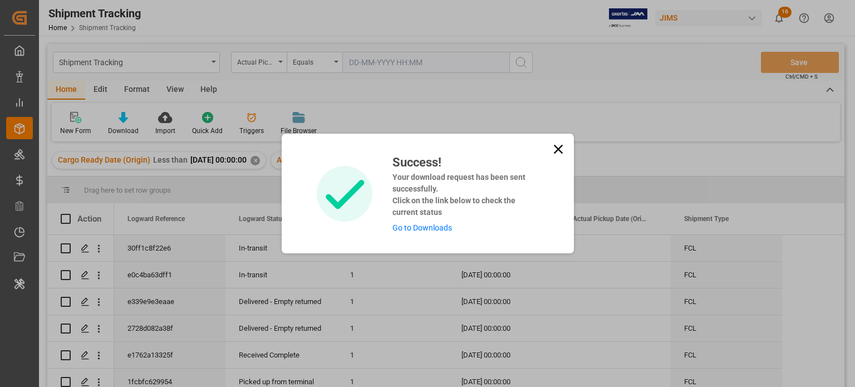
click at [559, 149] on icon at bounding box center [559, 149] width 16 height 16
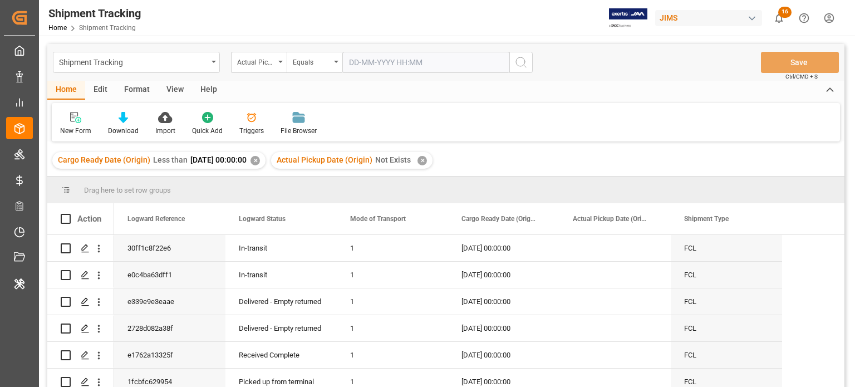
click at [260, 163] on div "✕" at bounding box center [255, 160] width 9 height 9
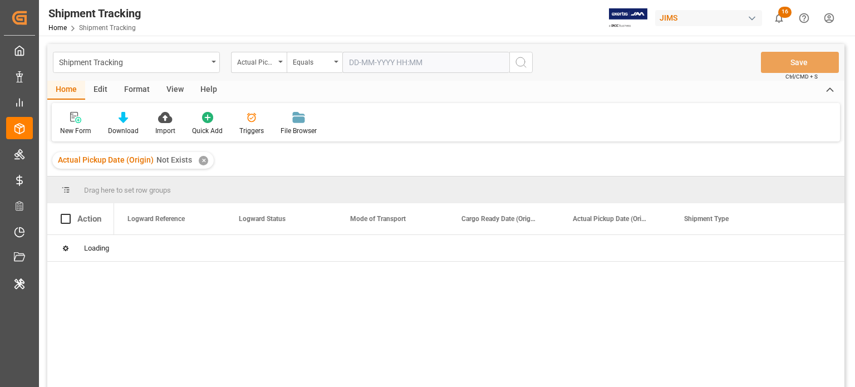
click at [204, 162] on div "✕" at bounding box center [203, 160] width 9 height 9
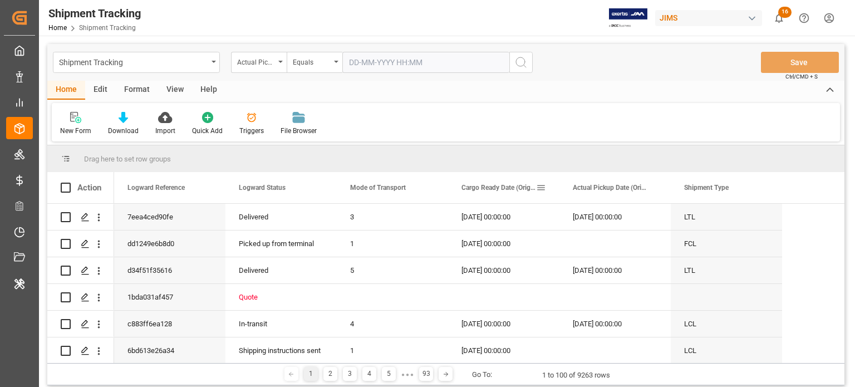
click at [538, 190] on span at bounding box center [541, 188] width 10 height 10
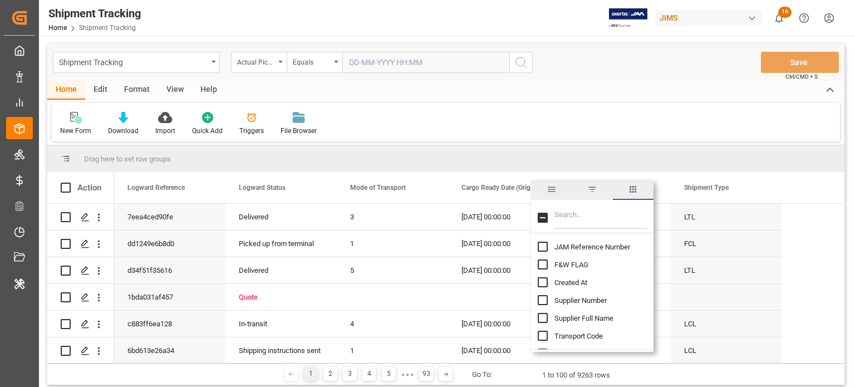
click at [571, 226] on input "Filter Columns Input" at bounding box center [601, 218] width 92 height 22
type input "cargo"
checkbox input "true"
type input "cargo"
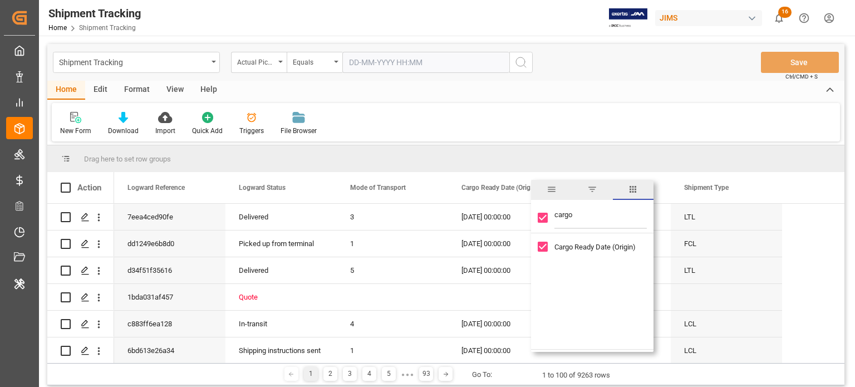
click at [546, 246] on input "Cargo Ready Date (Origin) column toggle visibility (visible)" at bounding box center [543, 247] width 10 height 10
checkbox input "false"
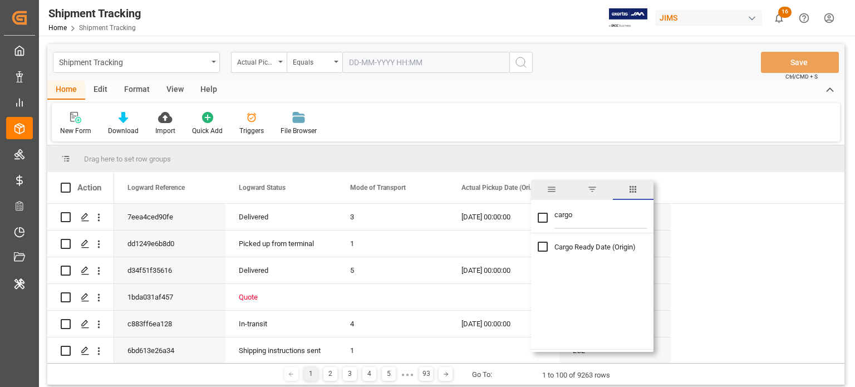
click at [580, 217] on input "cargo" at bounding box center [601, 218] width 92 height 22
type input "actua"
checkbox input "false"
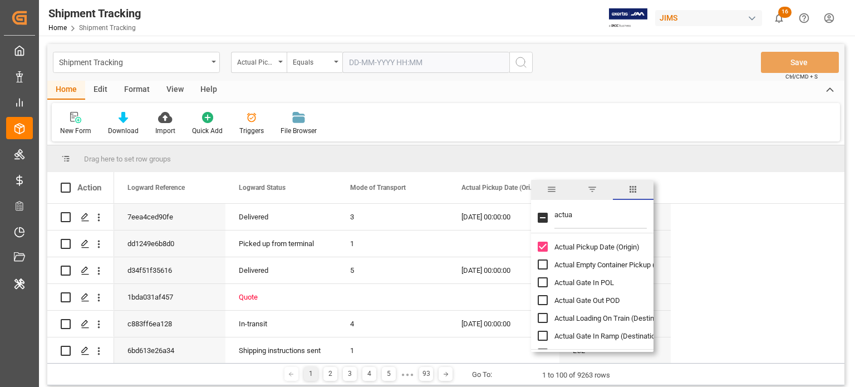
type input "actua"
click at [546, 251] on input "Actual Pickup Date (Origin) column toggle visibility (visible)" at bounding box center [543, 247] width 10 height 10
checkbox input "false"
click at [577, 221] on input "actua" at bounding box center [601, 218] width 92 height 22
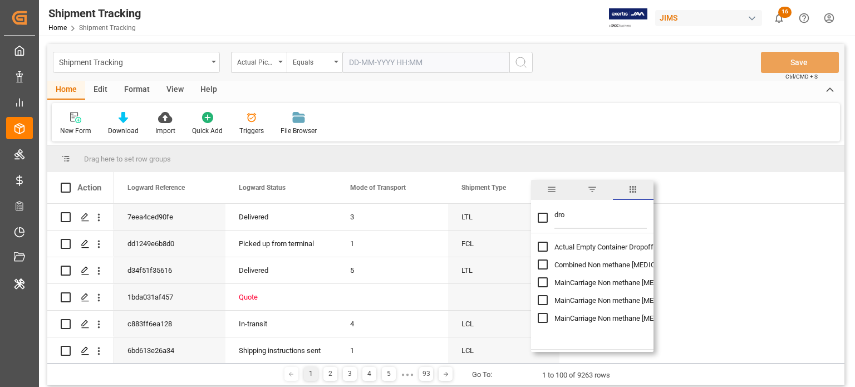
type input "dro"
click at [543, 244] on input "Actual Empty Container Dropoff column toggle visibility (hidden)" at bounding box center [543, 247] width 10 height 10
checkbox input "true"
checkbox input "false"
click at [566, 221] on input "dro" at bounding box center [601, 218] width 92 height 22
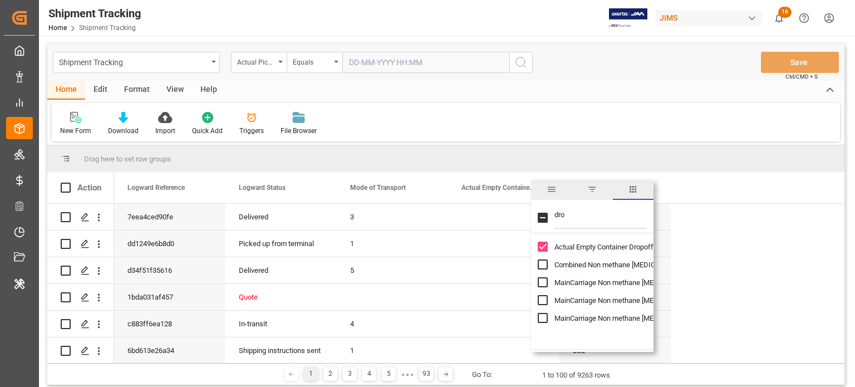
click at [566, 221] on input "dro" at bounding box center [601, 218] width 92 height 22
type input "e"
type input "ata"
click at [541, 244] on input "ATA Port of Discharge (Destination) column toggle visibility (hidden)" at bounding box center [543, 247] width 10 height 10
checkbox input "true"
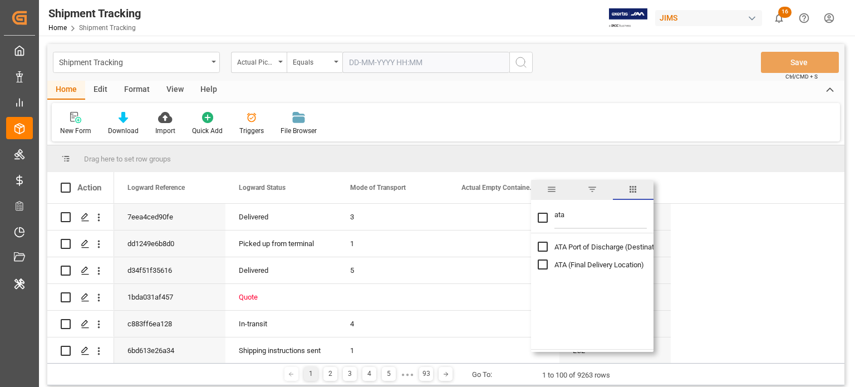
checkbox input "false"
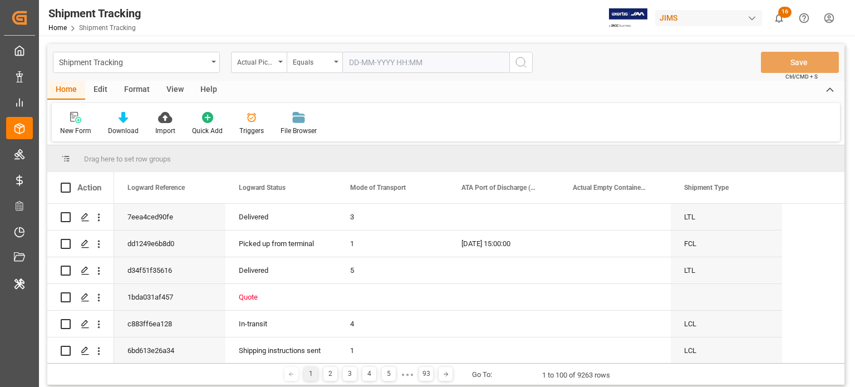
click at [602, 103] on div "New Form Download Import Quick Add Triggers File Browser" at bounding box center [446, 122] width 789 height 38
click at [264, 62] on div "Actual Pickup Date (Origin)" at bounding box center [256, 61] width 38 height 13
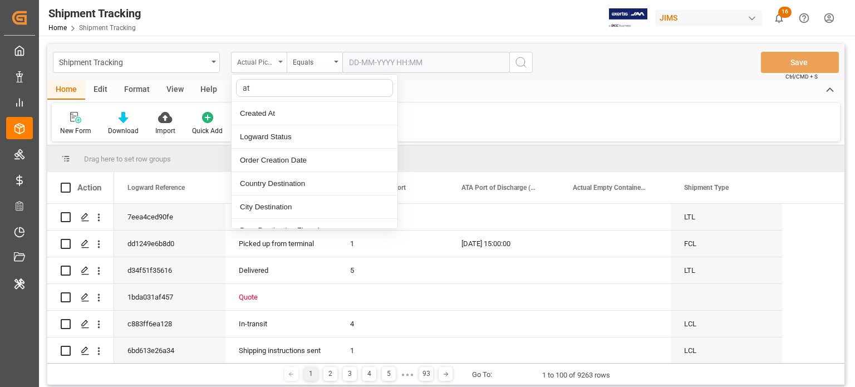
type input "ata"
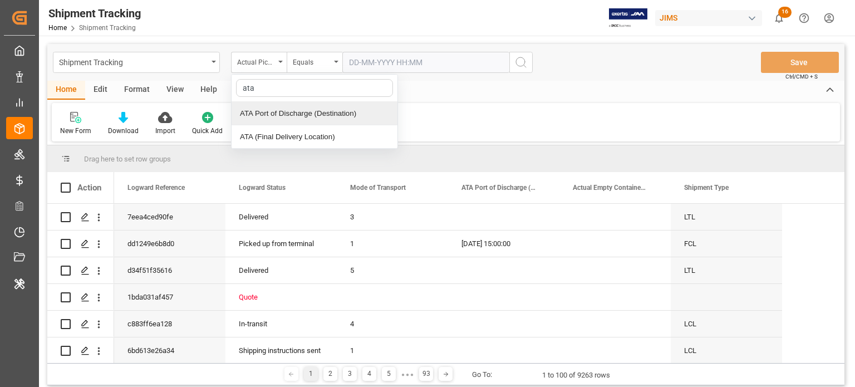
click at [290, 115] on div "ATA Port of Discharge (Destination)" at bounding box center [315, 113] width 166 height 23
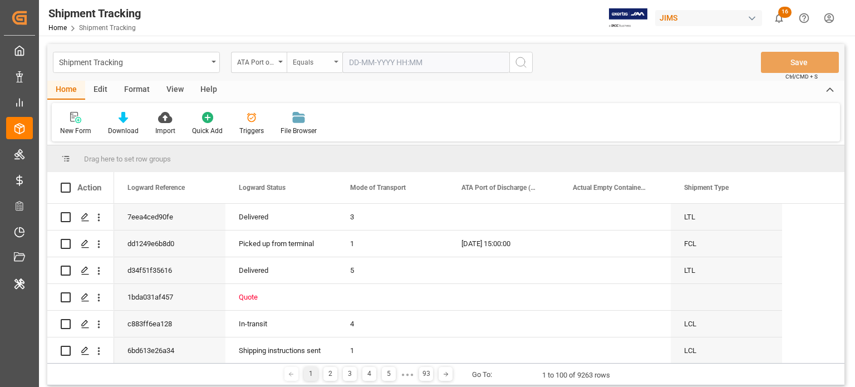
click at [332, 64] on div "Equals" at bounding box center [315, 62] width 56 height 21
click at [327, 159] on div "Less than" at bounding box center [370, 160] width 166 height 23
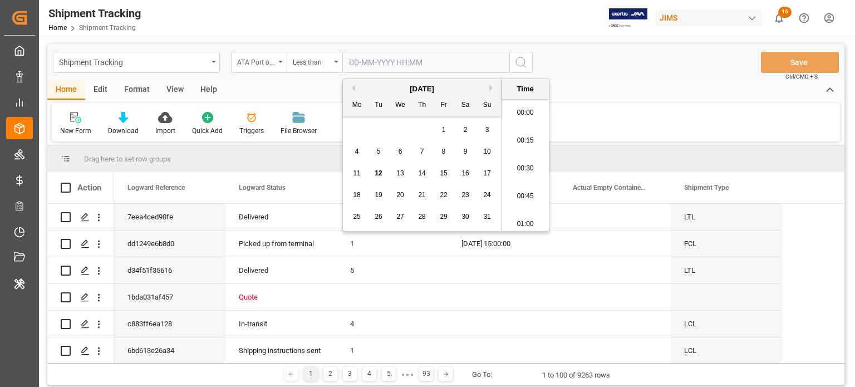
click at [430, 62] on input "text" at bounding box center [425, 62] width 167 height 21
click at [486, 129] on span "3" at bounding box center [488, 130] width 4 height 8
type input "03-08-2025 00:00"
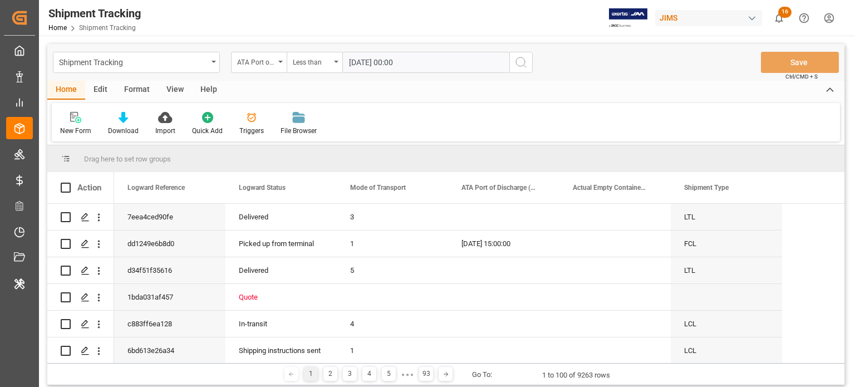
click at [525, 58] on icon "search button" at bounding box center [521, 62] width 13 height 13
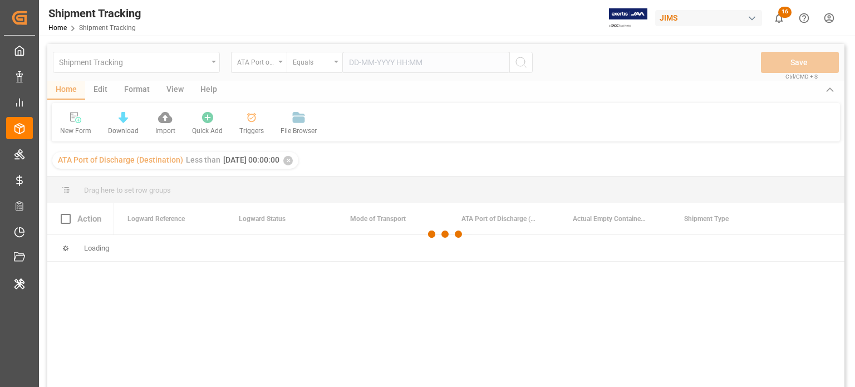
click at [293, 33] on div "Shipment Tracking Home Shipment Tracking JIMS 16 Notifications Only show unread…" at bounding box center [443, 18] width 824 height 36
click at [368, 15] on div "Shipment Tracking Home Shipment Tracking JIMS 16 Notifications Only show unread…" at bounding box center [443, 18] width 824 height 36
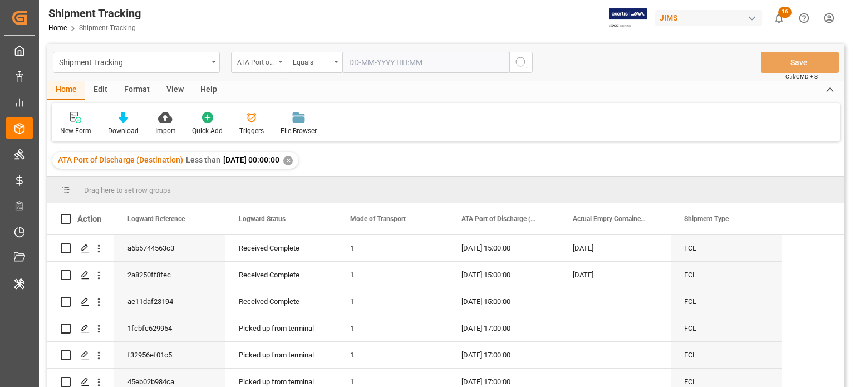
click at [276, 66] on div "ATA Port of Discharge (Destination)" at bounding box center [259, 62] width 56 height 21
type input "drop"
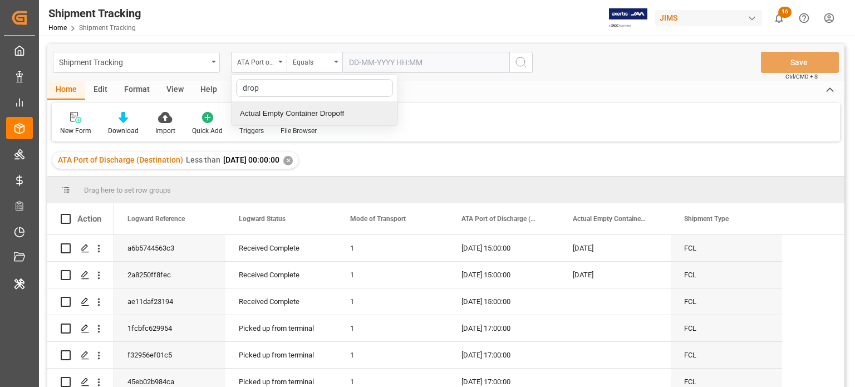
click at [319, 115] on div "Actual Empty Container Dropoff" at bounding box center [315, 113] width 166 height 23
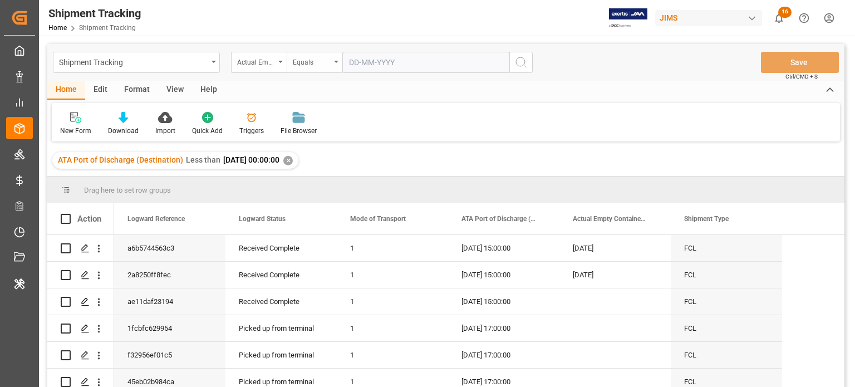
click at [336, 61] on icon "open menu" at bounding box center [336, 62] width 4 height 2
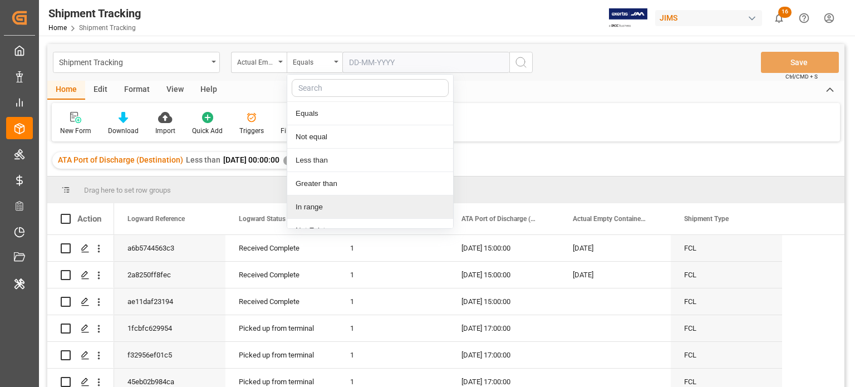
scroll to position [13, 0]
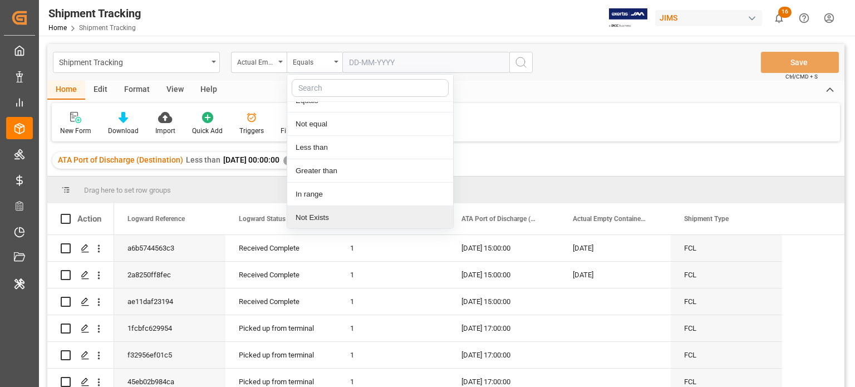
click at [328, 215] on div "Not Exists" at bounding box center [370, 217] width 166 height 23
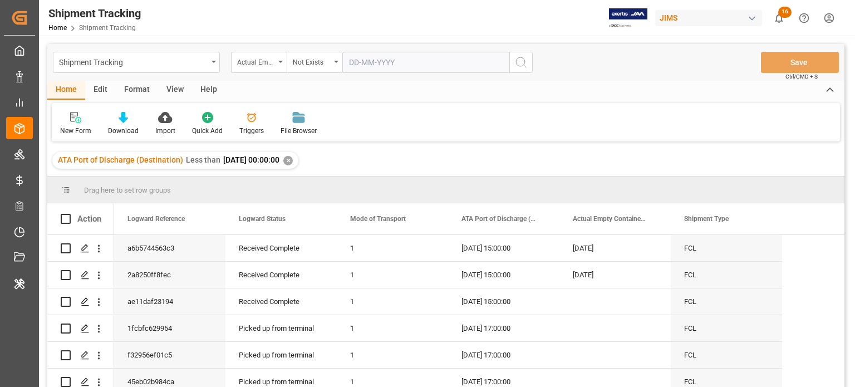
click at [518, 60] on icon "search button" at bounding box center [521, 62] width 13 height 13
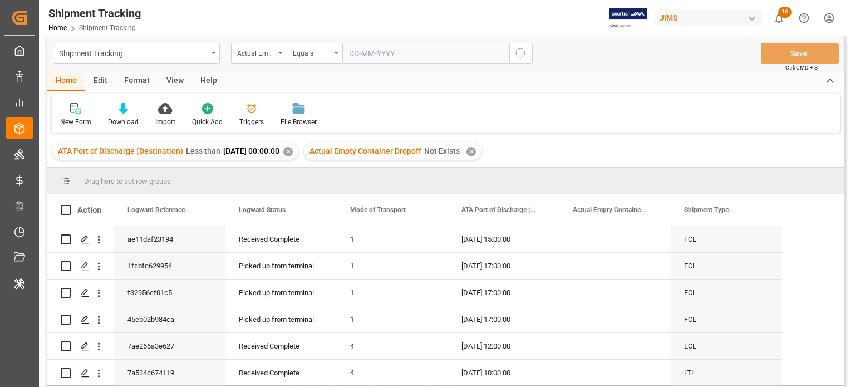
scroll to position [7, 0]
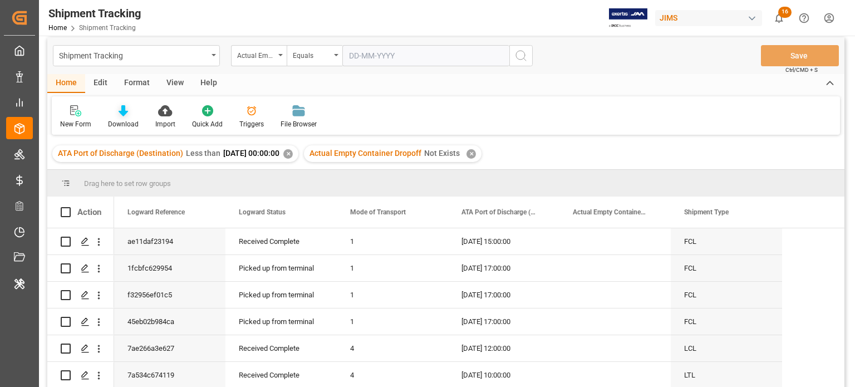
click at [120, 117] on div "Download" at bounding box center [123, 117] width 47 height 25
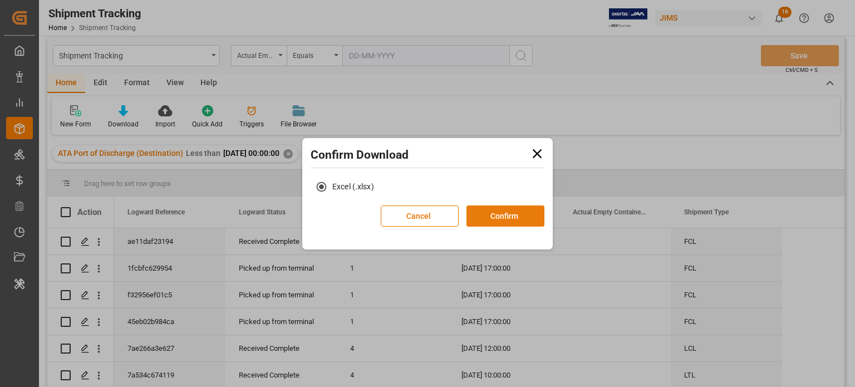
click at [522, 209] on button "Confirm" at bounding box center [506, 215] width 78 height 21
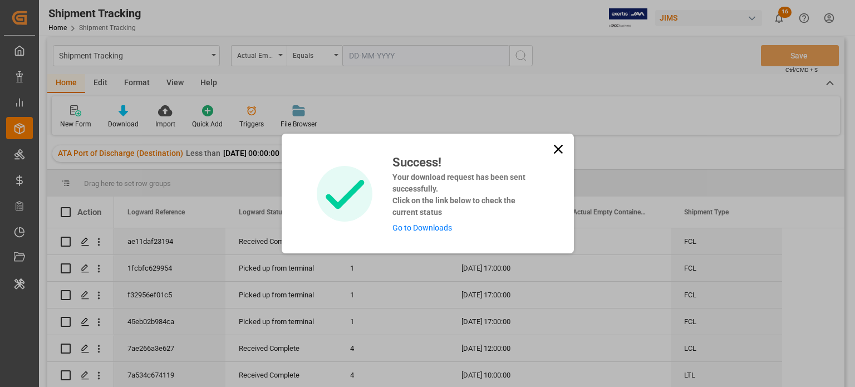
click at [430, 227] on link "Go to Downloads" at bounding box center [423, 227] width 60 height 9
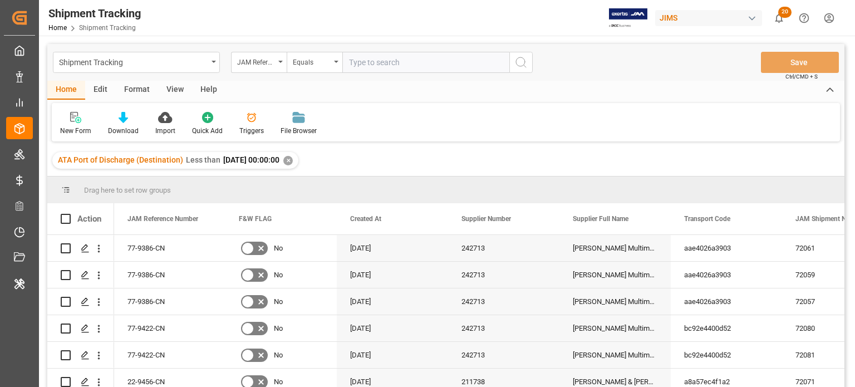
click at [99, 82] on div "Edit" at bounding box center [100, 90] width 31 height 19
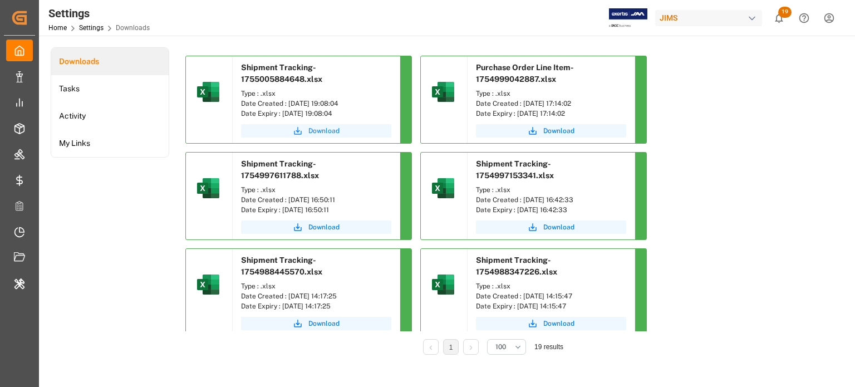
click at [317, 129] on span "Download" at bounding box center [324, 131] width 31 height 10
click at [321, 132] on span "Download" at bounding box center [324, 131] width 31 height 10
